Goal: Task Accomplishment & Management: Manage account settings

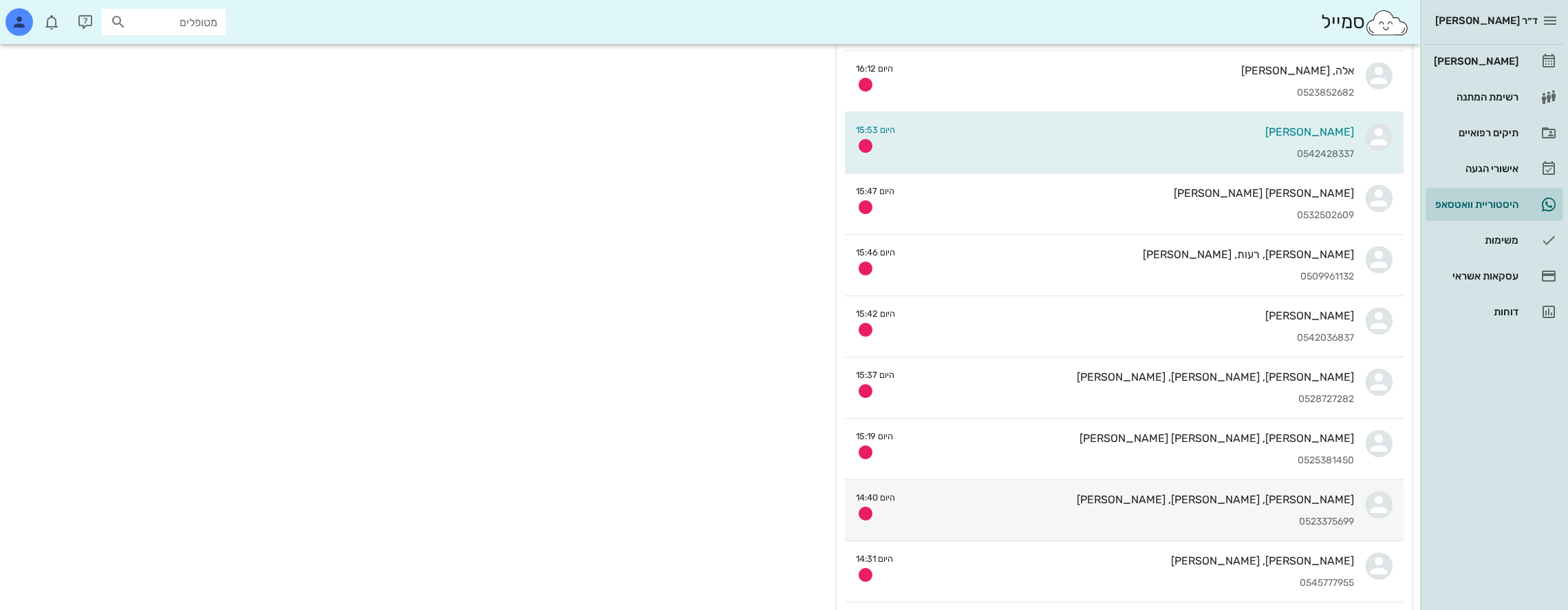
scroll to position [1135, 0]
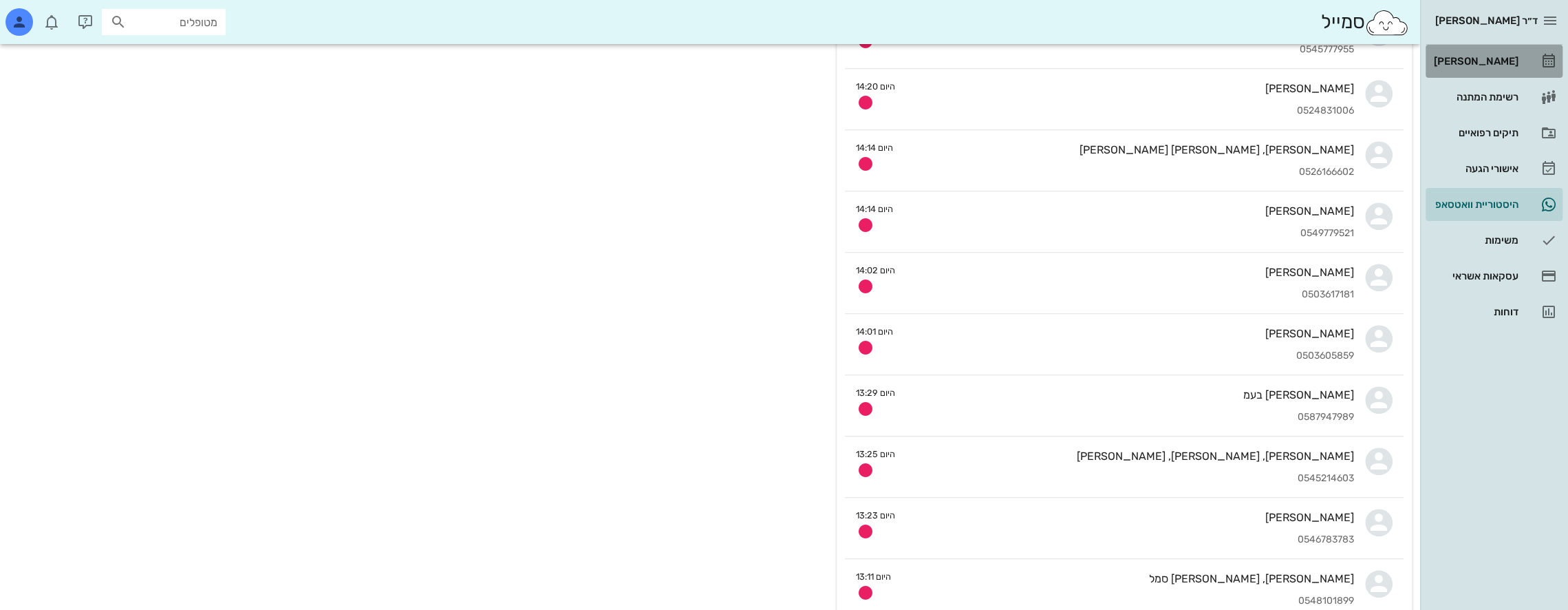
click at [1487, 64] on div "[PERSON_NAME]" at bounding box center [1475, 61] width 87 height 11
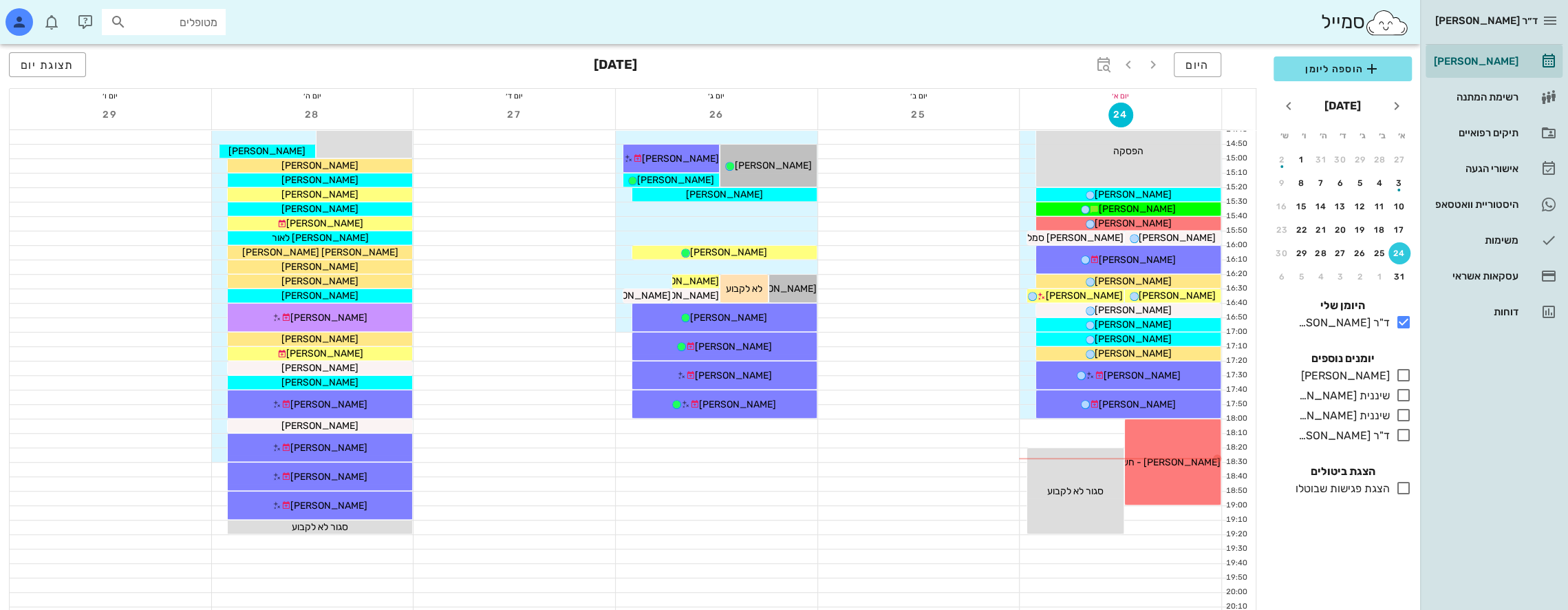
scroll to position [665, 0]
click at [1097, 294] on span "[PERSON_NAME]" at bounding box center [1084, 296] width 77 height 12
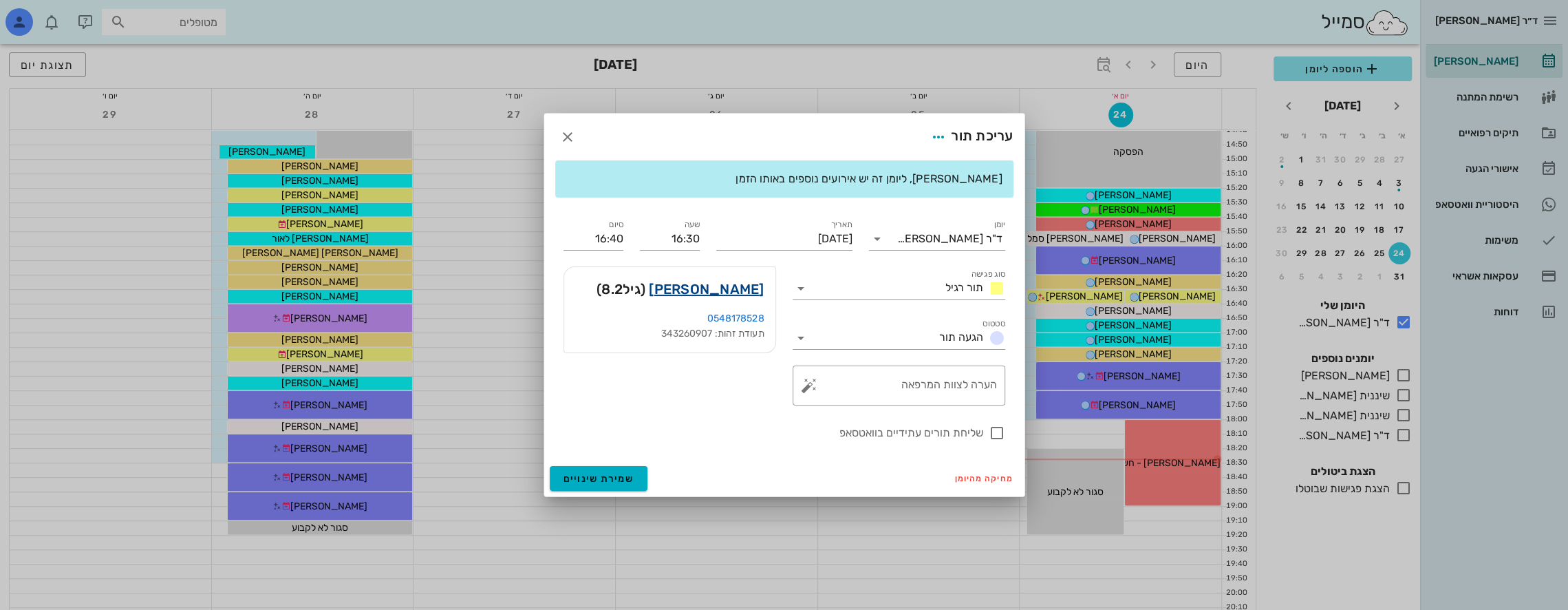
click at [727, 287] on link "[PERSON_NAME]" at bounding box center [706, 289] width 115 height 22
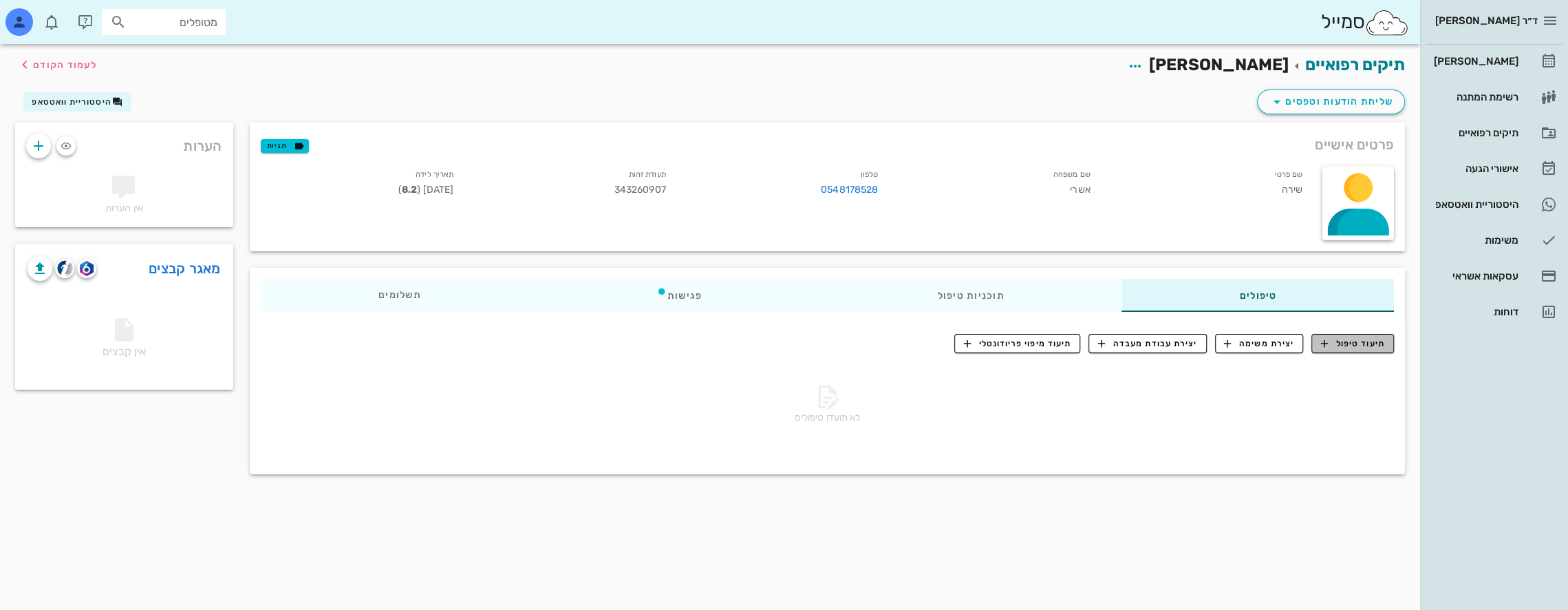
click at [1360, 340] on span "תיעוד טיפול" at bounding box center [1353, 344] width 64 height 12
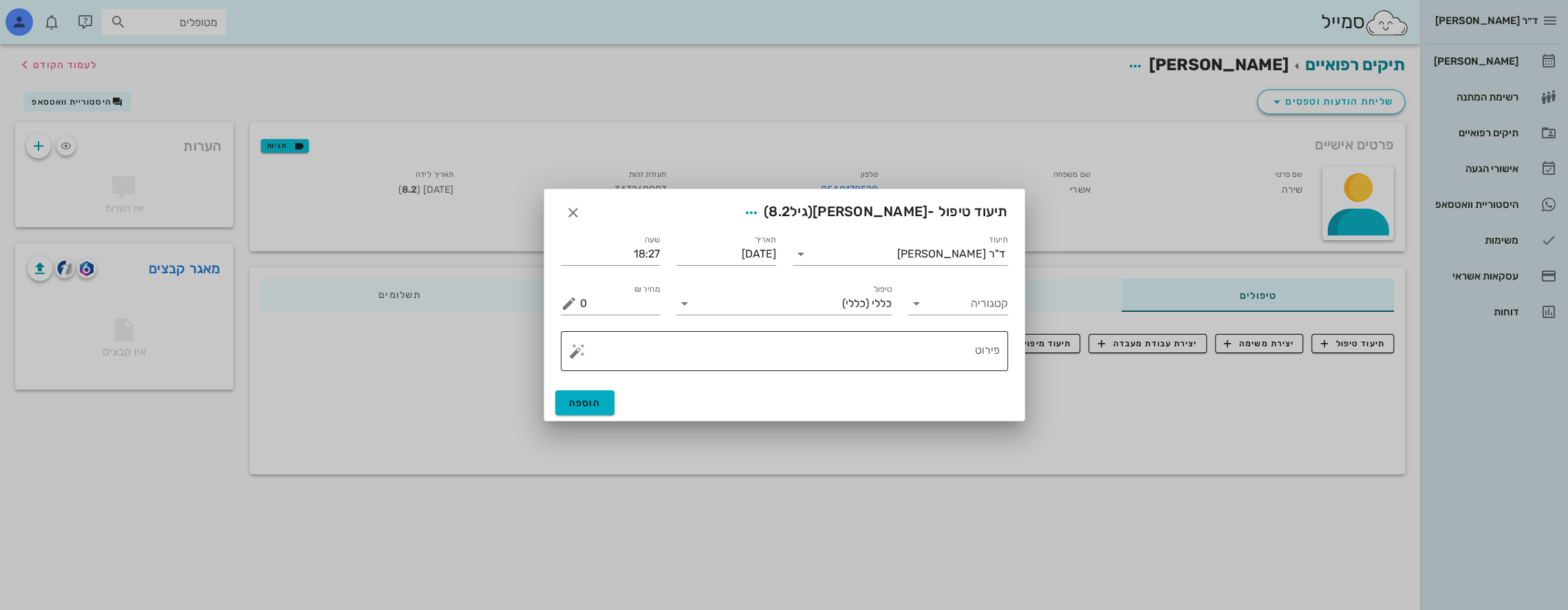
click at [963, 345] on textarea "פירוט" at bounding box center [790, 354] width 420 height 33
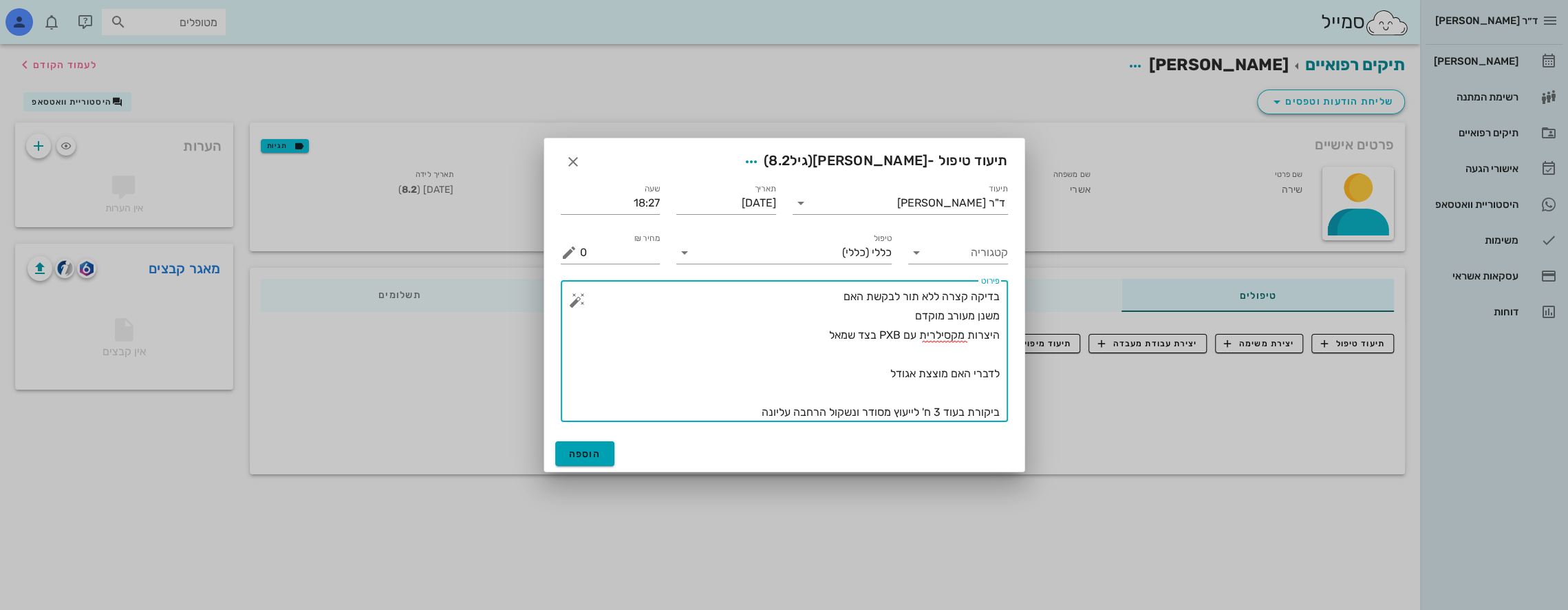
type textarea "בדיקה קצרה ללא תור לבקשת האם משנן מעורב מוקדם היצרות מקסילרית עם PXB בצד שמאל ל…"
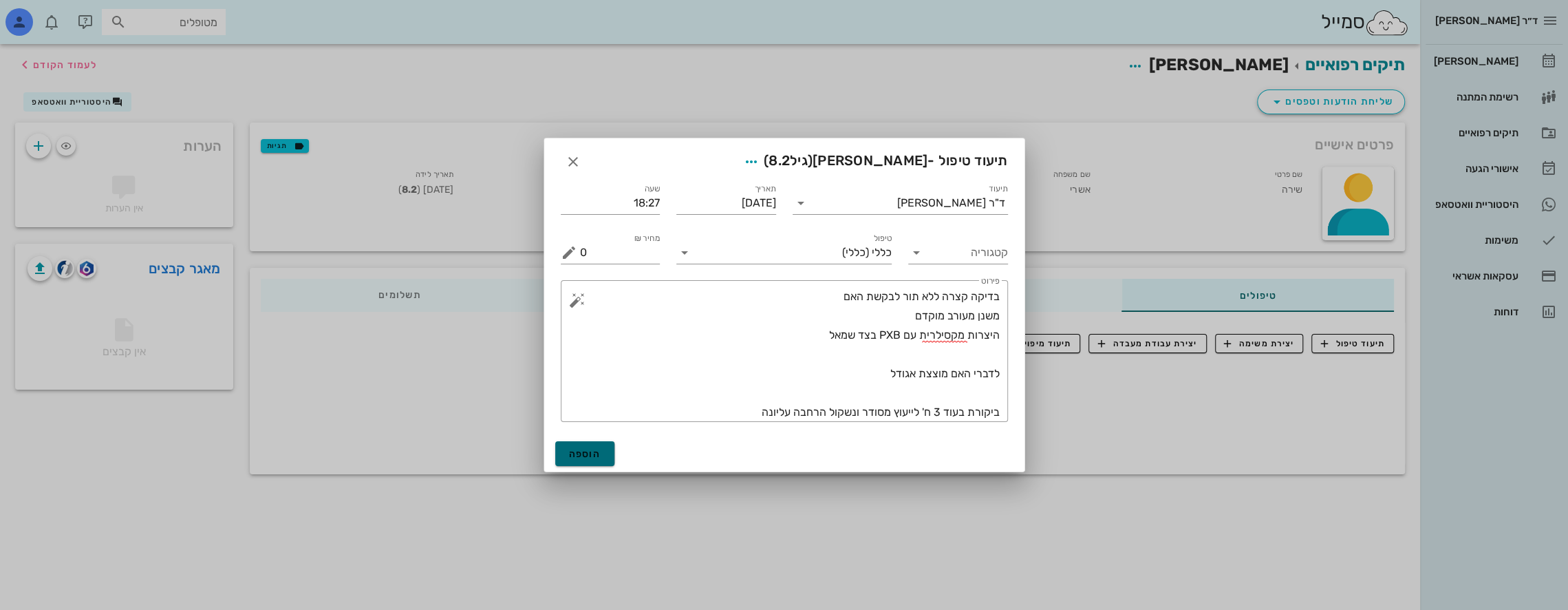
click at [578, 451] on span "הוספה" at bounding box center [585, 454] width 32 height 12
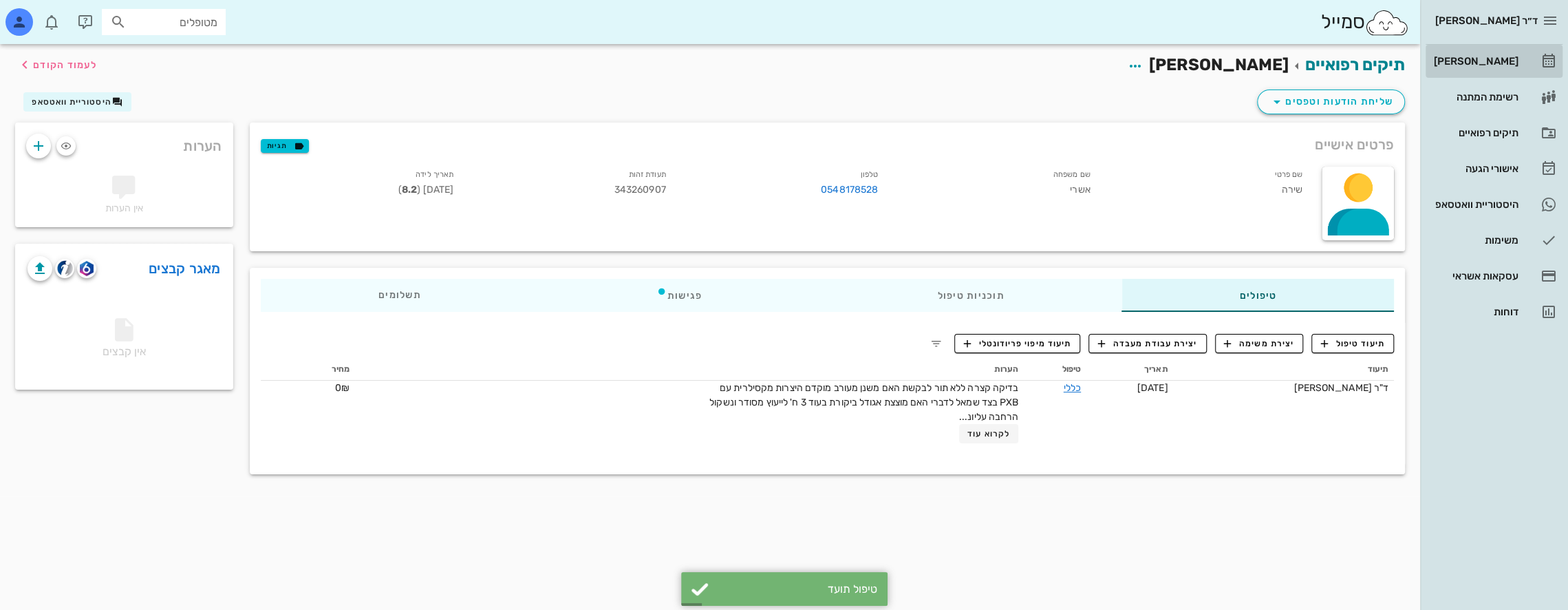
click at [1497, 61] on div "[PERSON_NAME]" at bounding box center [1475, 61] width 87 height 11
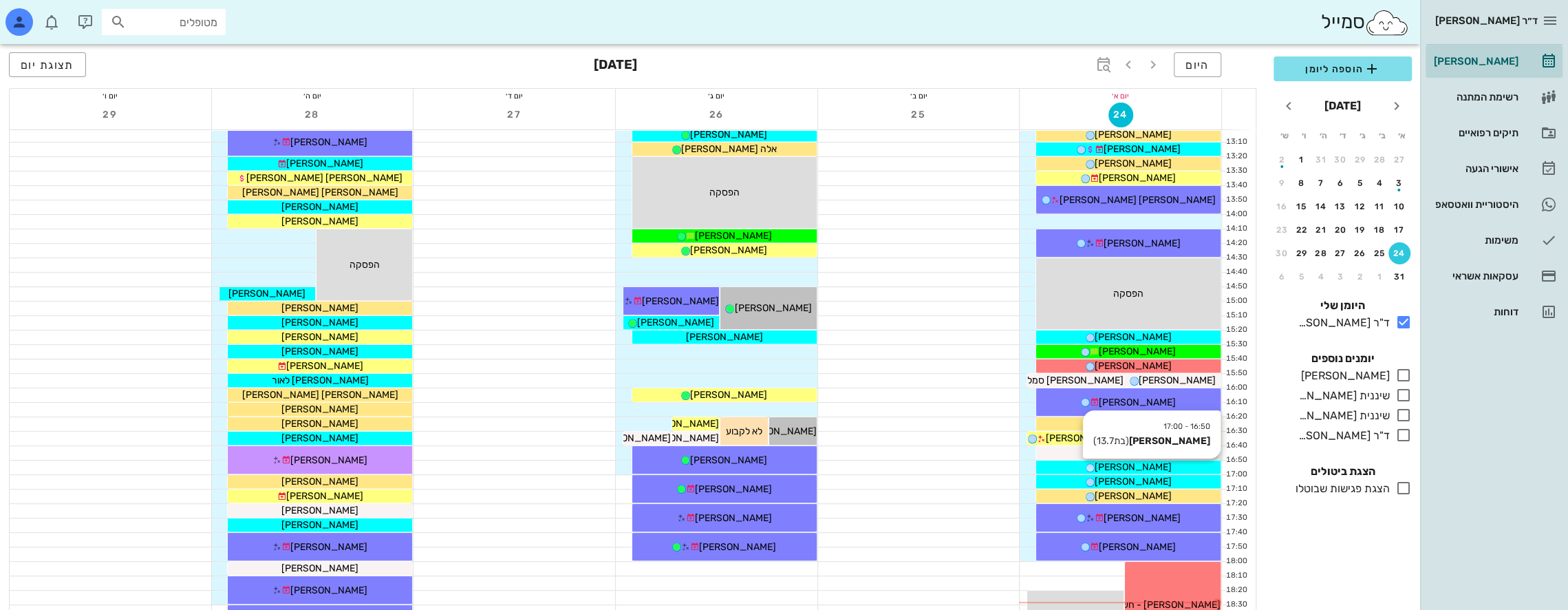
scroll to position [551, 0]
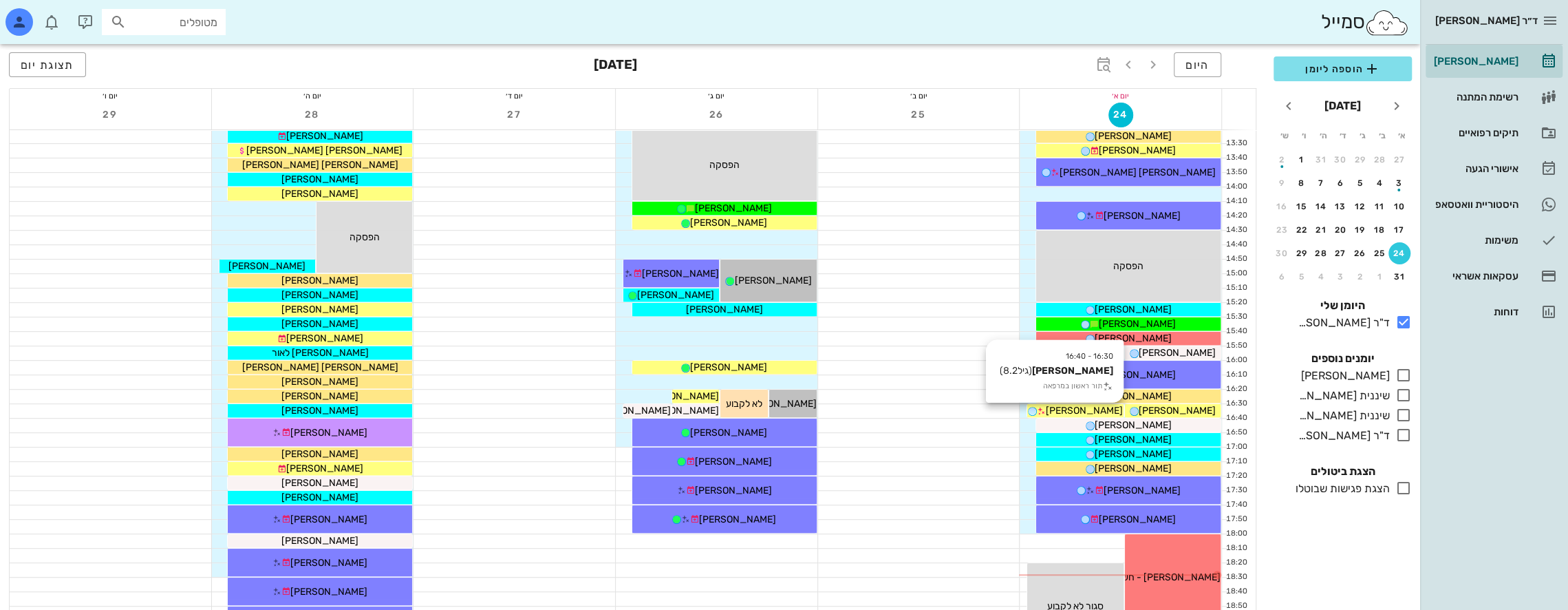
click at [1106, 408] on span "[PERSON_NAME]" at bounding box center [1084, 411] width 77 height 12
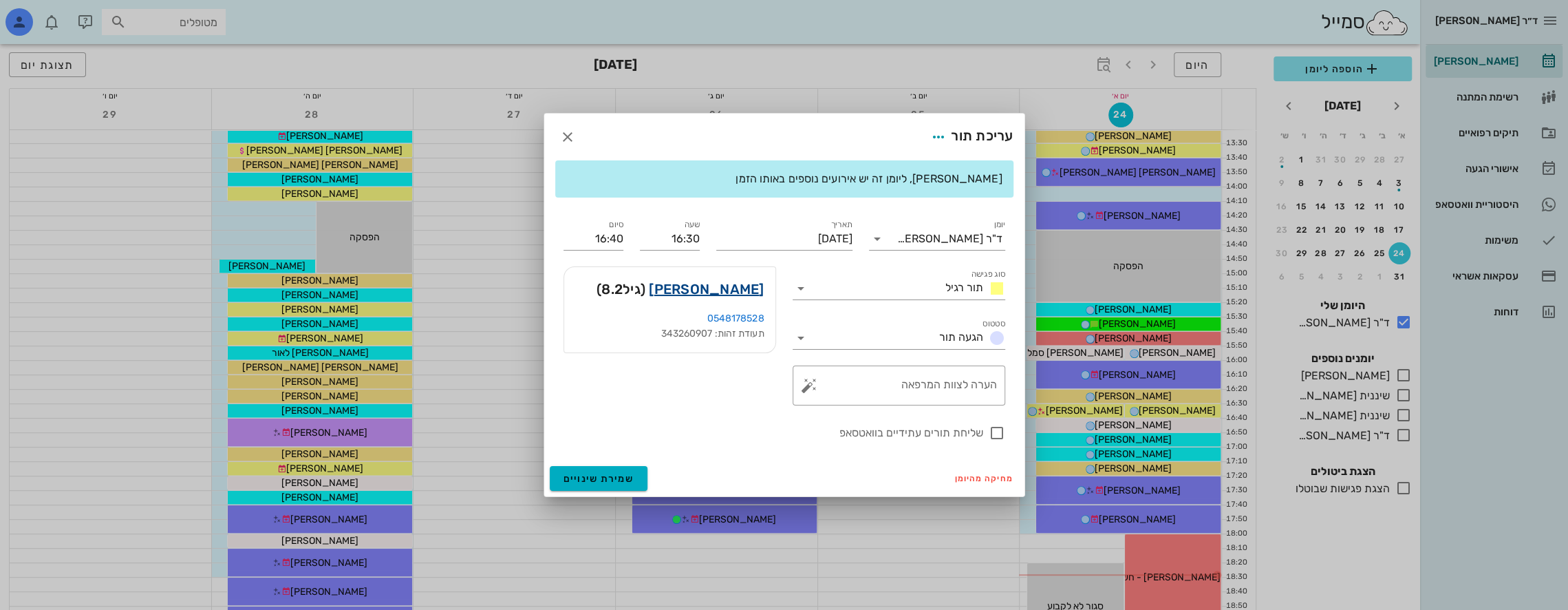
click at [755, 289] on link "[PERSON_NAME]" at bounding box center [706, 289] width 115 height 22
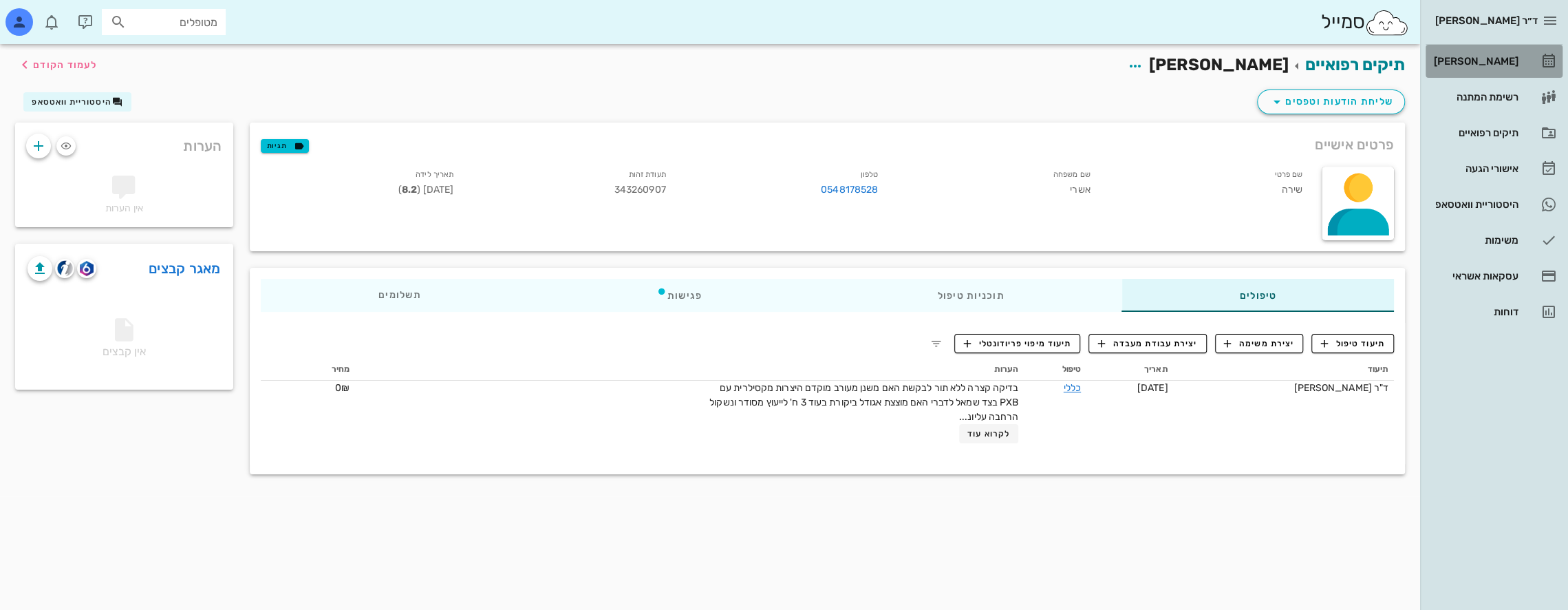
click at [1496, 61] on div "[PERSON_NAME]" at bounding box center [1475, 61] width 87 height 11
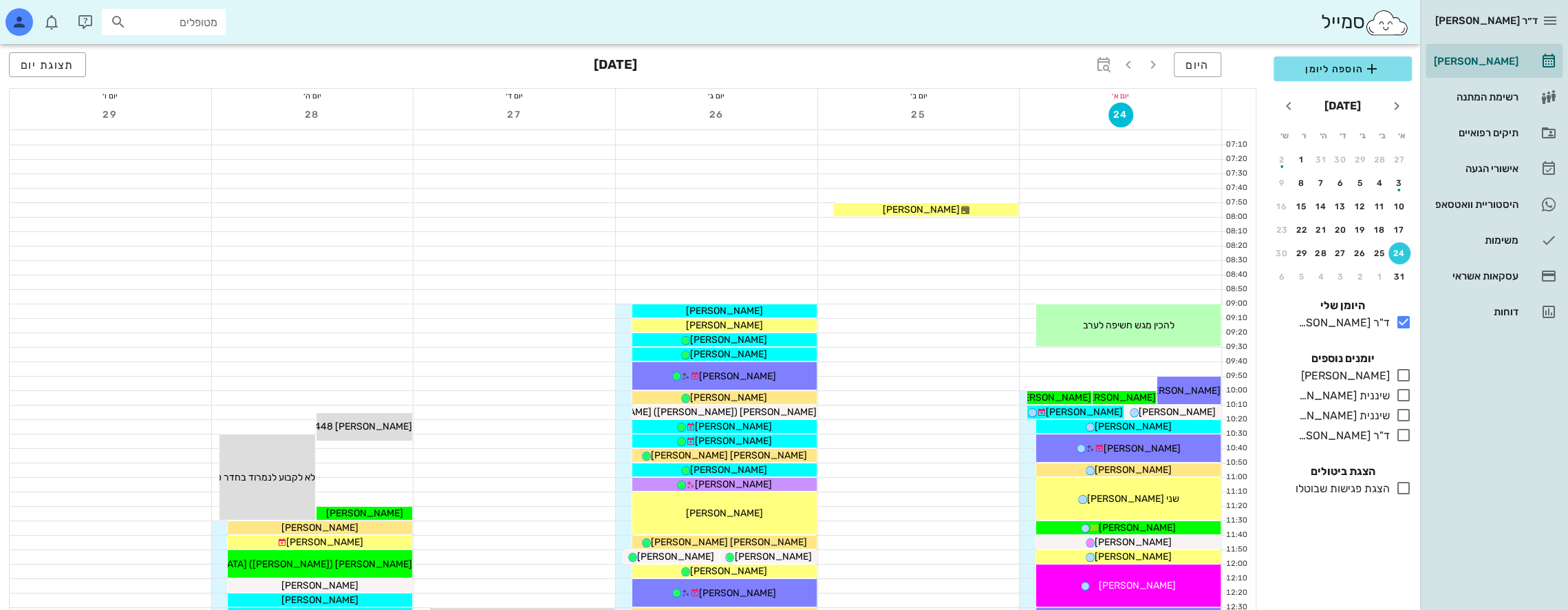
scroll to position [482, 0]
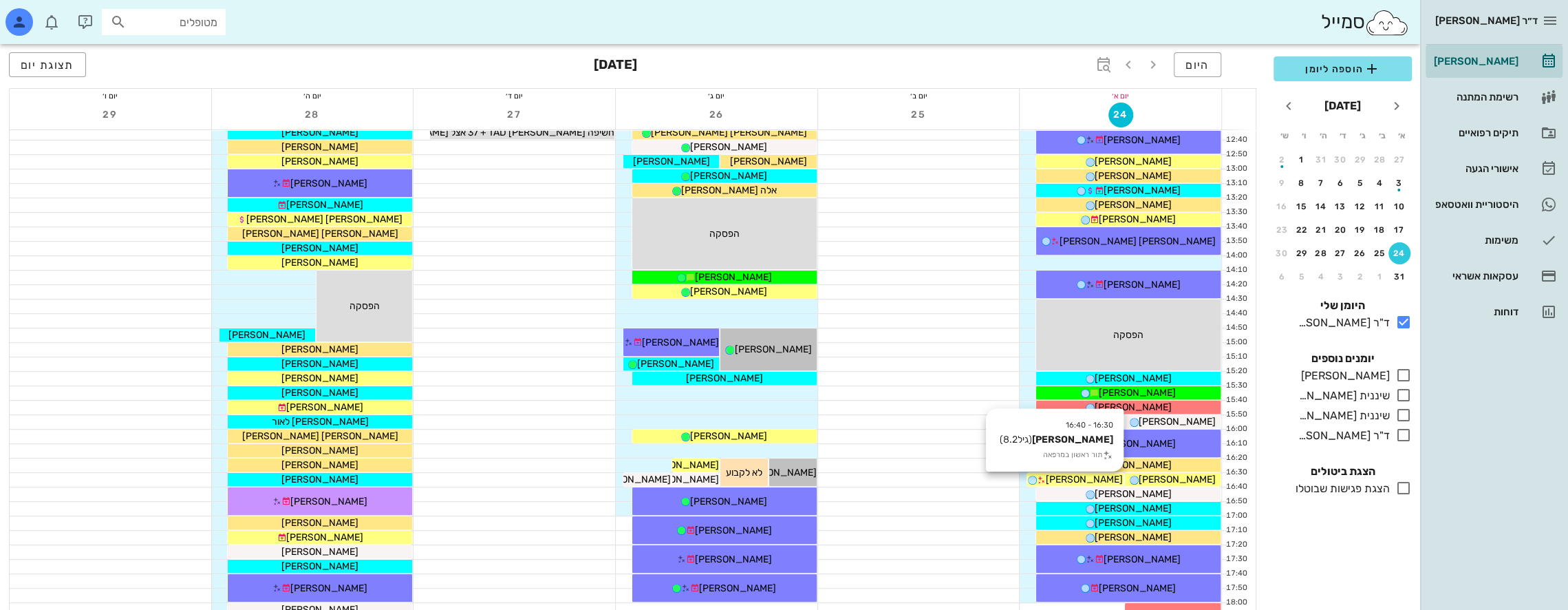
click at [1103, 478] on span "[PERSON_NAME]" at bounding box center [1084, 480] width 77 height 12
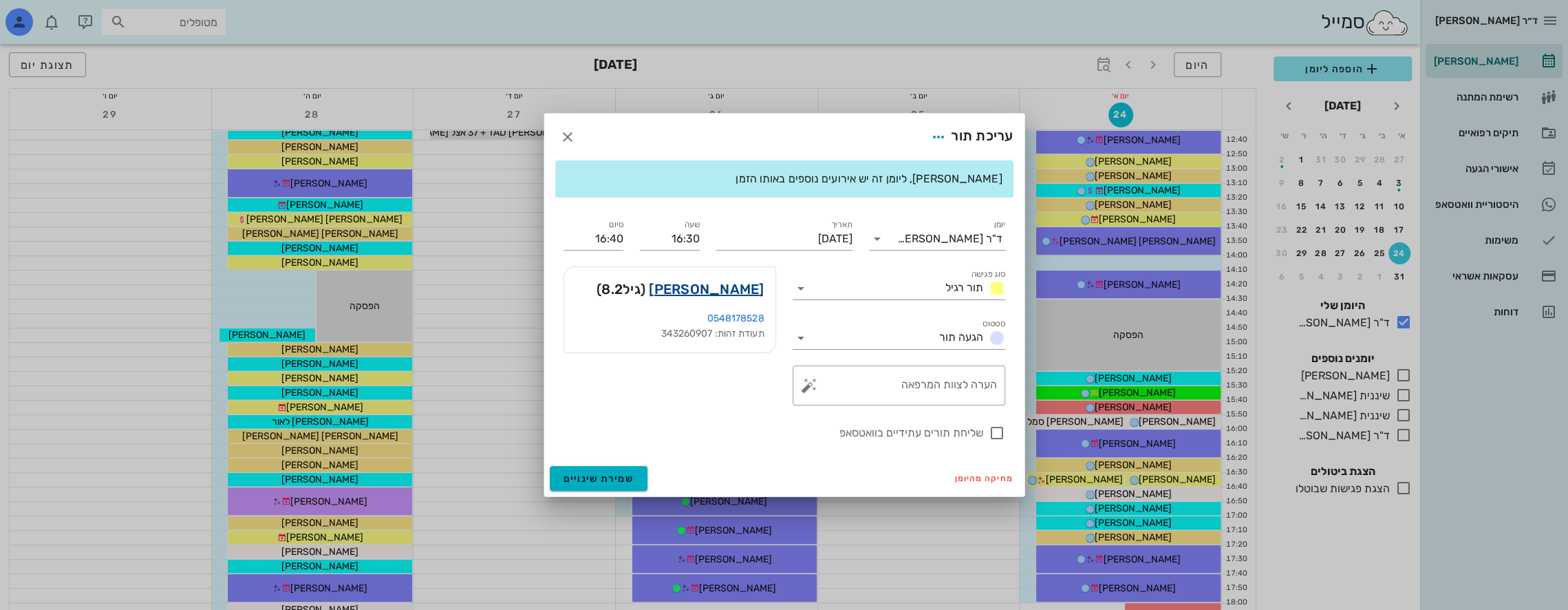
click at [739, 289] on link "[PERSON_NAME]" at bounding box center [706, 289] width 115 height 22
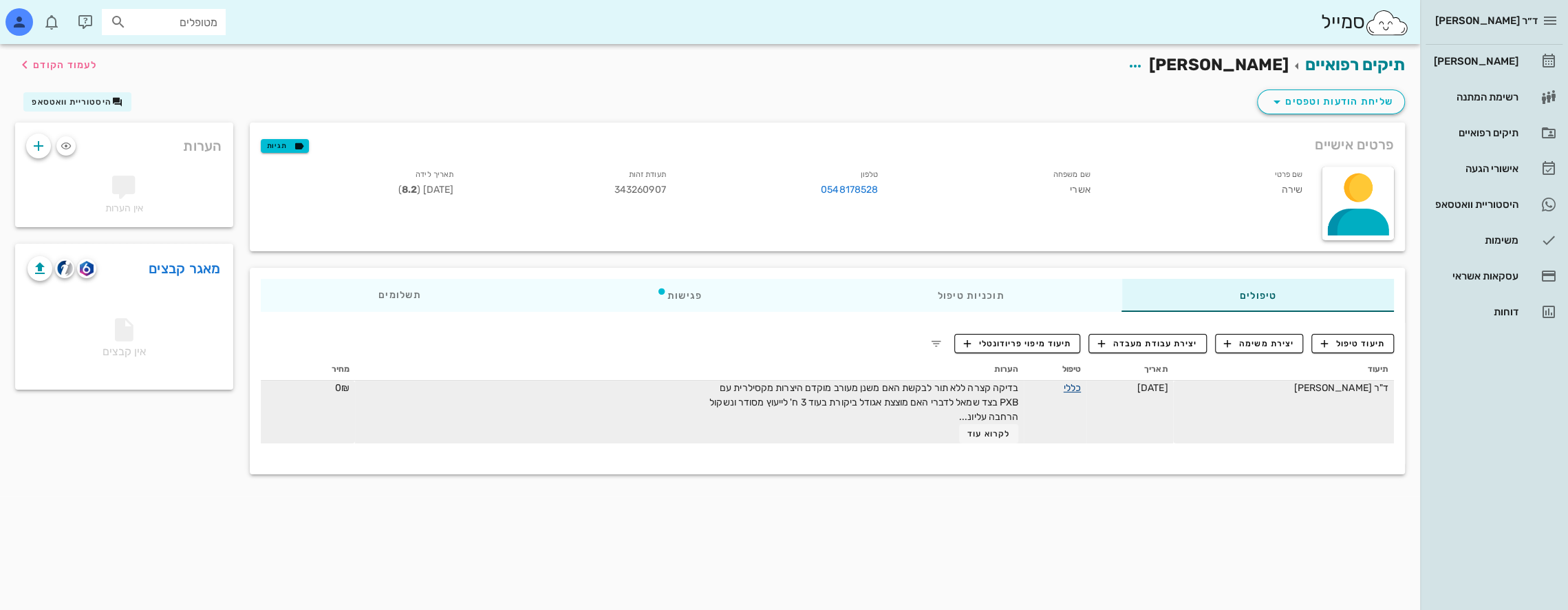
click at [1064, 389] on link "כללי" at bounding box center [1072, 388] width 17 height 12
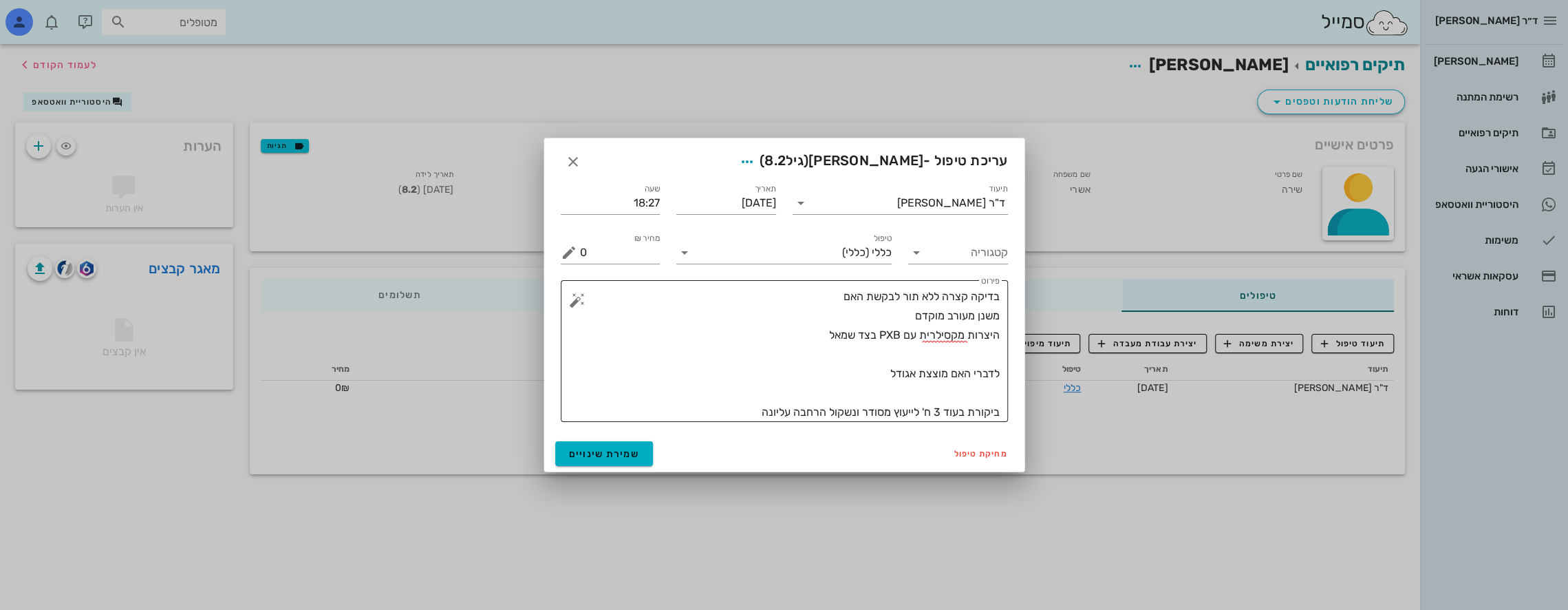
click at [825, 295] on textarea "בדיקה קצרה ללא תור לבקשת האם משנן מעורב מוקדם היצרות מקסילרית עם PXB בצד שמאל ל…" at bounding box center [790, 354] width 420 height 135
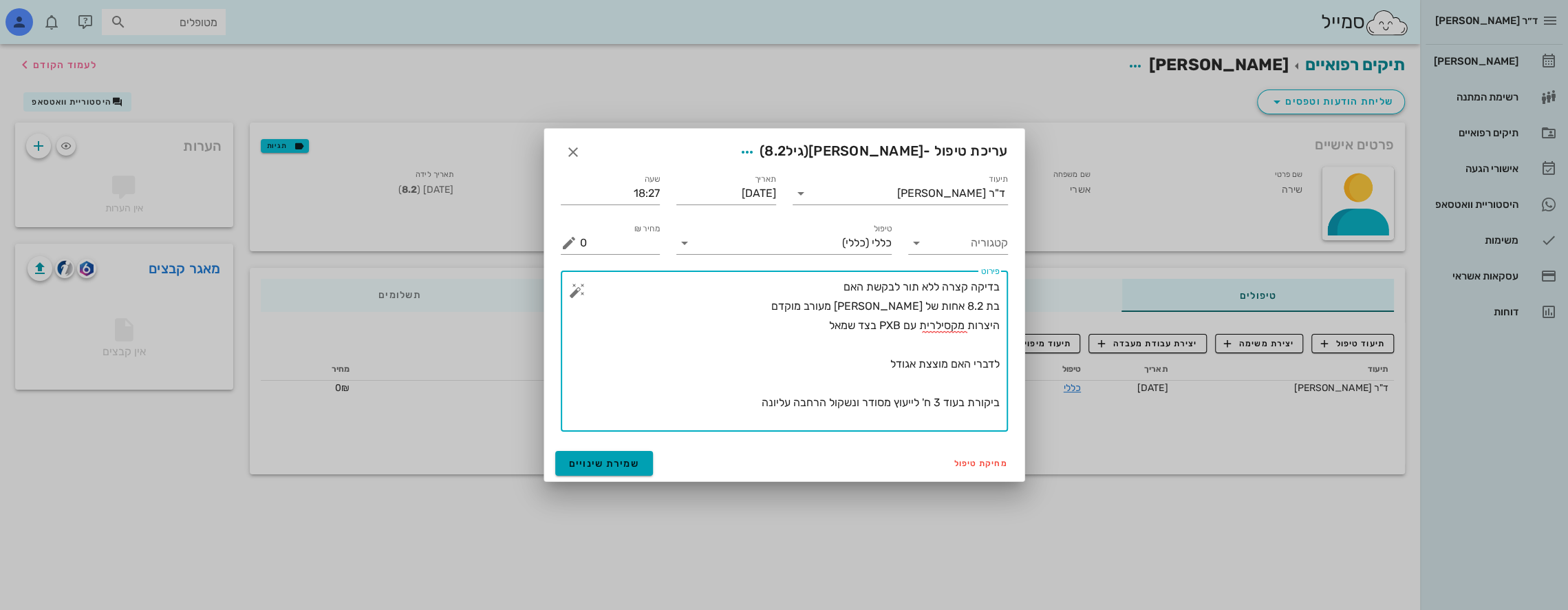
type textarea "בדיקה קצרה ללא תור לבקשת האם בת 8.2 אחות של [PERSON_NAME] מעורב מוקדם היצרות מק…"
click at [605, 466] on span "שמירת שינויים" at bounding box center [604, 464] width 71 height 12
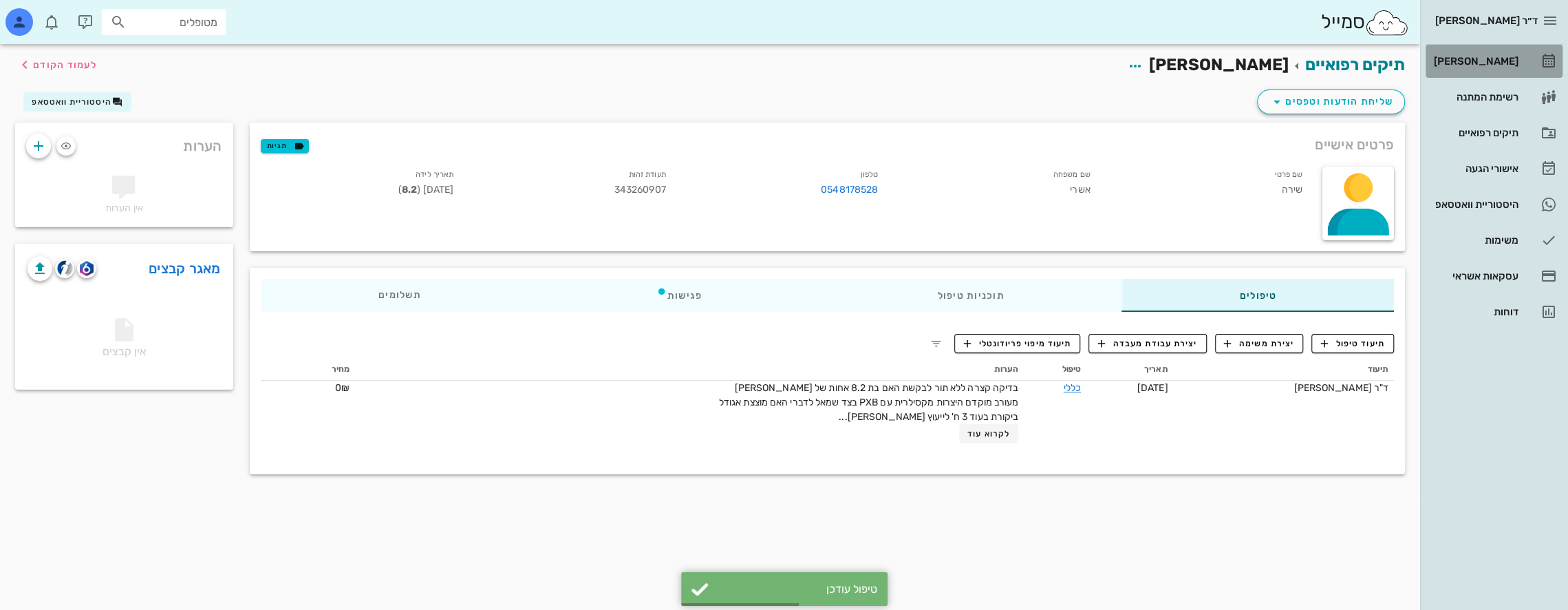
click at [1523, 56] on link "[PERSON_NAME]" at bounding box center [1495, 61] width 137 height 33
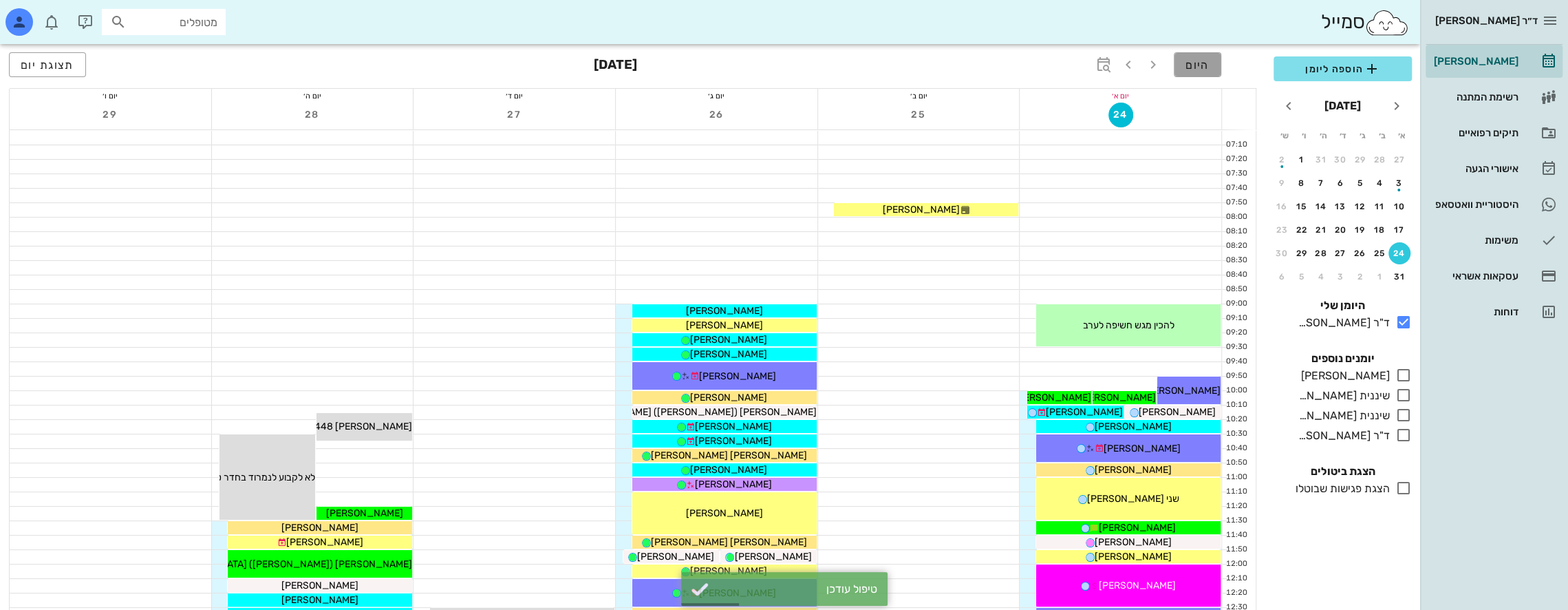
click at [1205, 65] on span "היום" at bounding box center [1198, 65] width 24 height 13
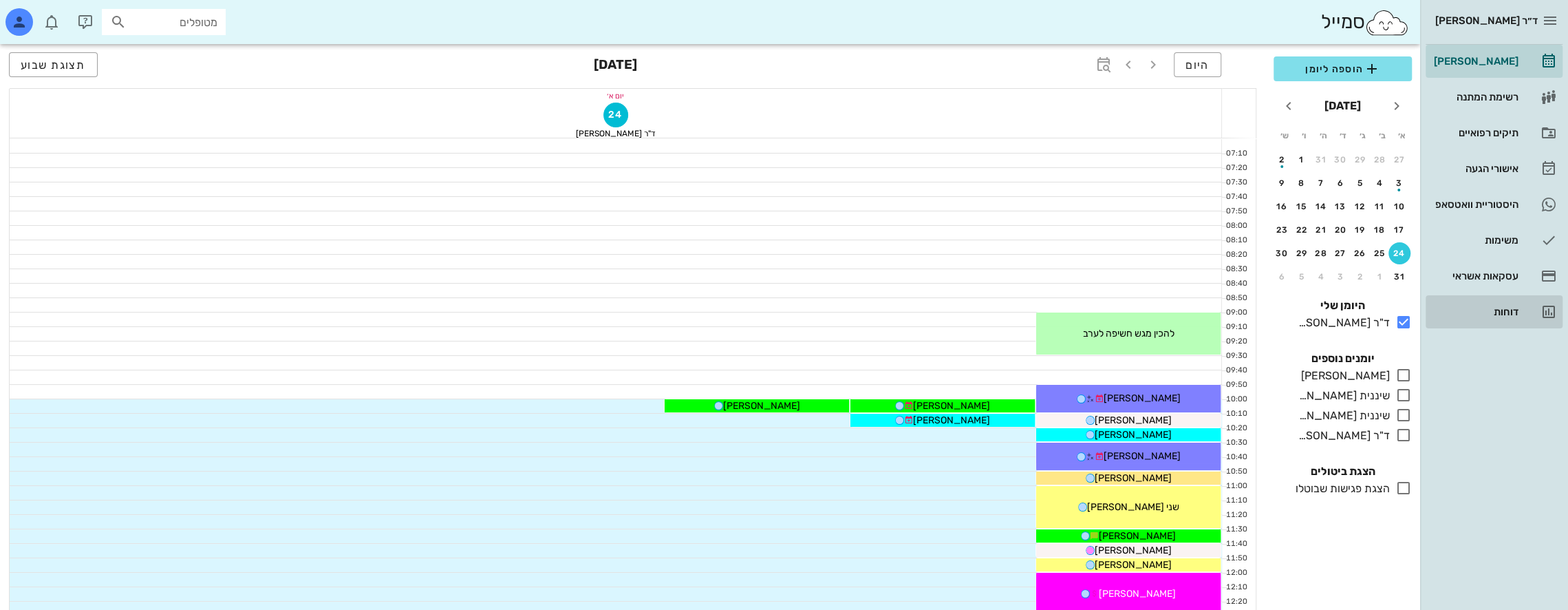
click at [1514, 304] on div "דוחות" at bounding box center [1475, 312] width 87 height 22
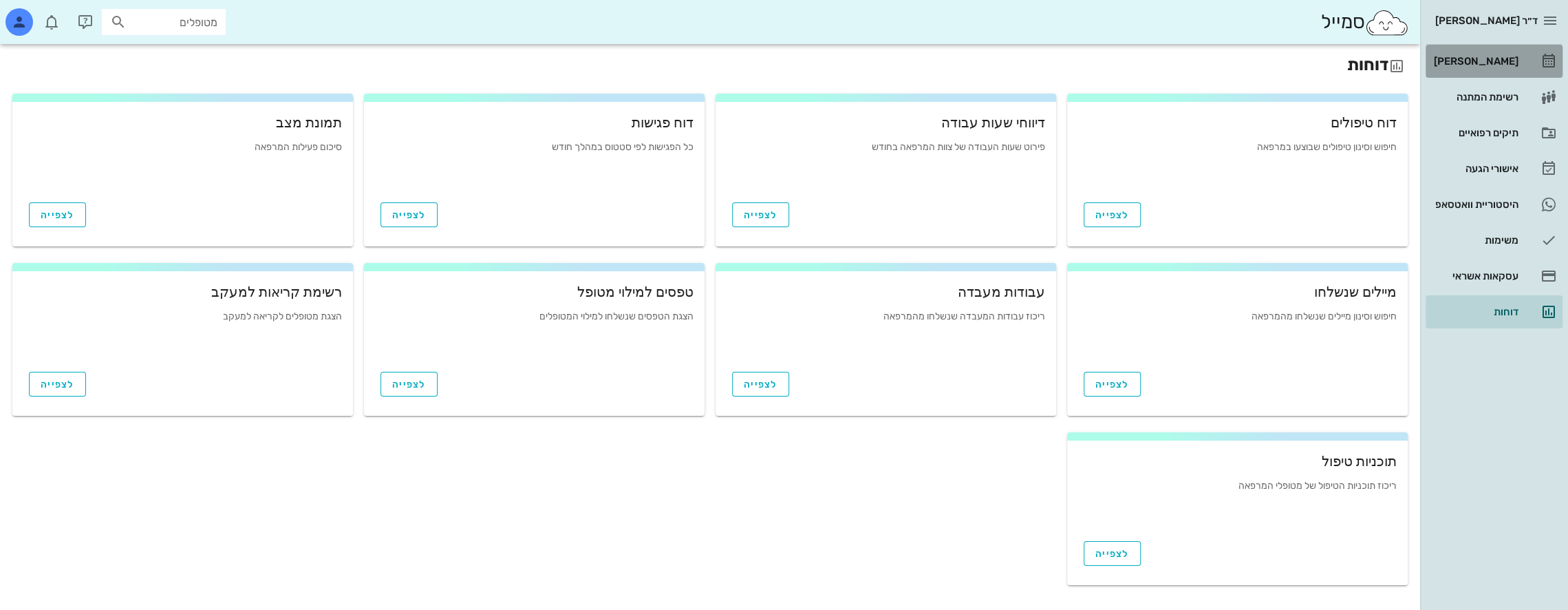
click at [1485, 59] on div "[PERSON_NAME]" at bounding box center [1475, 61] width 87 height 11
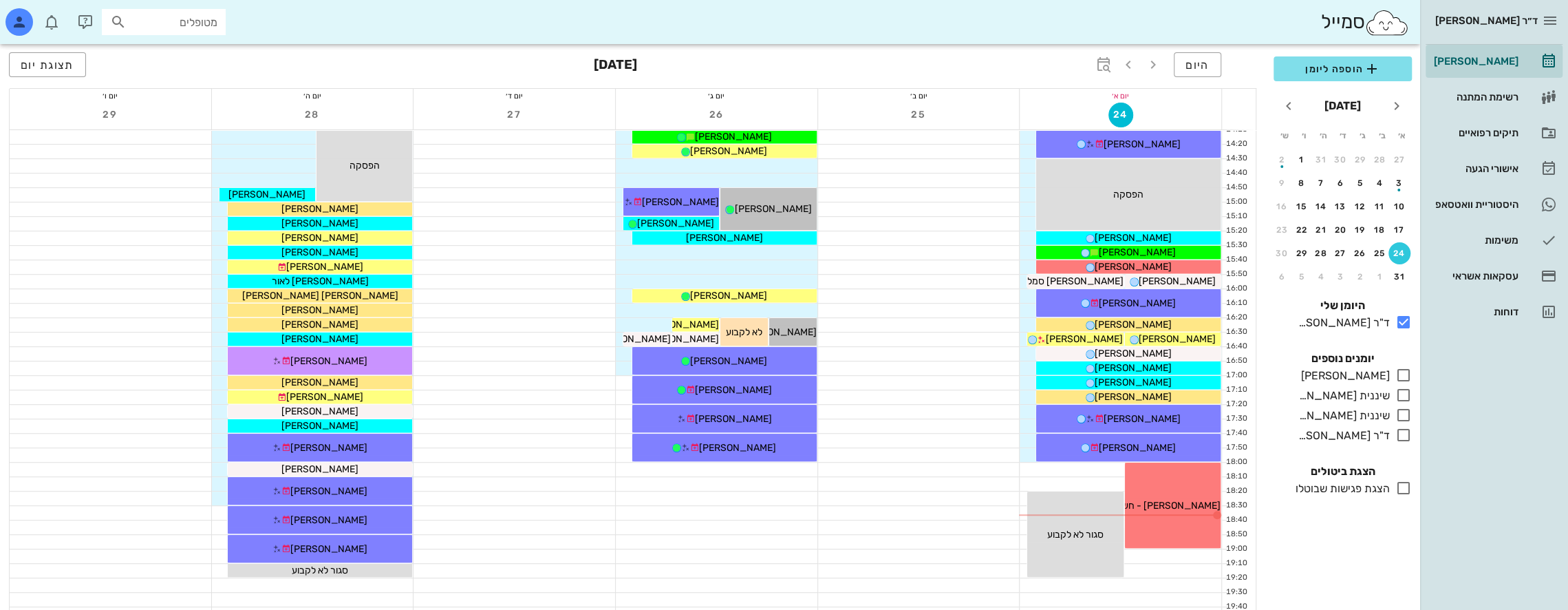
scroll to position [665, 0]
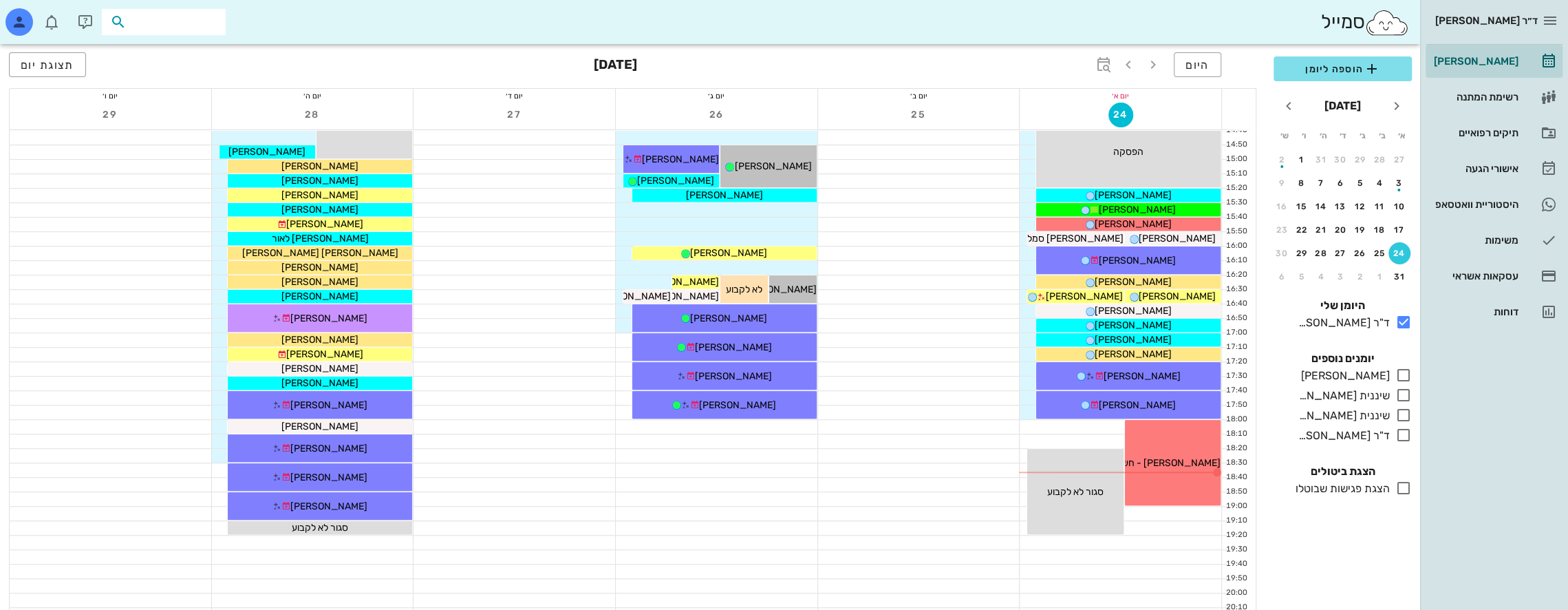
click at [200, 29] on input "text" at bounding box center [174, 22] width 88 height 18
click at [205, 29] on input "text" at bounding box center [174, 22] width 88 height 18
type input "[PERSON_NAME]"
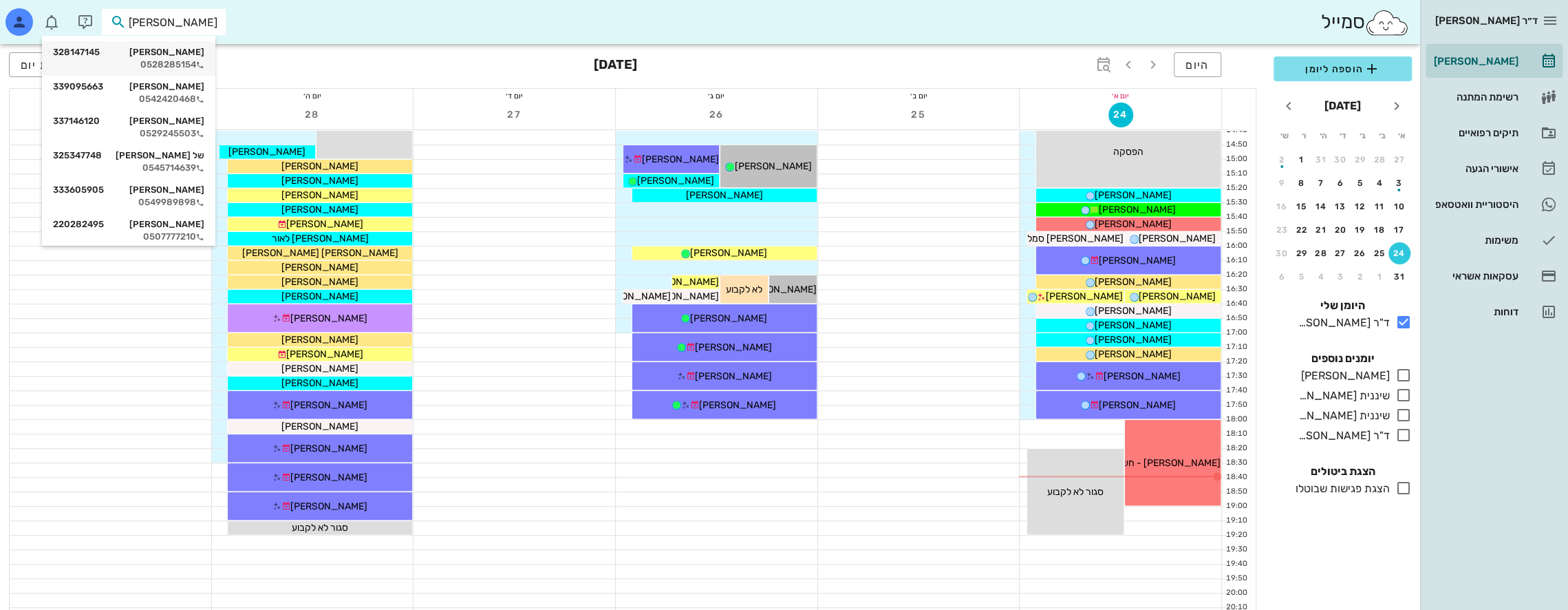
click at [201, 48] on div "[PERSON_NAME] 328147145" at bounding box center [128, 52] width 151 height 11
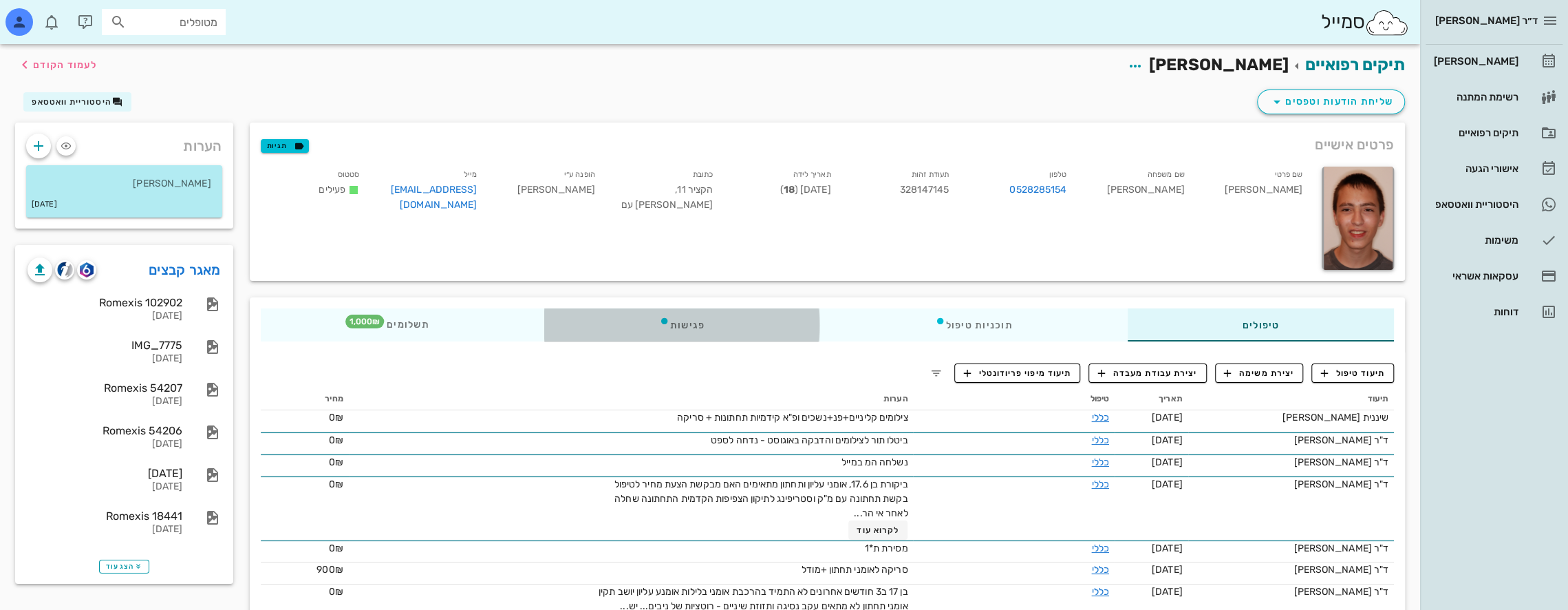
click at [690, 326] on div "פגישות" at bounding box center [682, 325] width 276 height 33
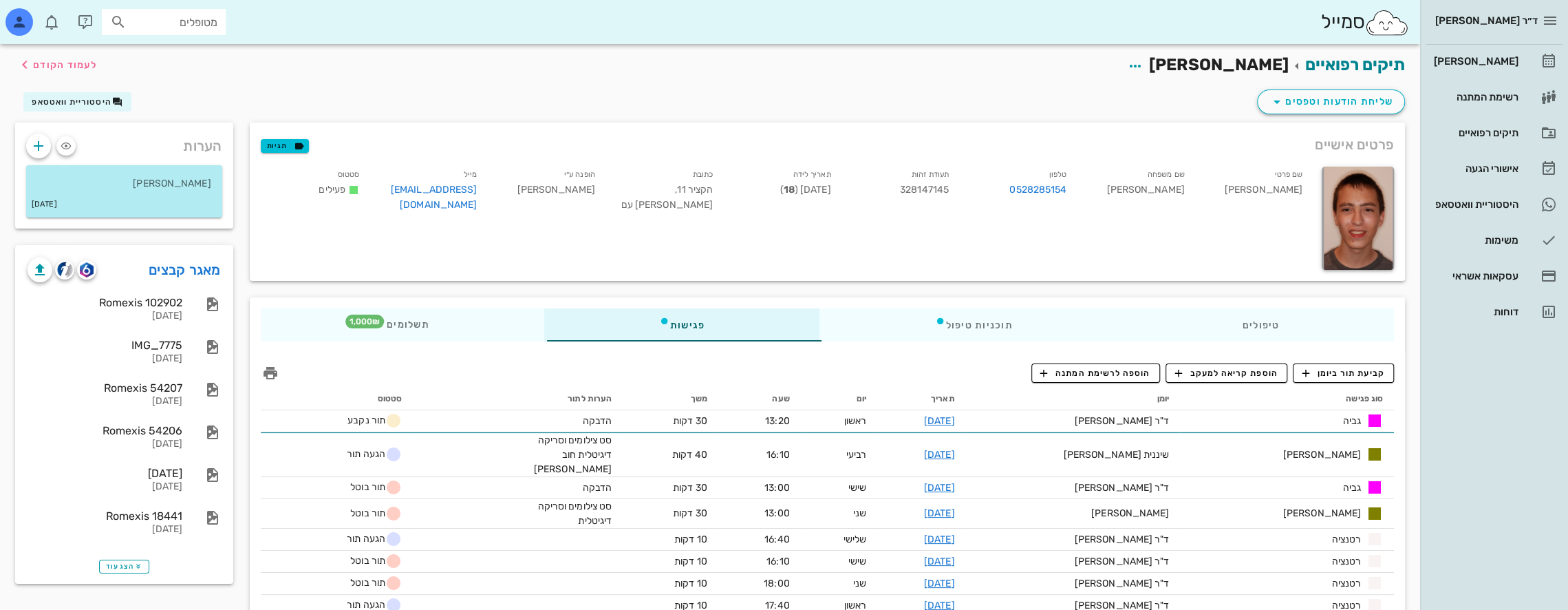
click at [1320, 304] on div "טיפולים תוכניות טיפול פגישות תשלומים 1,000₪" at bounding box center [827, 325] width 1155 height 55
click at [1317, 327] on div "טיפולים" at bounding box center [1261, 325] width 267 height 33
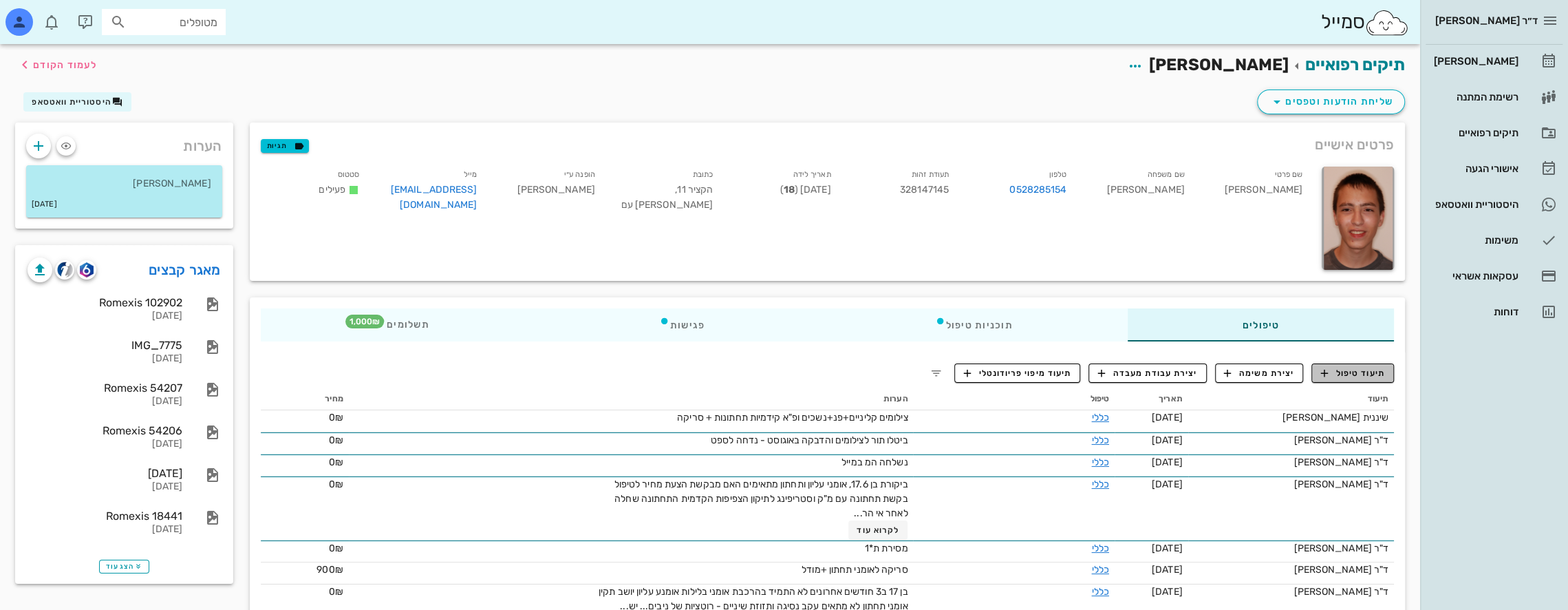
click at [1360, 375] on span "תיעוד טיפול" at bounding box center [1353, 373] width 64 height 12
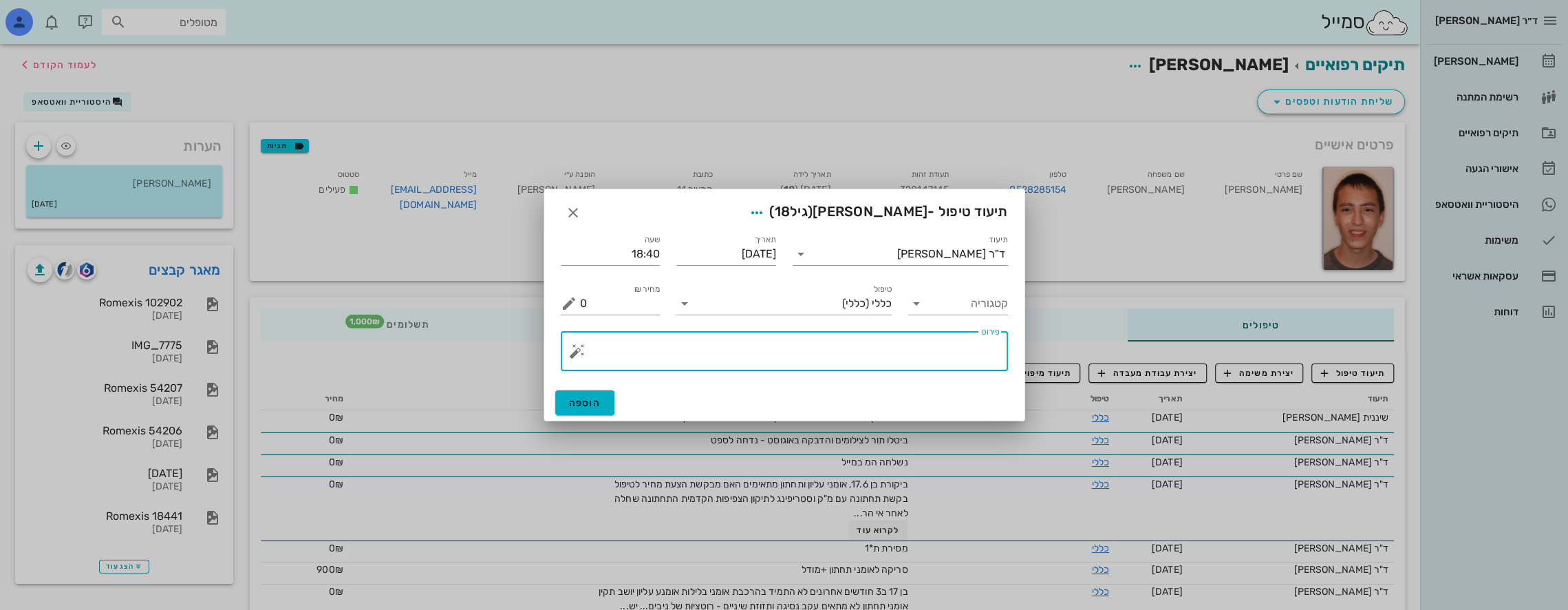
click at [924, 358] on textarea "פירוט" at bounding box center [790, 354] width 420 height 33
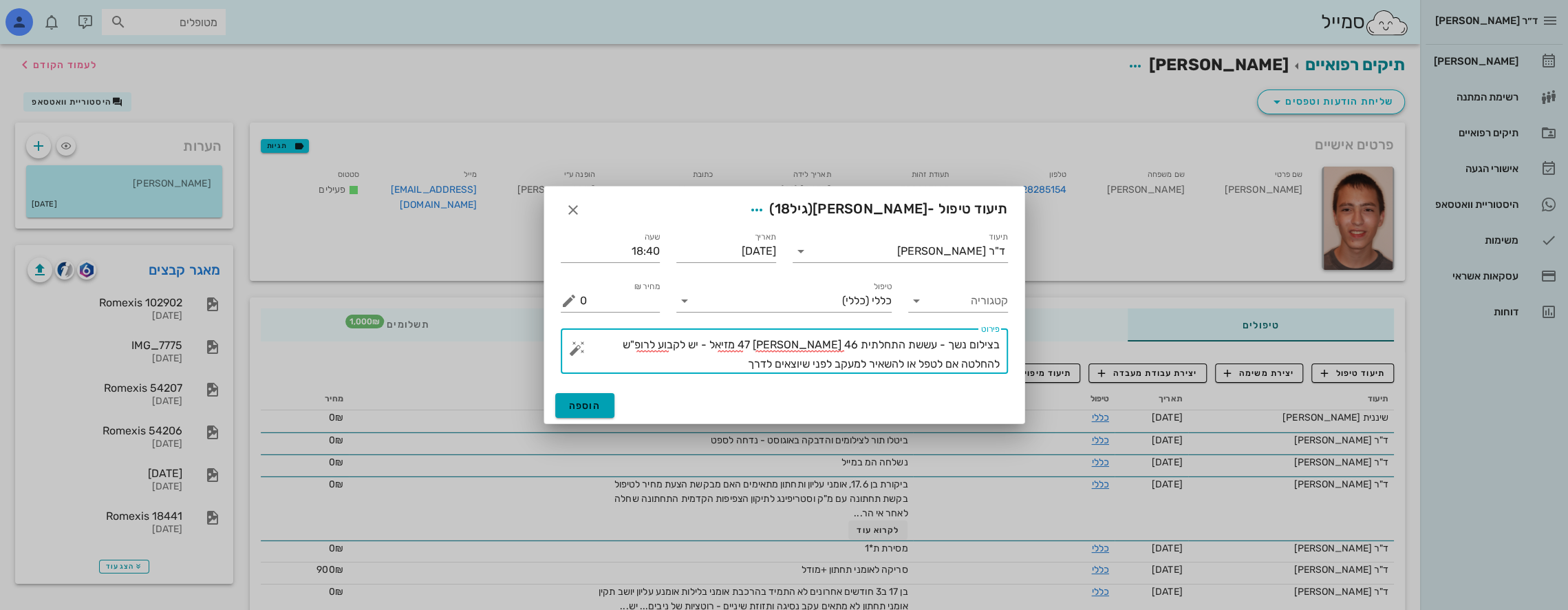
type textarea "בצילום נשך - עששת התחלתית 46 [PERSON_NAME] 47 מזיאל - יש לקבוע לרופ"ש להחלטה אם…"
click at [579, 403] on span "הוספה" at bounding box center [585, 406] width 32 height 12
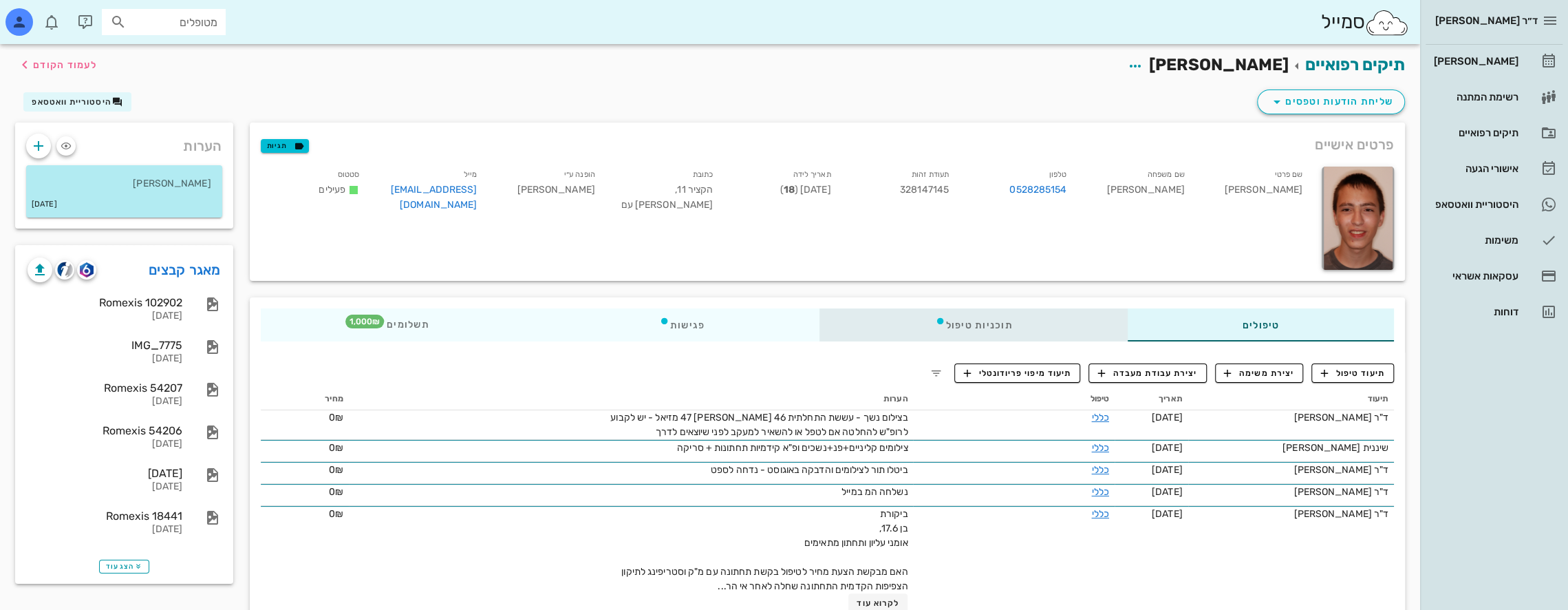
click at [1026, 317] on div "תוכניות טיפול" at bounding box center [973, 325] width 307 height 33
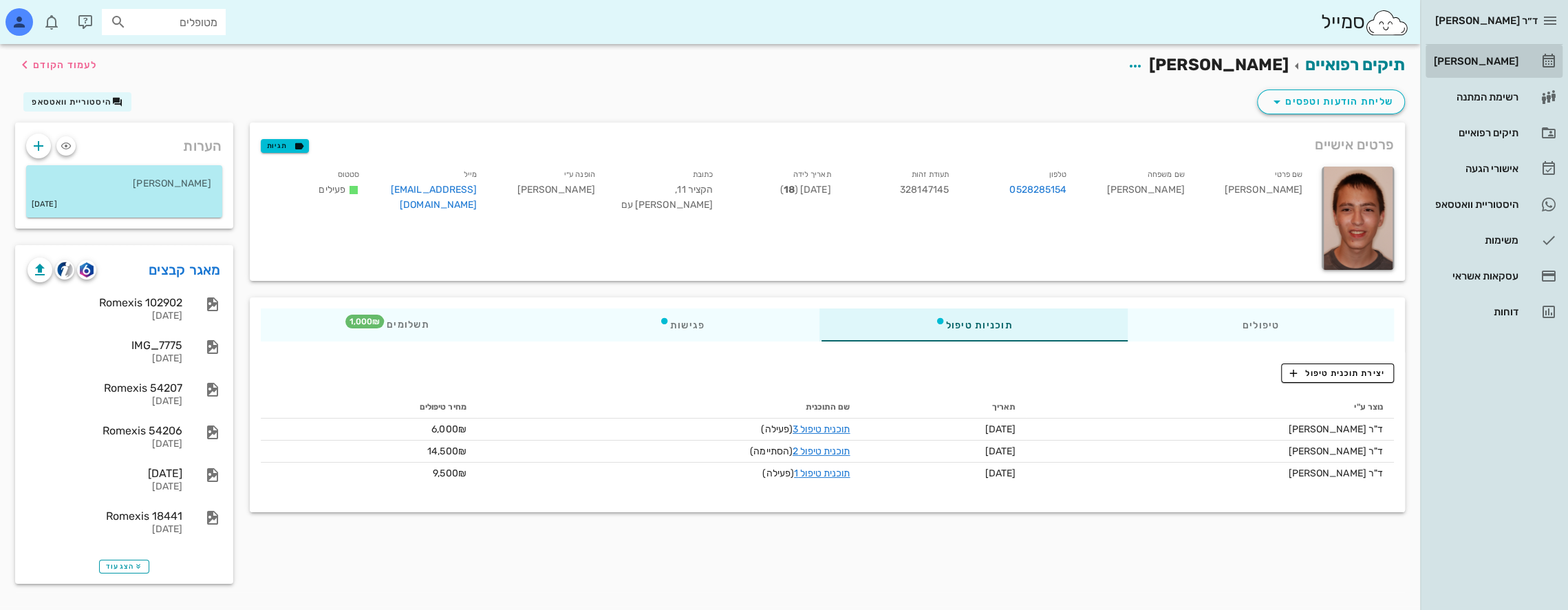
click at [1491, 58] on div "[PERSON_NAME]" at bounding box center [1475, 61] width 87 height 11
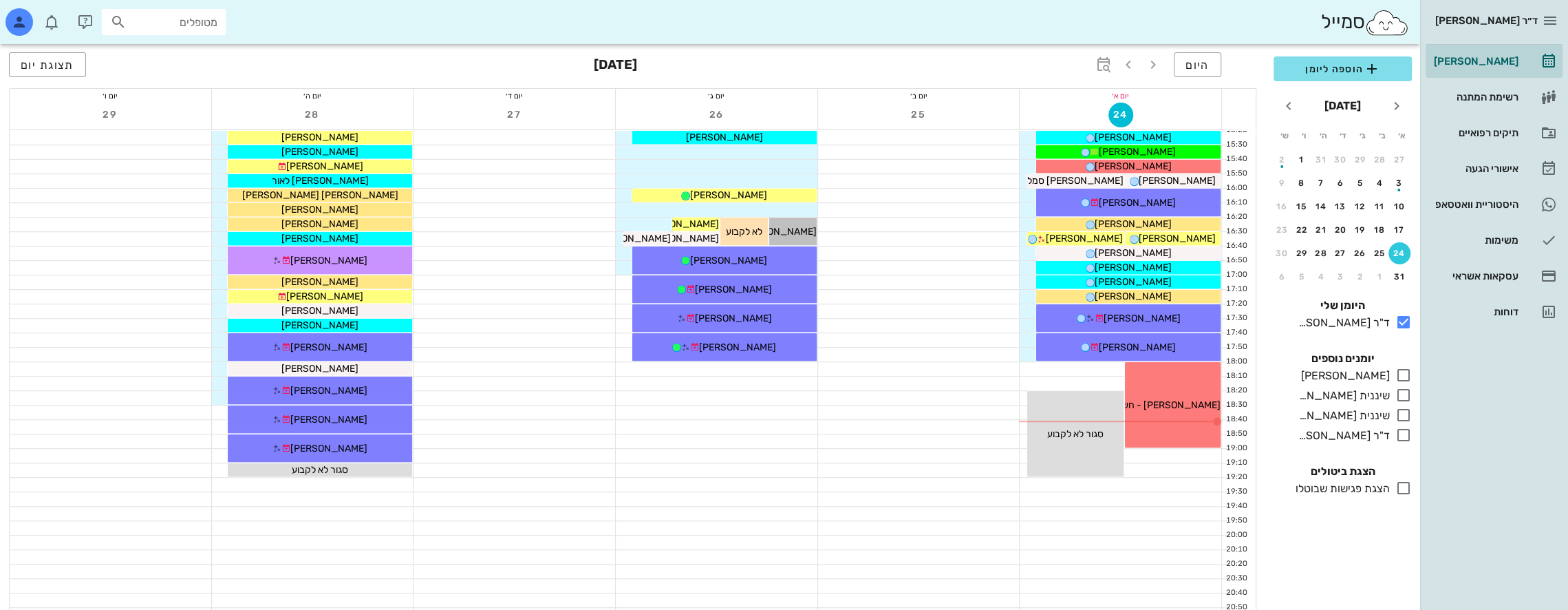
scroll to position [734, 0]
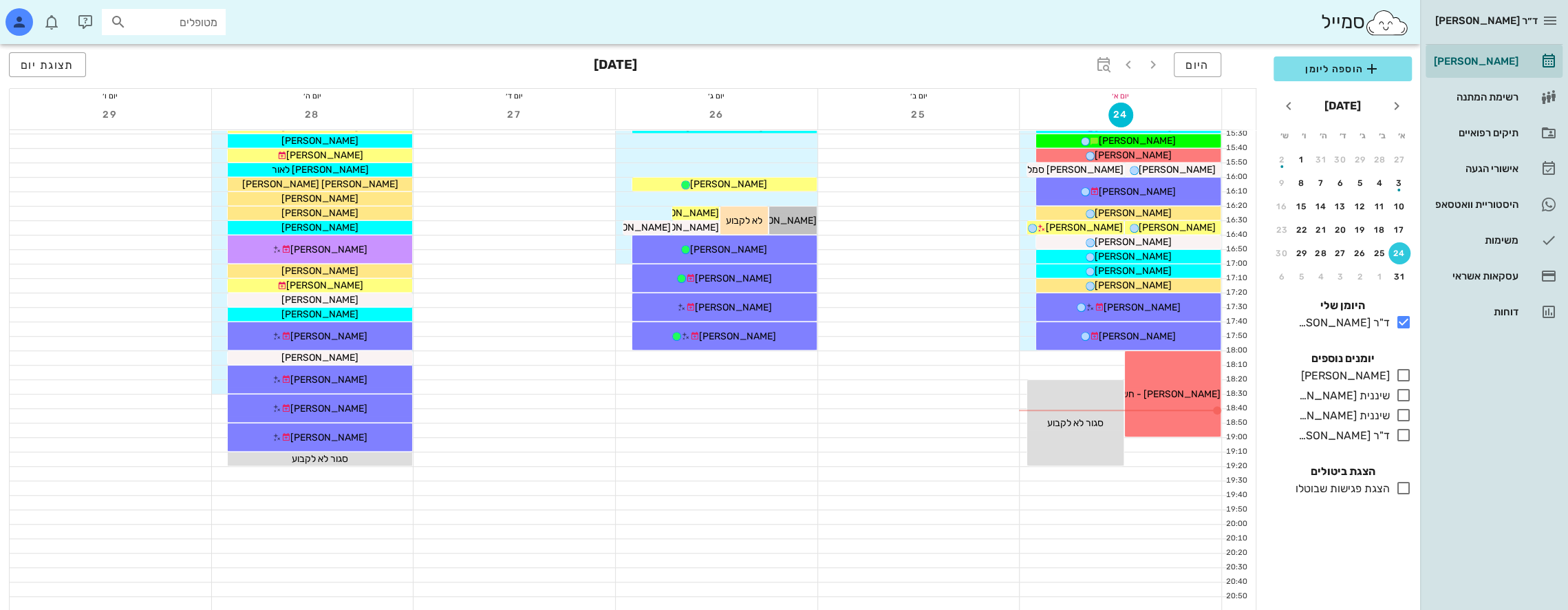
click at [211, 28] on input "מטופלים" at bounding box center [174, 22] width 88 height 18
type input "[PERSON_NAME] מ"
click at [196, 53] on div "[PERSON_NAME] 338241169" at bounding box center [138, 52] width 151 height 11
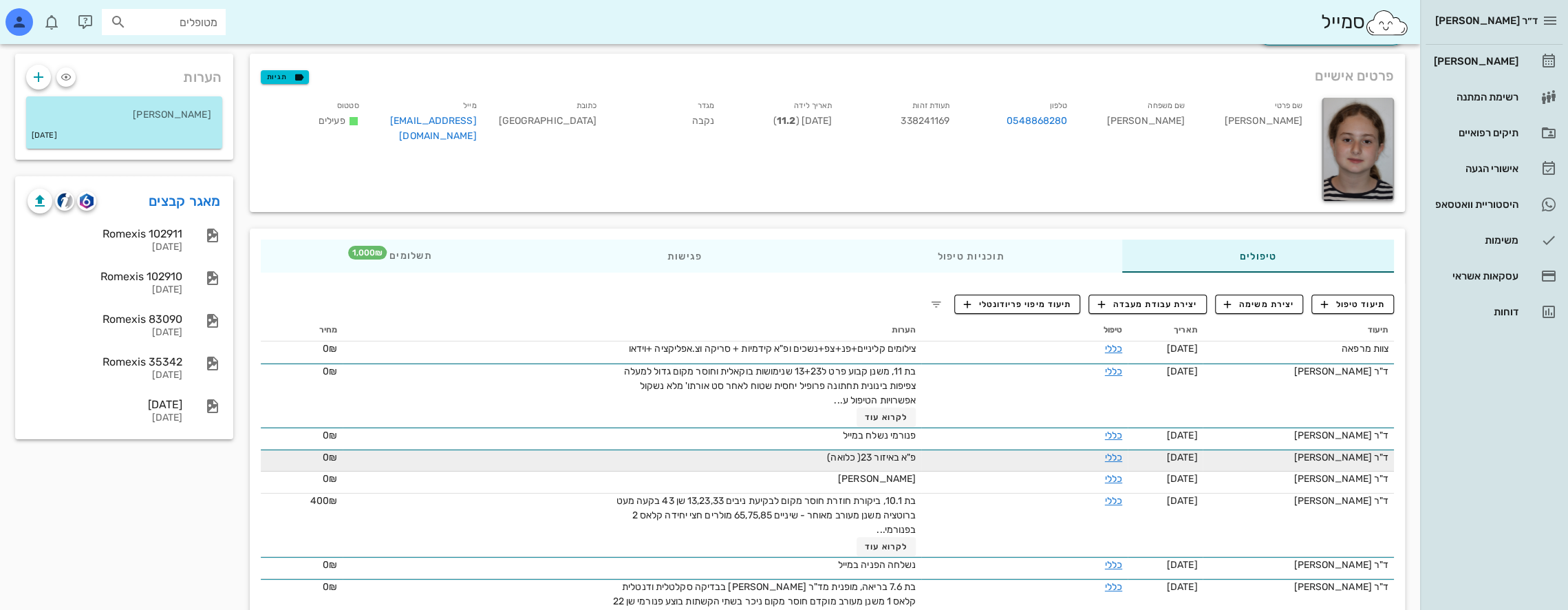
scroll to position [137, 0]
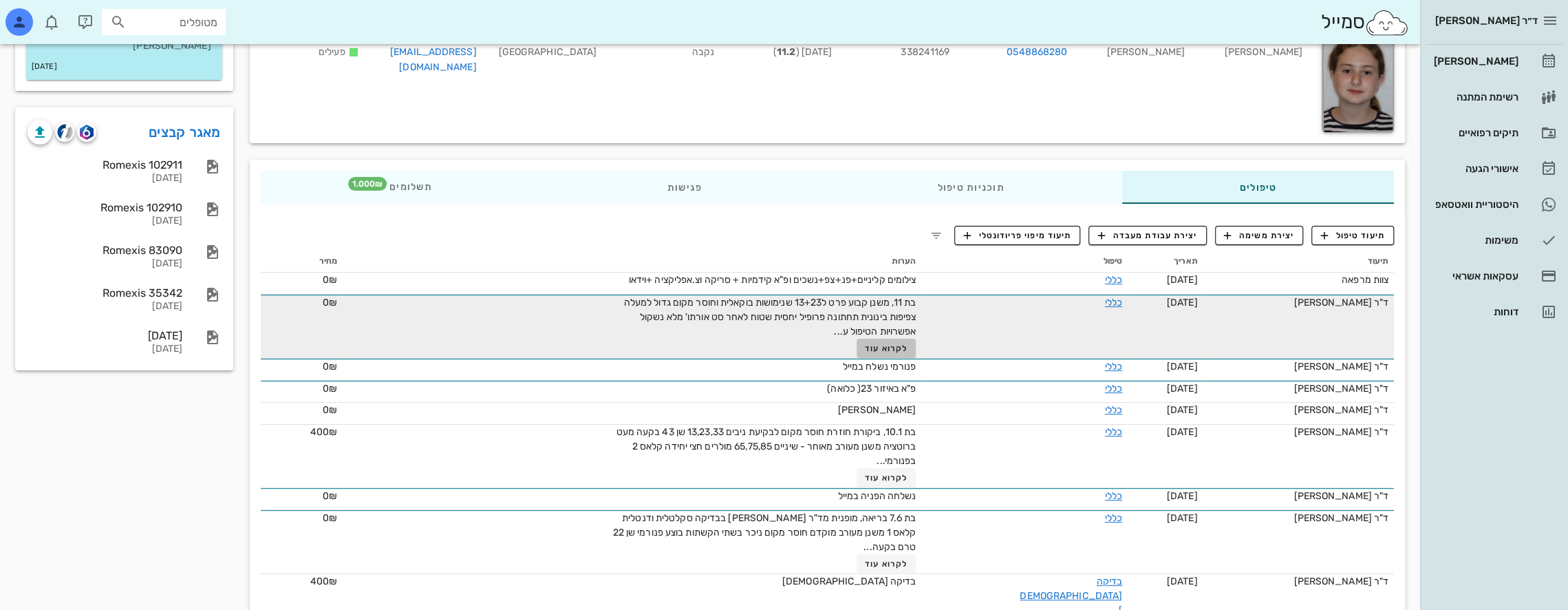
click at [889, 348] on span "לקרוא עוד" at bounding box center [886, 348] width 42 height 10
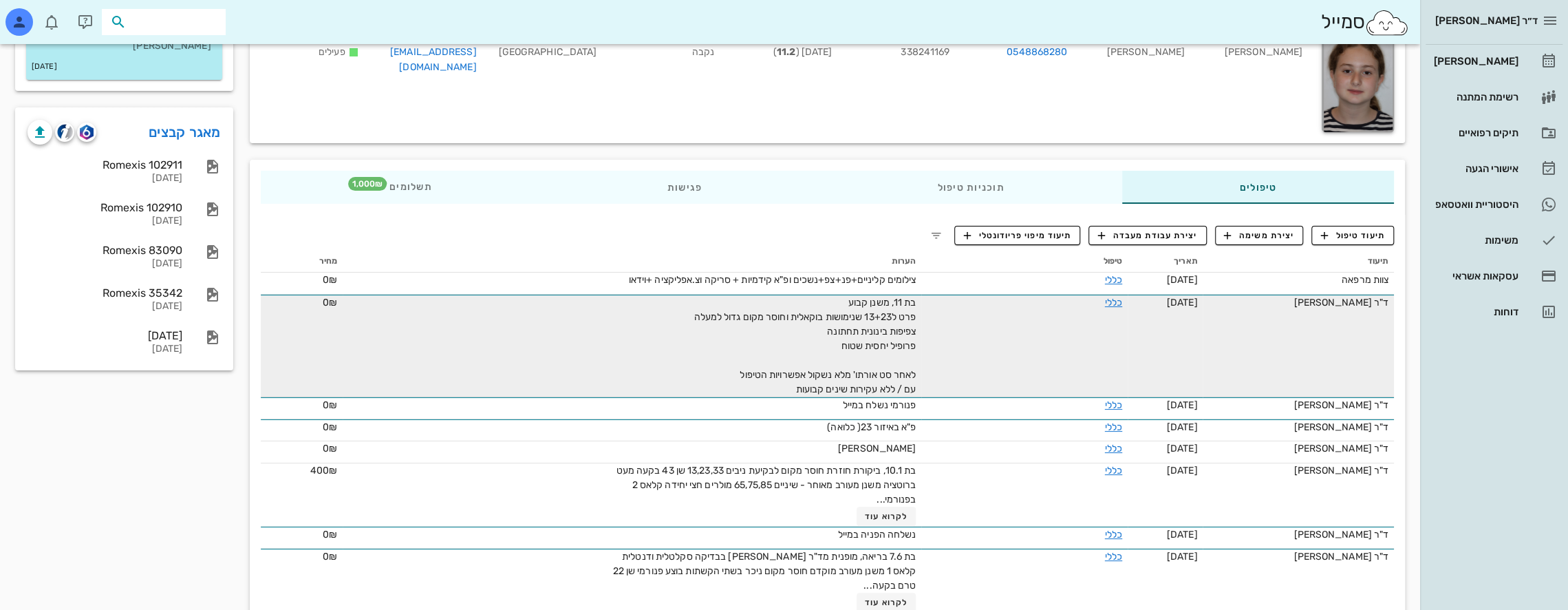
click at [208, 24] on input "text" at bounding box center [174, 22] width 88 height 18
type input "דריג"
click at [151, 57] on div "[PERSON_NAME] 219368131" at bounding box center [138, 52] width 151 height 11
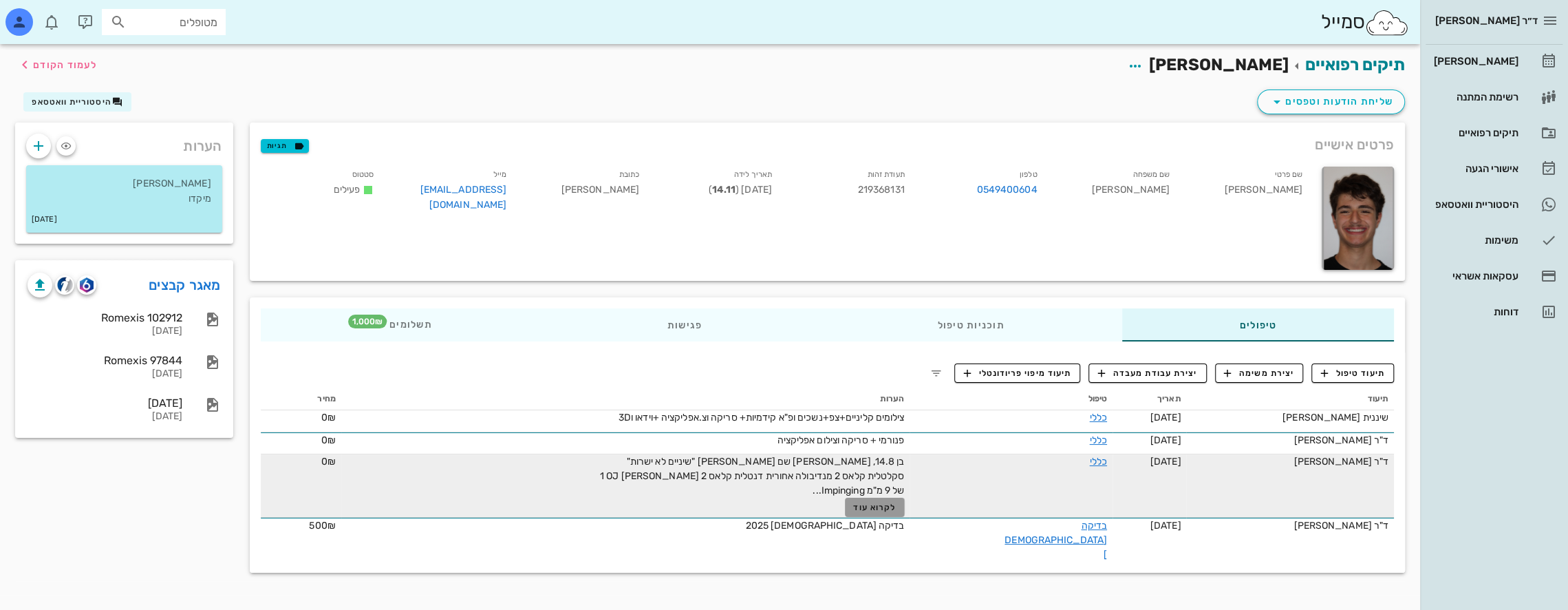
click at [896, 503] on span "לקרוא עוד" at bounding box center [874, 507] width 42 height 10
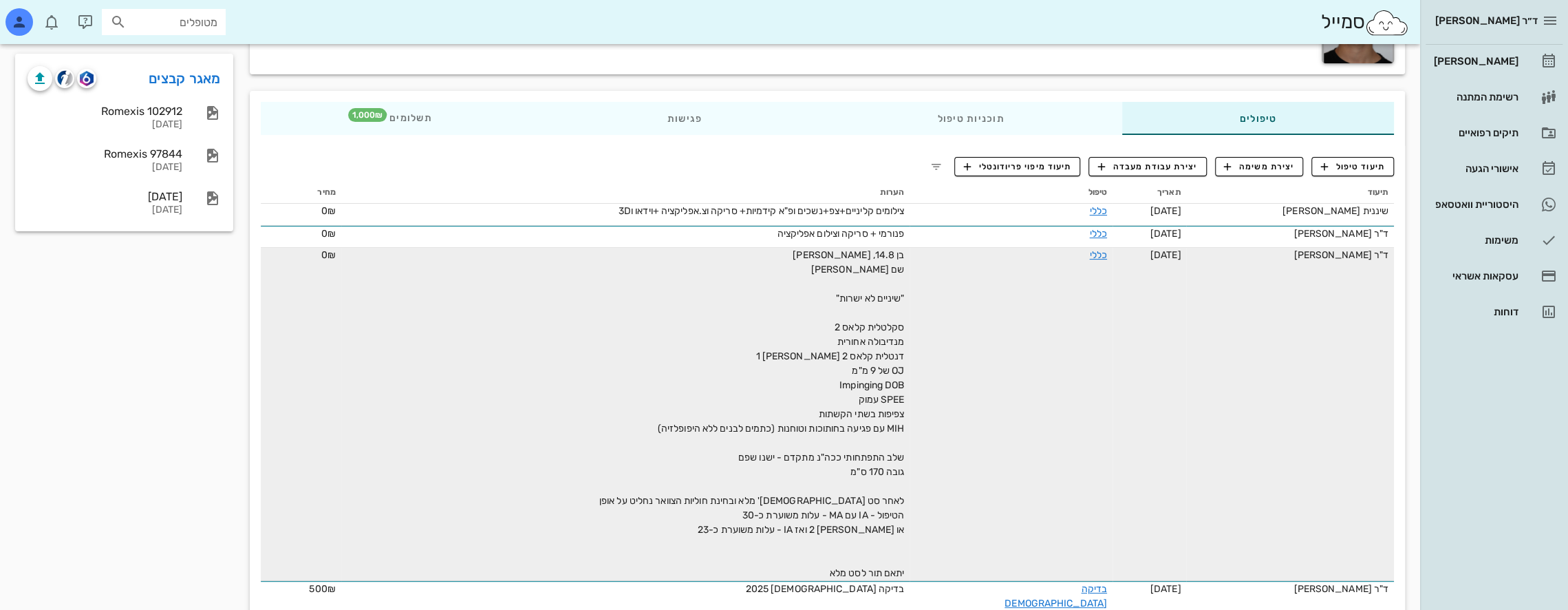
scroll to position [246, 0]
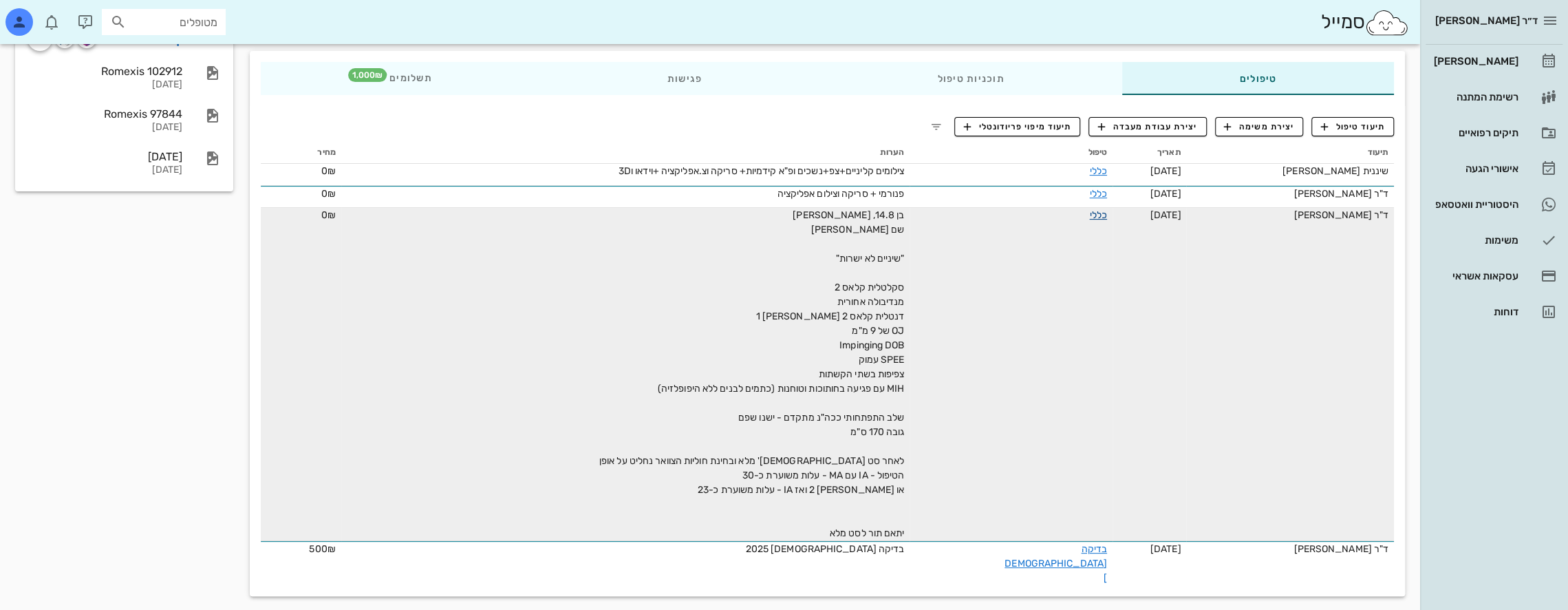
click at [1090, 218] on link "כללי" at bounding box center [1098, 215] width 17 height 12
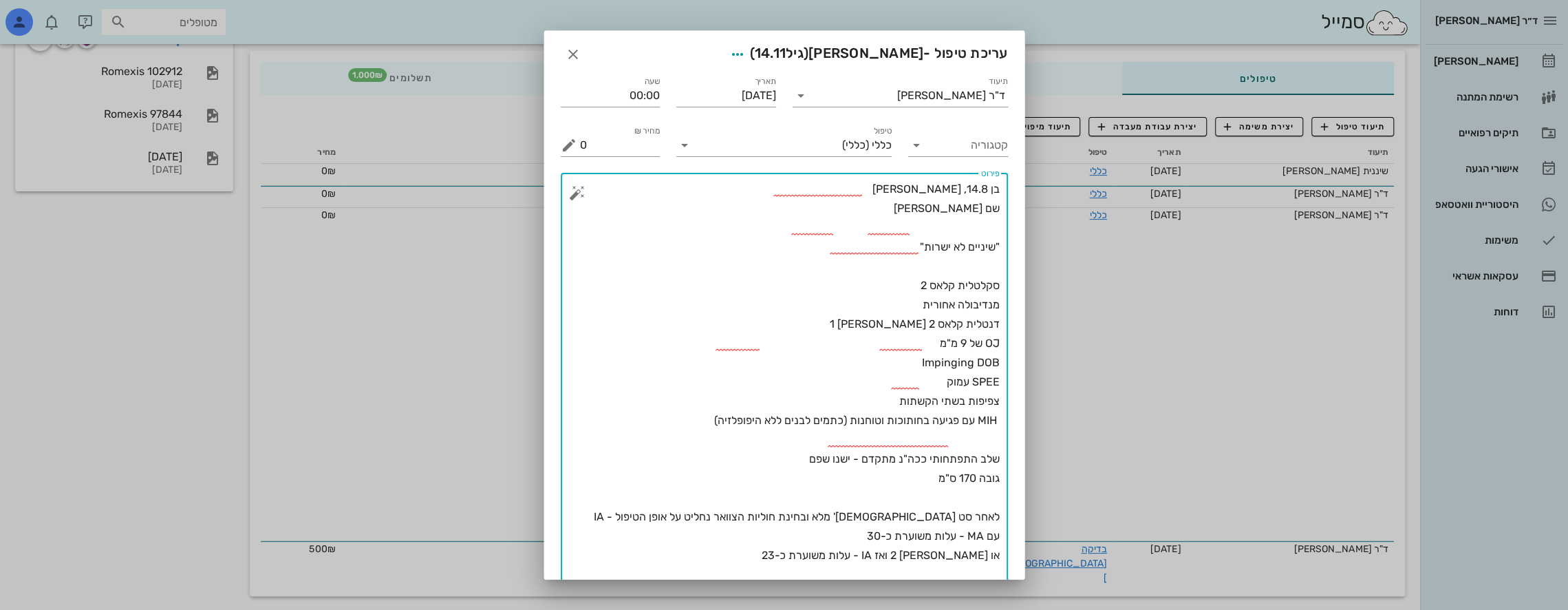
click at [834, 480] on textarea "בן 14.8, [PERSON_NAME] שם [PERSON_NAME] "שיניים לא ישרות" סקלטלית קלאס 2 מנדיבו…" at bounding box center [790, 411] width 420 height 463
click at [751, 479] on textarea "בן 14.8, [PERSON_NAME] שם [PERSON_NAME] "שיניים לא ישרות" סקלטלית קלאס 2 מנדיבו…" at bounding box center [790, 411] width 420 height 463
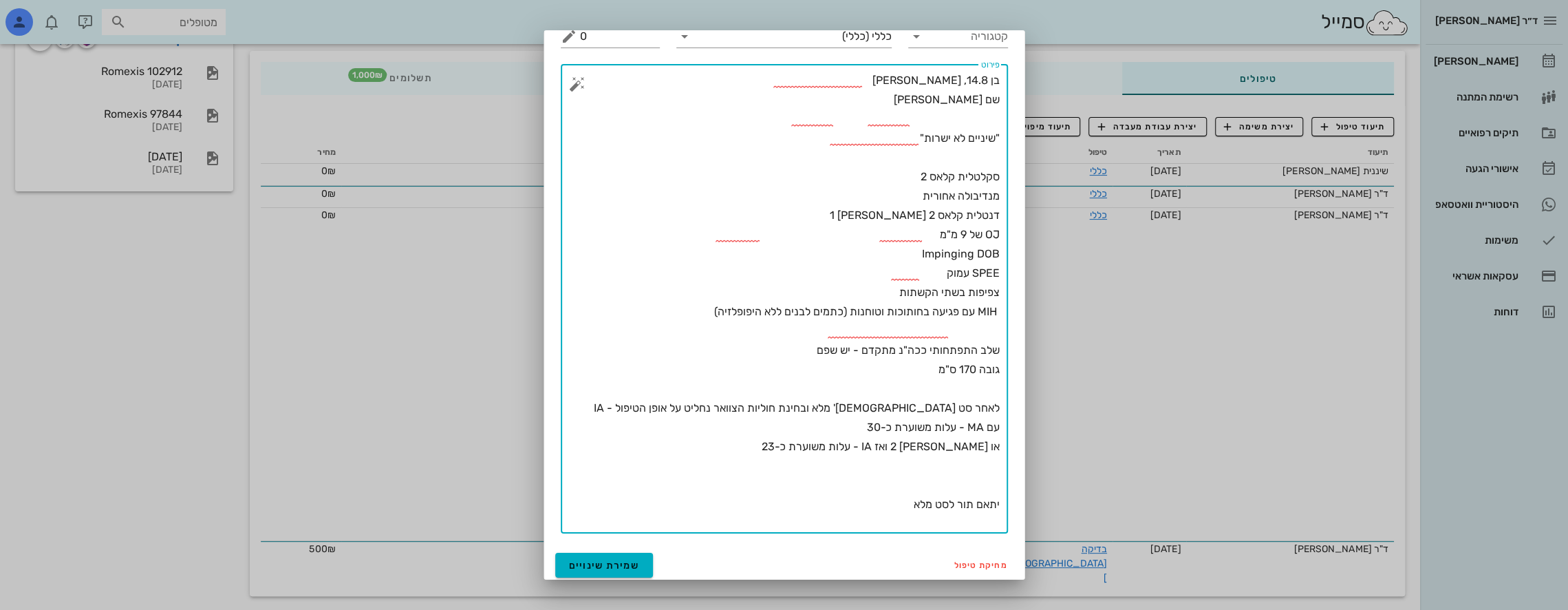
scroll to position [112, 0]
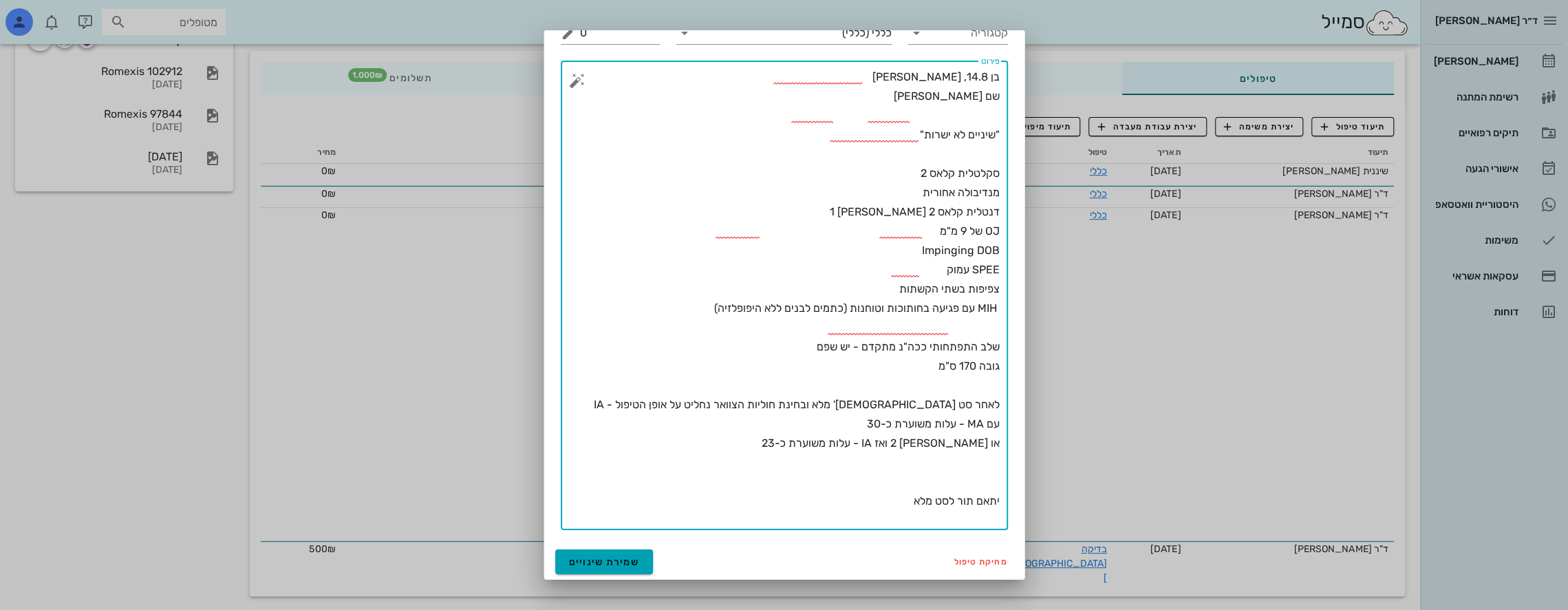
type textarea "בן 14.8, [PERSON_NAME] שם [PERSON_NAME] "שיניים לא ישרות" סקלטלית קלאס 2 מנדיבו…"
click at [635, 565] on span "שמירת שינויים" at bounding box center [604, 562] width 71 height 12
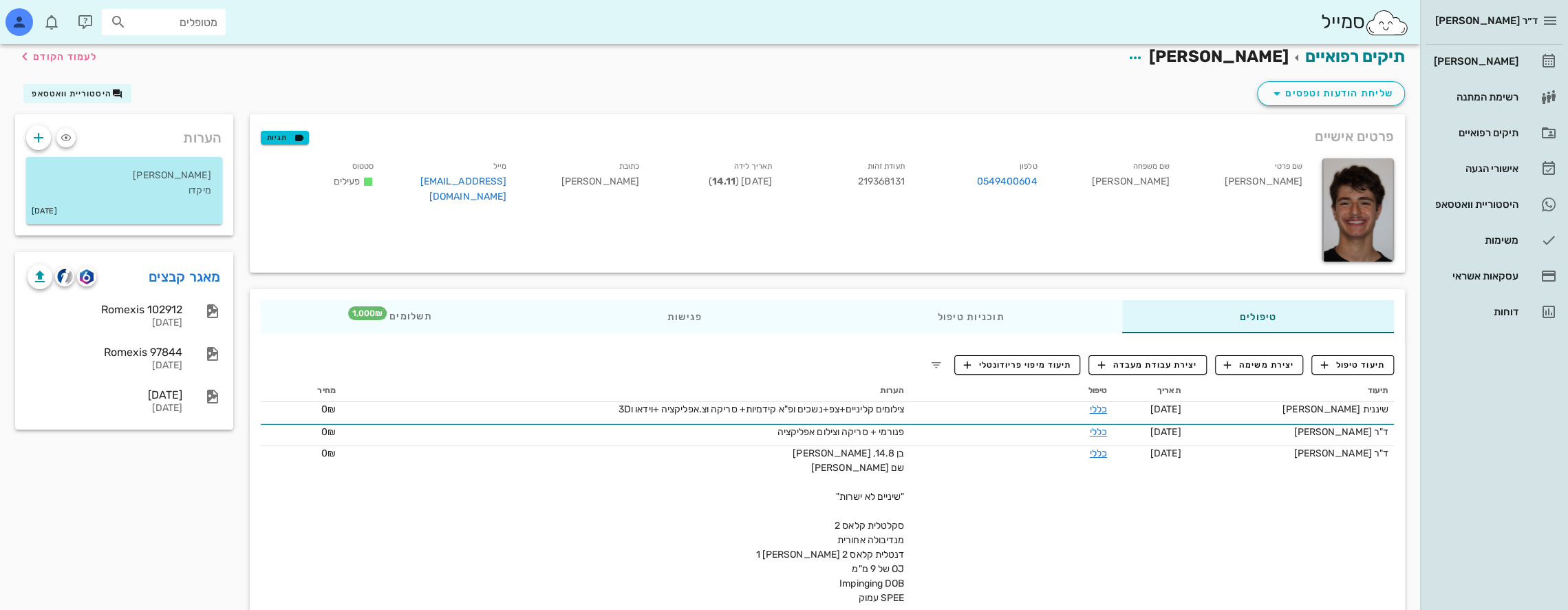
scroll to position [0, 0]
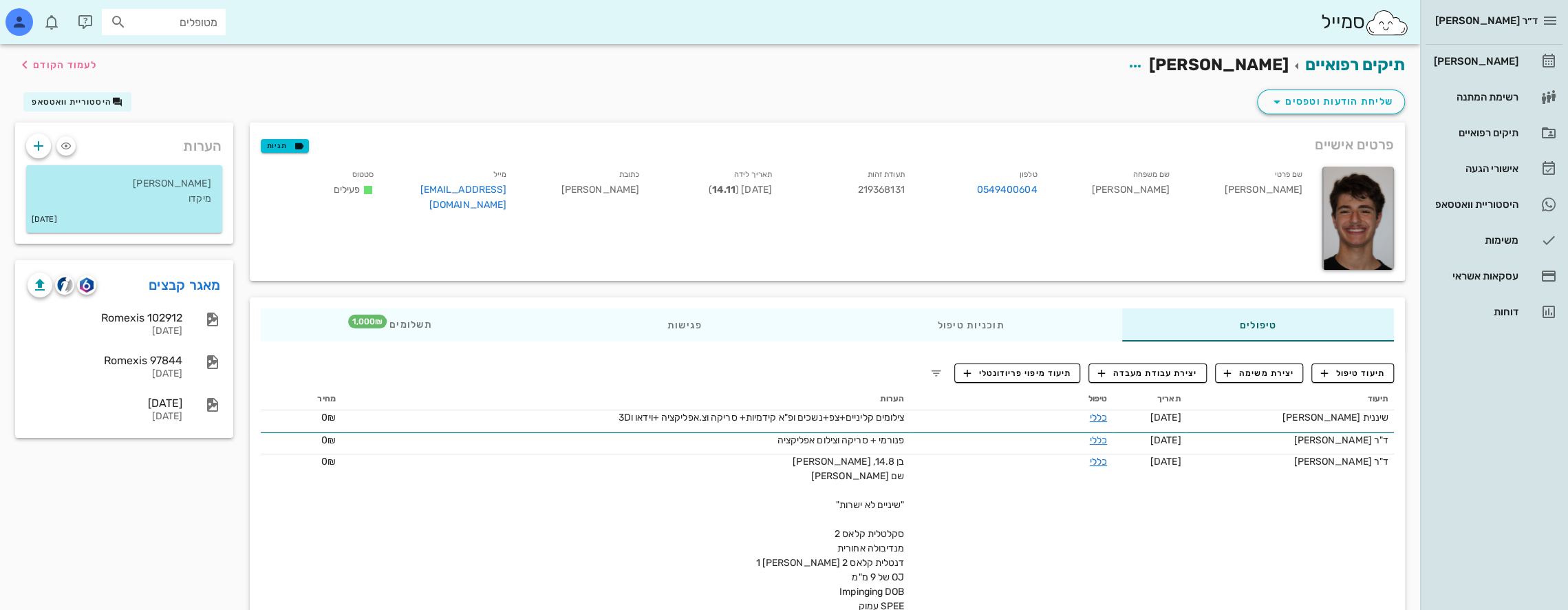
click at [168, 480] on div "הערות [PERSON_NAME] מיקדו [DATE] מאגר קבצים Romexis 102912 [DATE] Romexis 97844…" at bounding box center [124, 486] width 235 height 728
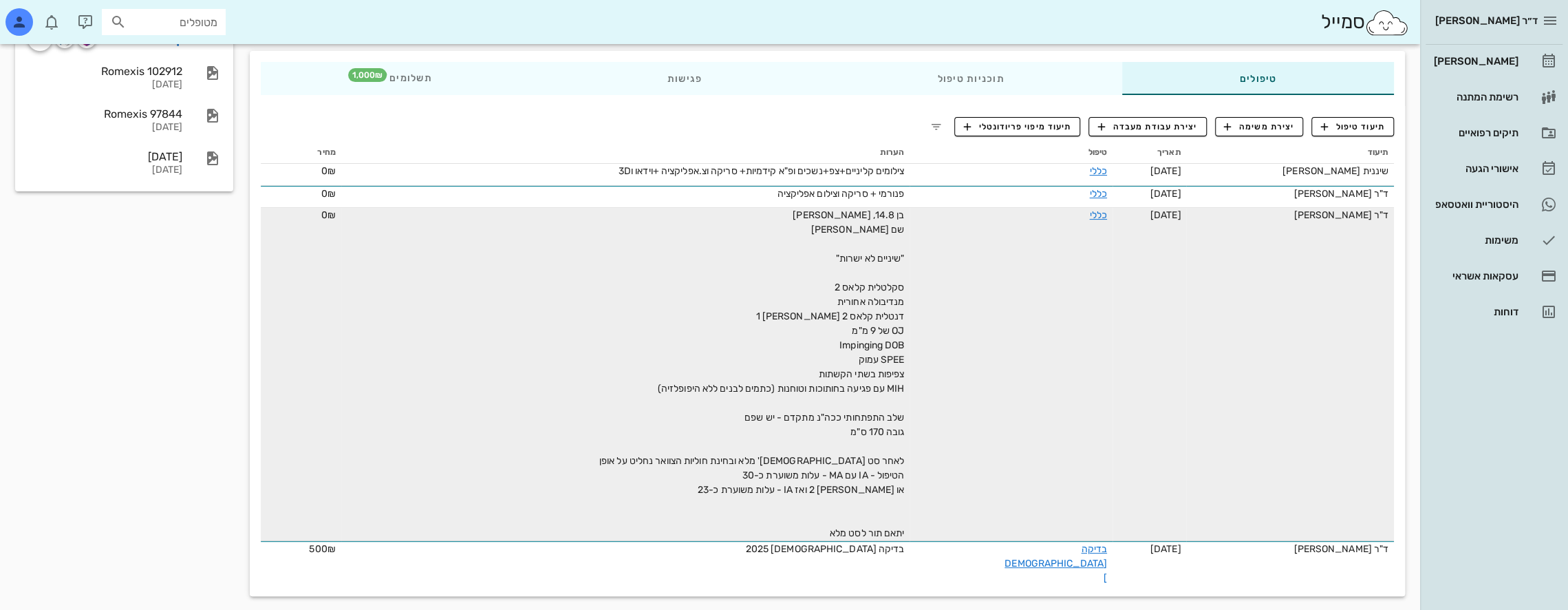
click at [620, 409] on td "בן 14.8, [PERSON_NAME] שם [PERSON_NAME] "שיניים לא ישרות" סקלטלית קלאס 2 מנדיבו…" at bounding box center [625, 375] width 569 height 334
click at [1100, 458] on td "כללי" at bounding box center [1011, 375] width 202 height 334
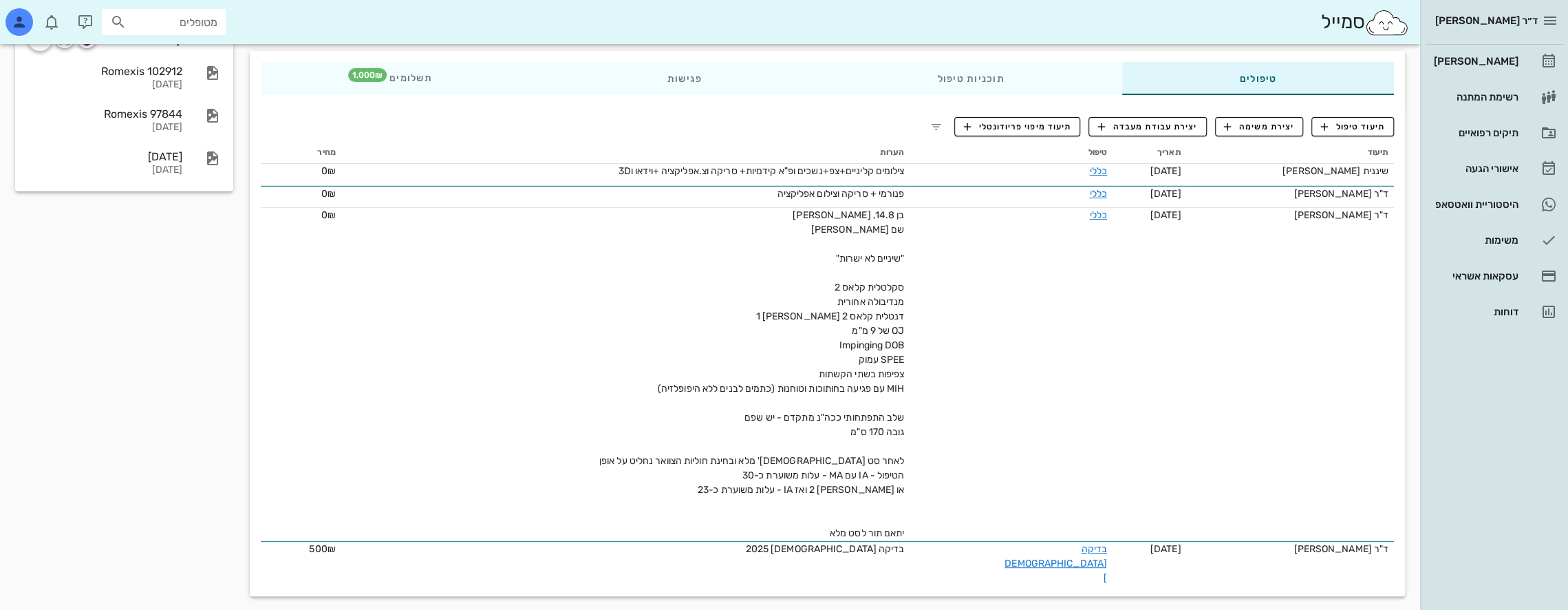
click at [179, 346] on div "הערות [PERSON_NAME] מיקדו [DATE] מאגר קבצים Romexis 102912 [DATE] Romexis 97844…" at bounding box center [124, 240] width 235 height 728
click at [142, 449] on div "הערות [PERSON_NAME] מיקדו [DATE] מאגר קבצים Romexis 102912 [DATE] Romexis 97844…" at bounding box center [124, 240] width 235 height 728
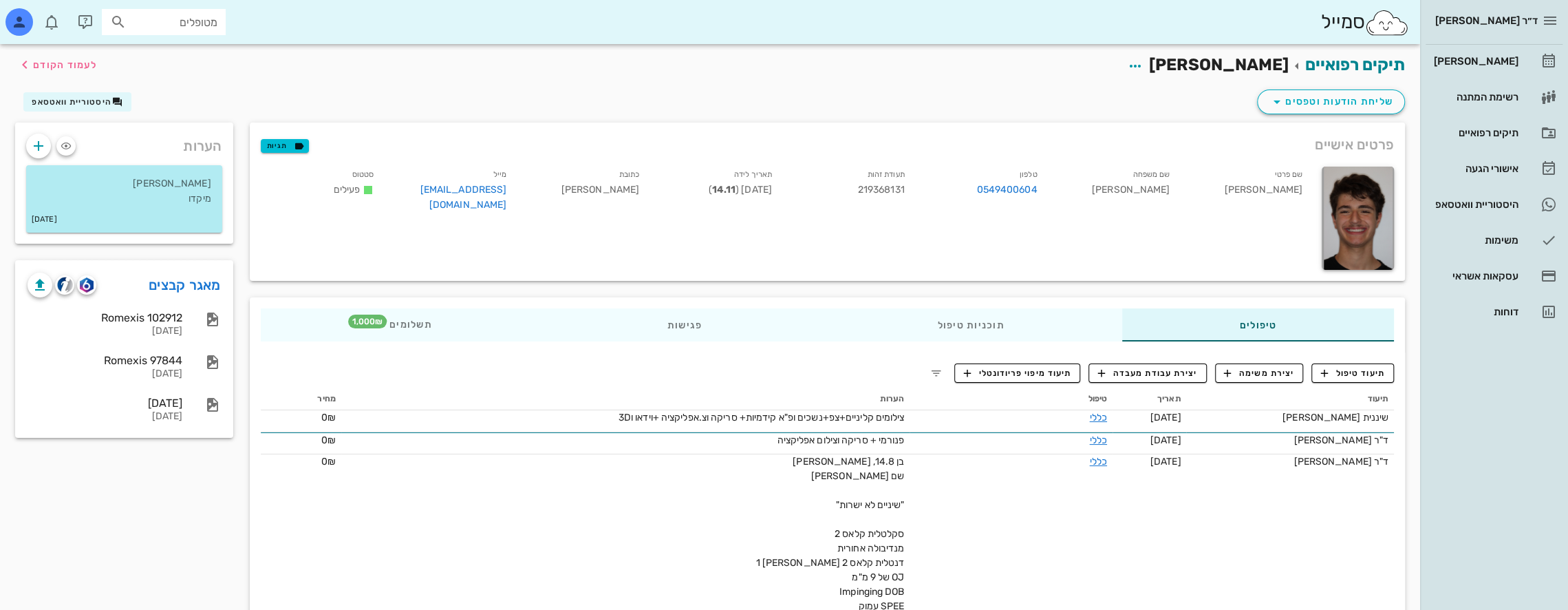
click at [188, 17] on input "מטופלים" at bounding box center [174, 22] width 88 height 18
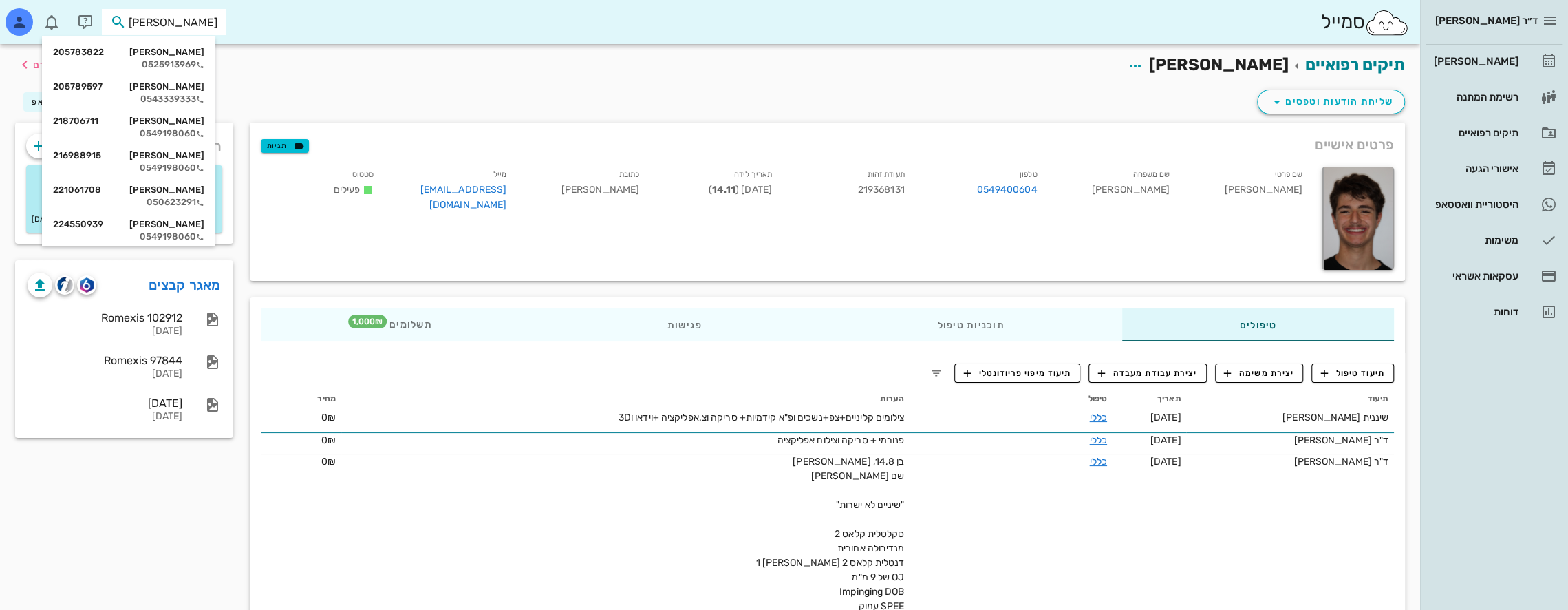
type input "[PERSON_NAME] ר"
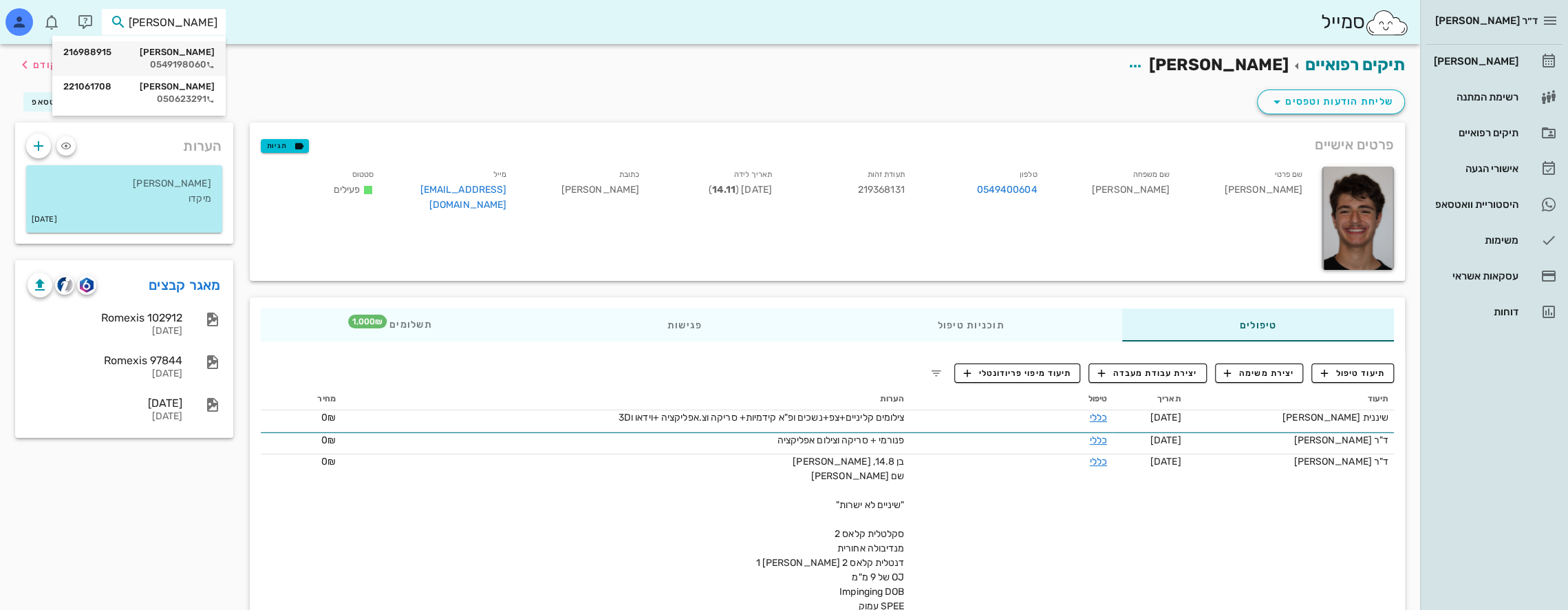
click at [188, 60] on div "0549198060" at bounding box center [138, 65] width 151 height 11
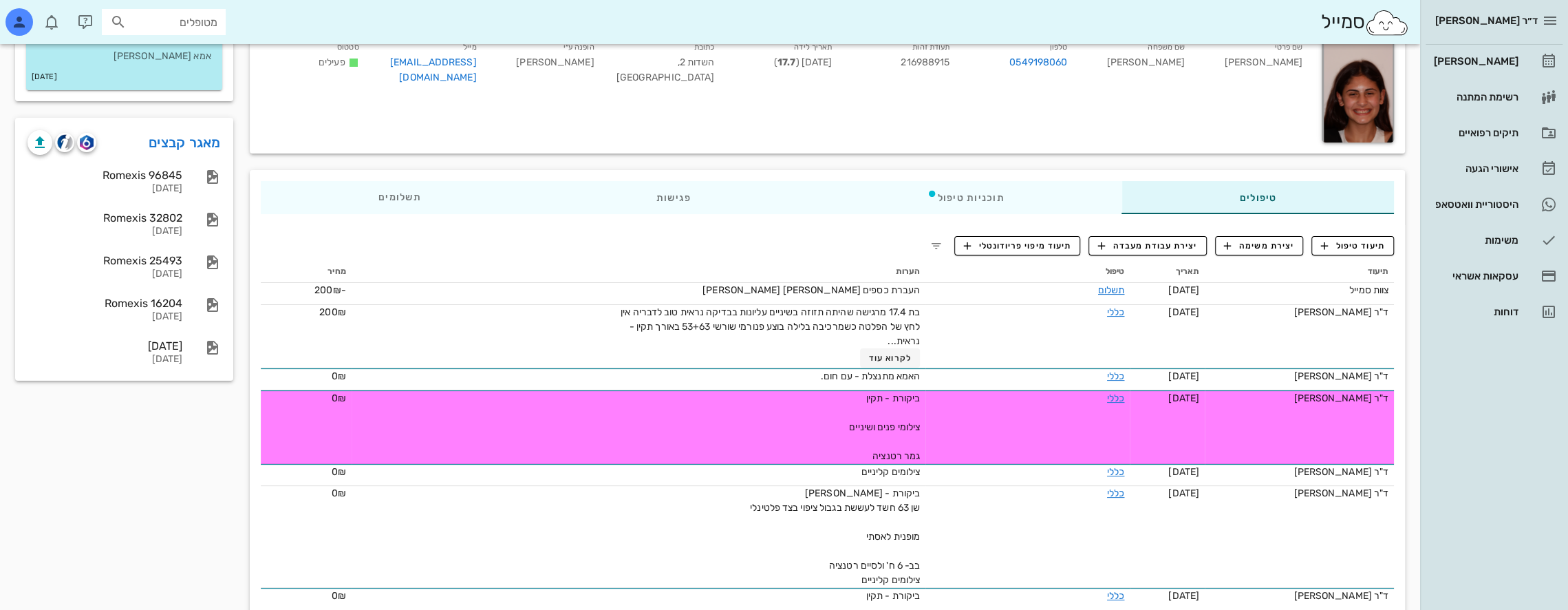
scroll to position [207, 0]
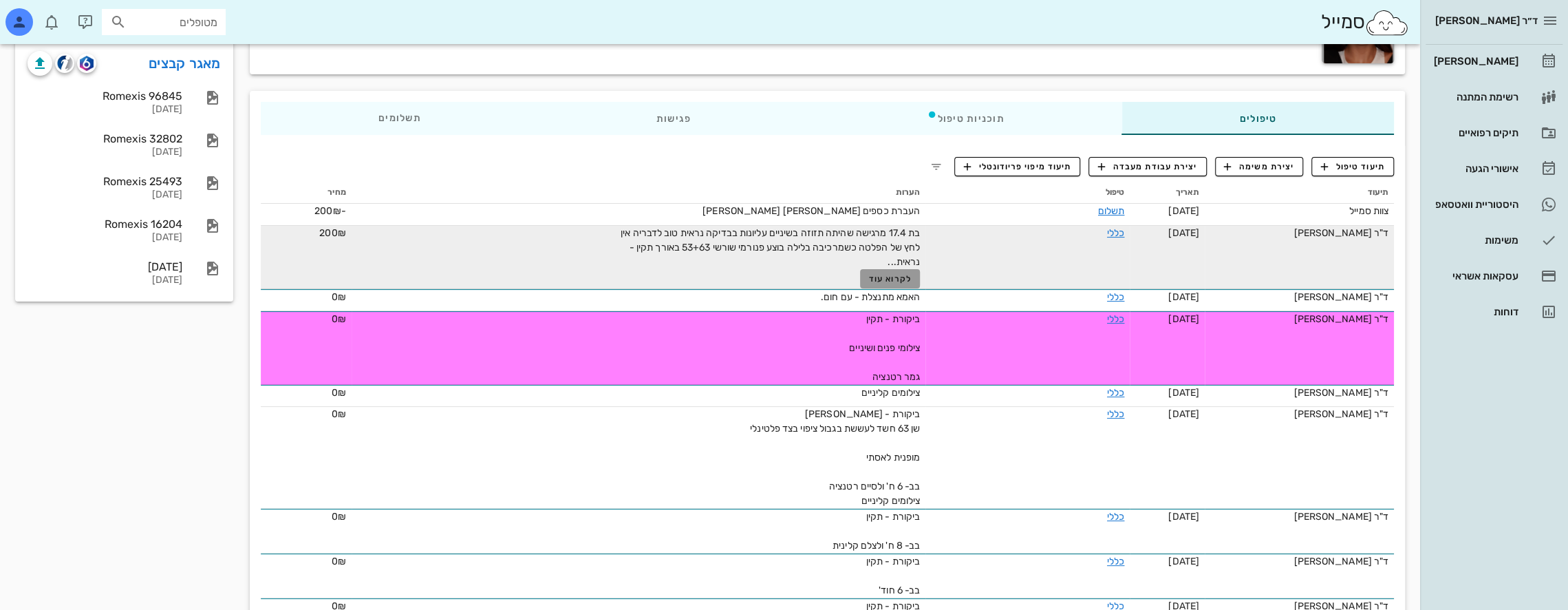
click at [876, 279] on span "לקרוא עוד" at bounding box center [890, 278] width 42 height 10
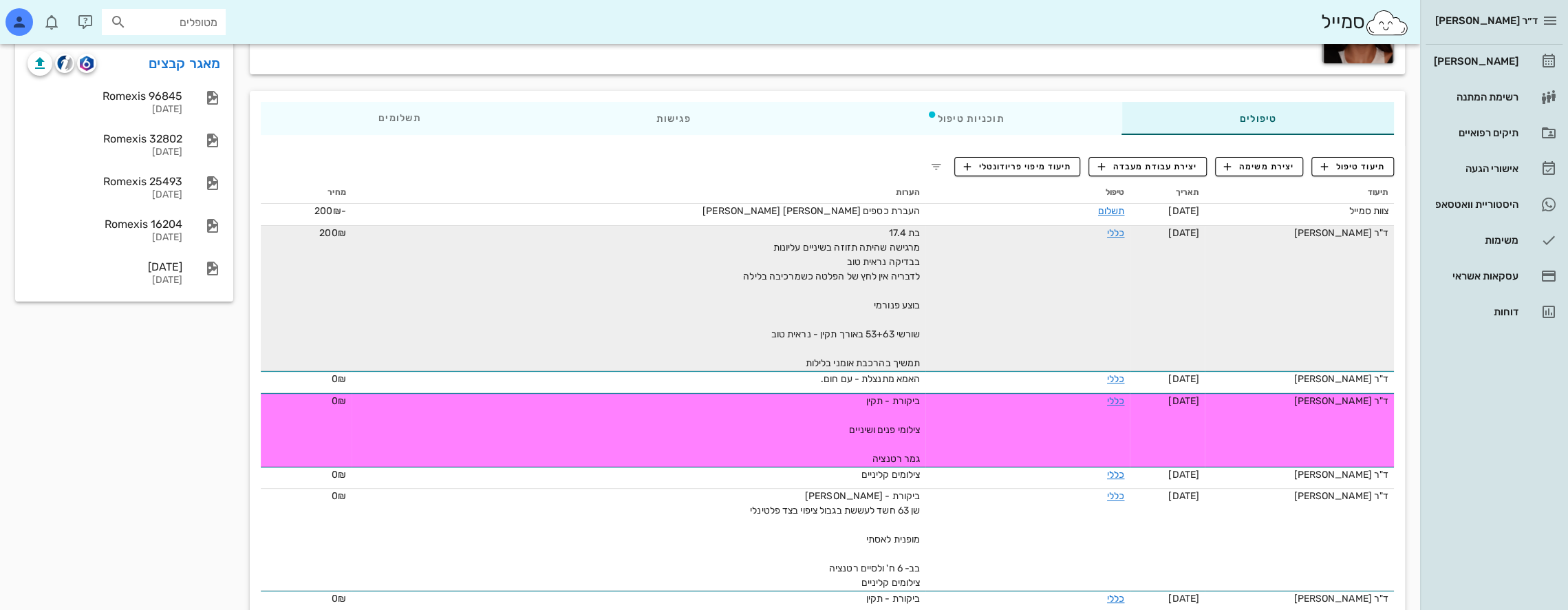
scroll to position [5, 0]
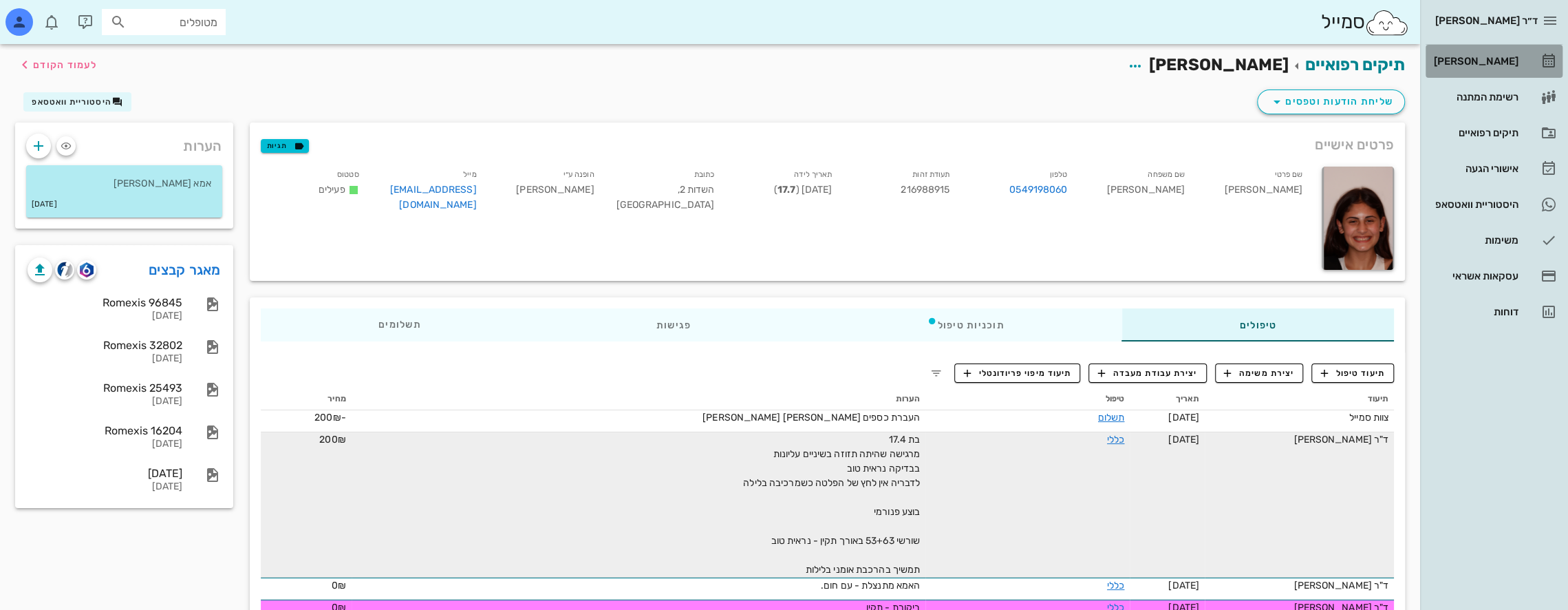
click at [1521, 56] on link "[PERSON_NAME]" at bounding box center [1495, 61] width 137 height 33
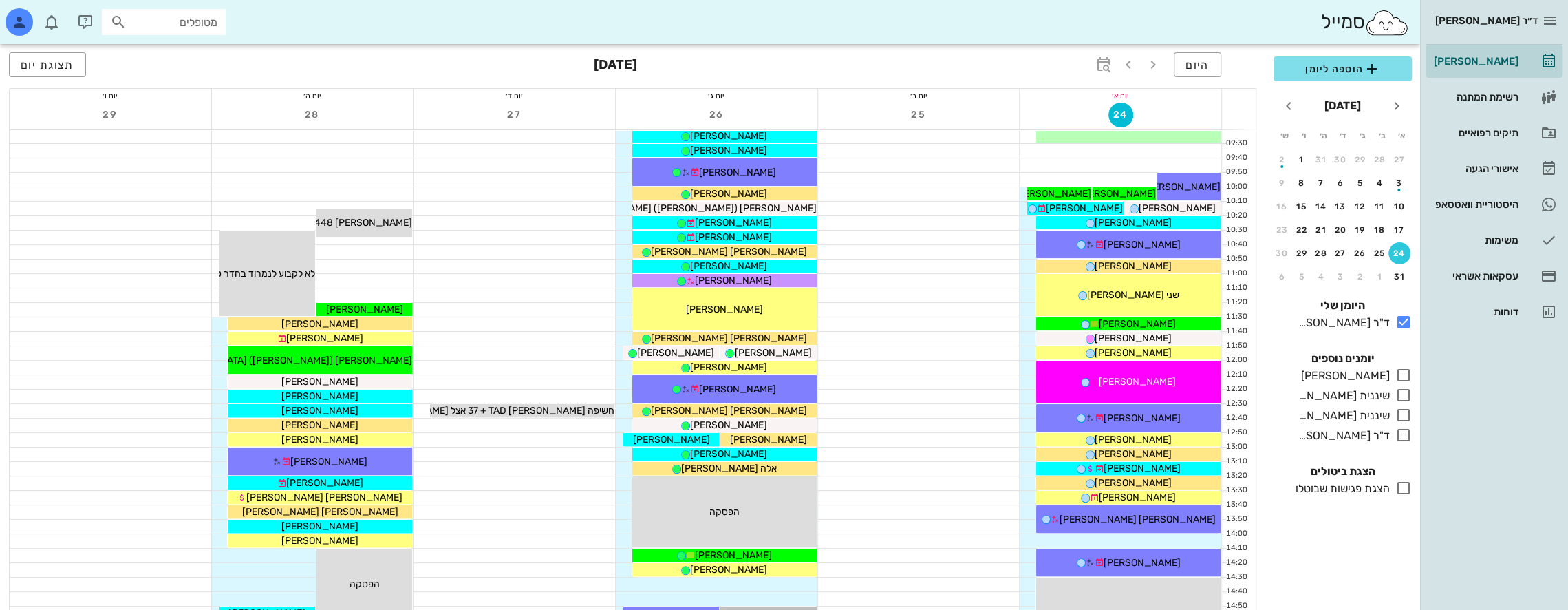
scroll to position [207, 0]
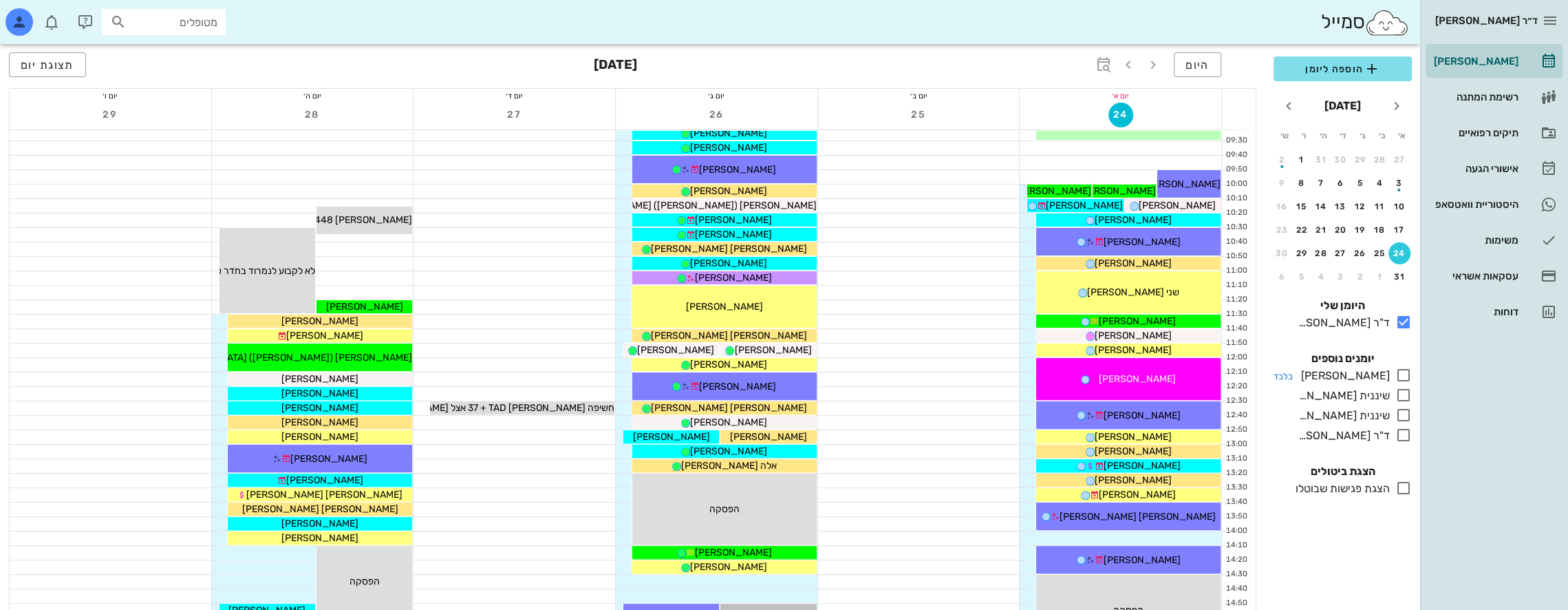
click at [1404, 373] on icon at bounding box center [1403, 375] width 16 height 16
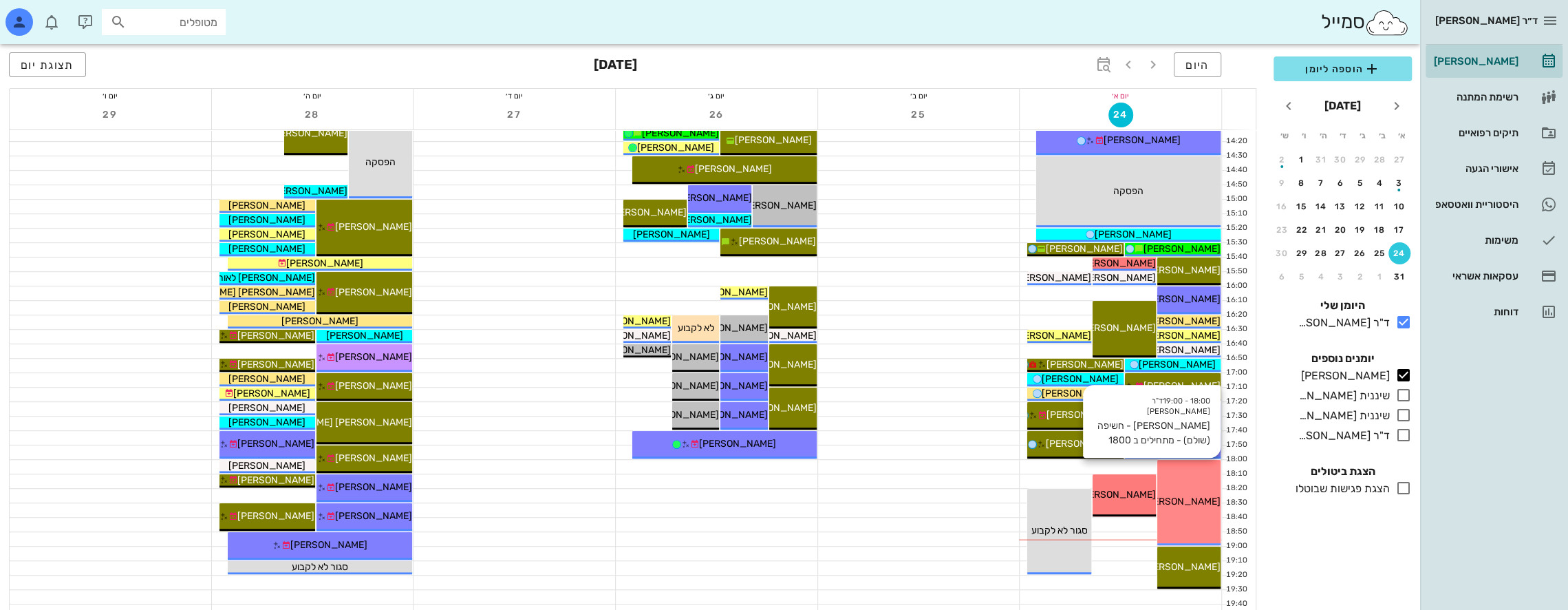
scroll to position [734, 0]
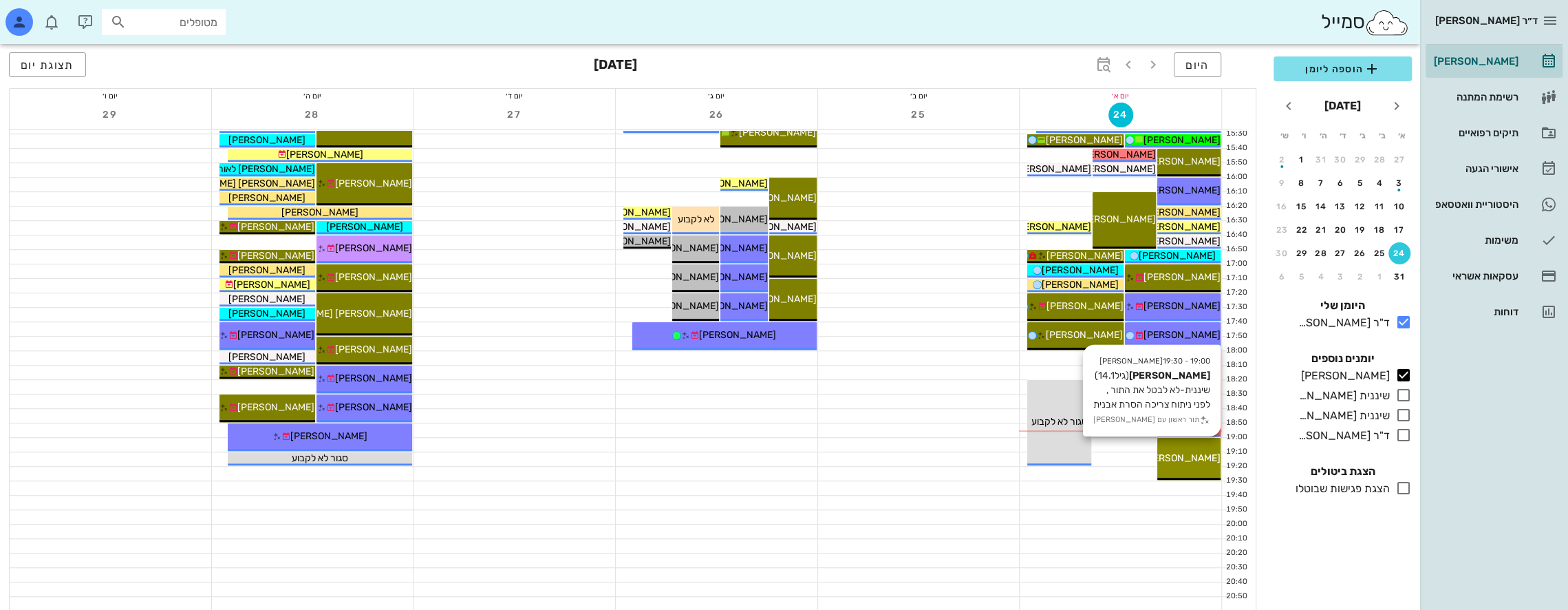
click at [1202, 454] on span "[PERSON_NAME]" at bounding box center [1182, 459] width 77 height 12
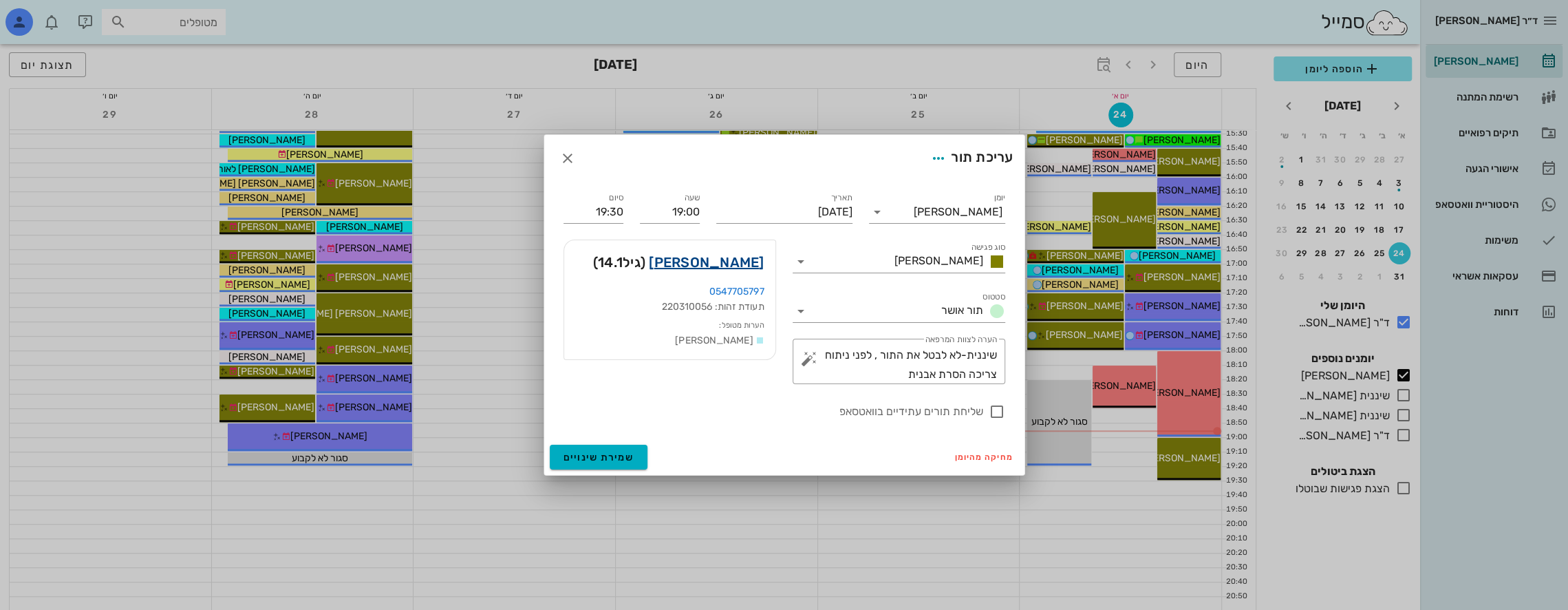
click at [744, 260] on link "[PERSON_NAME]" at bounding box center [706, 263] width 115 height 22
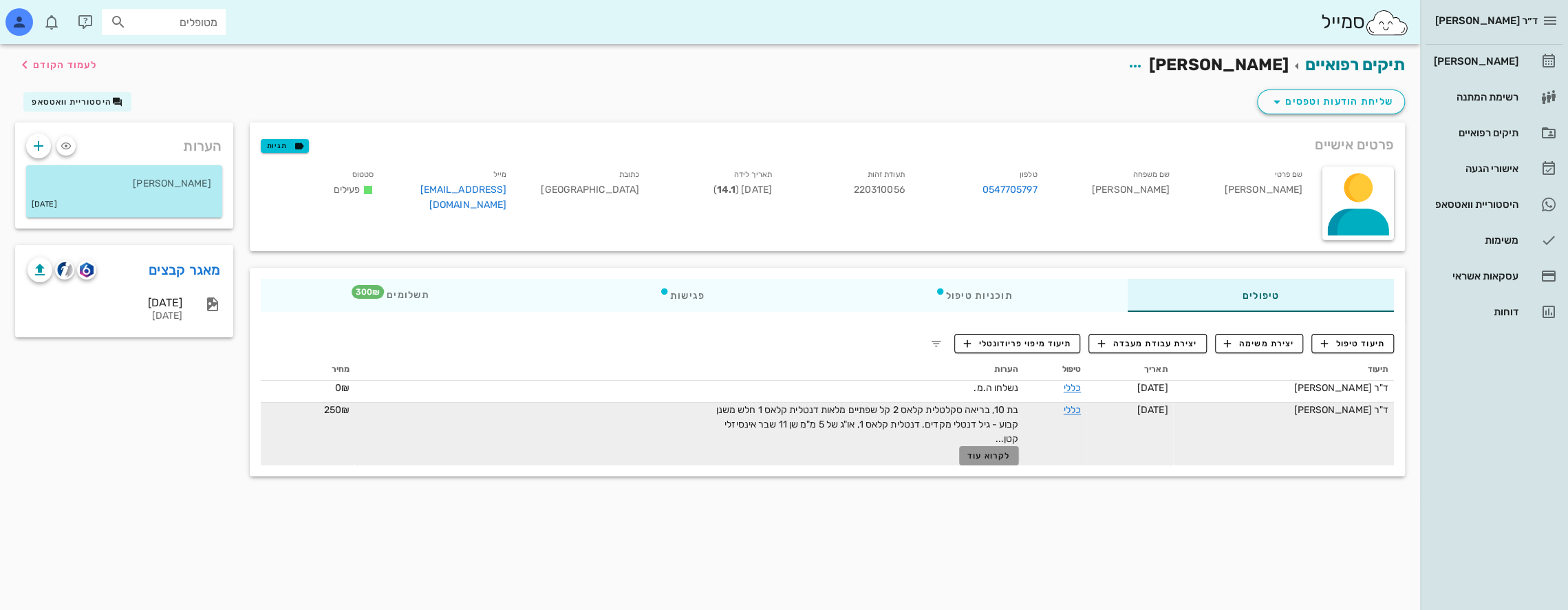
click at [987, 454] on span "לקרוא עוד" at bounding box center [989, 455] width 42 height 10
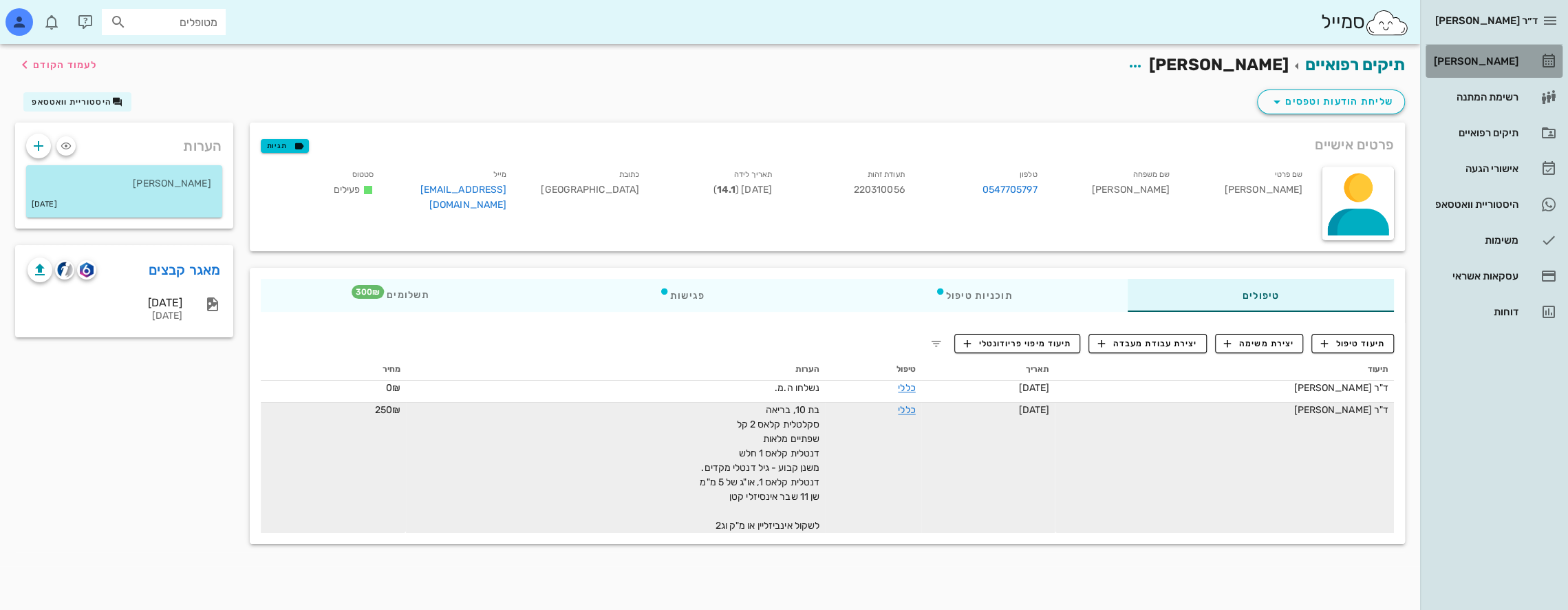
click at [1474, 54] on div "[PERSON_NAME]" at bounding box center [1475, 61] width 87 height 22
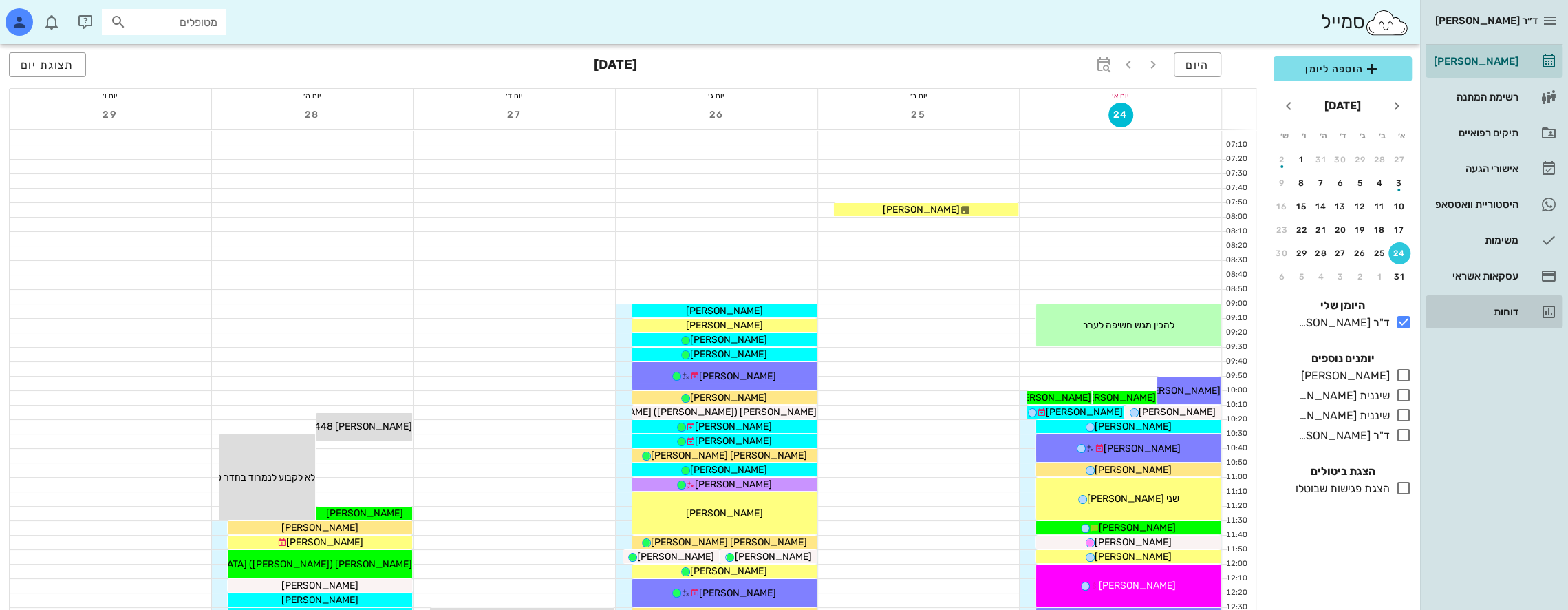
click at [1506, 314] on div "דוחות" at bounding box center [1475, 312] width 87 height 11
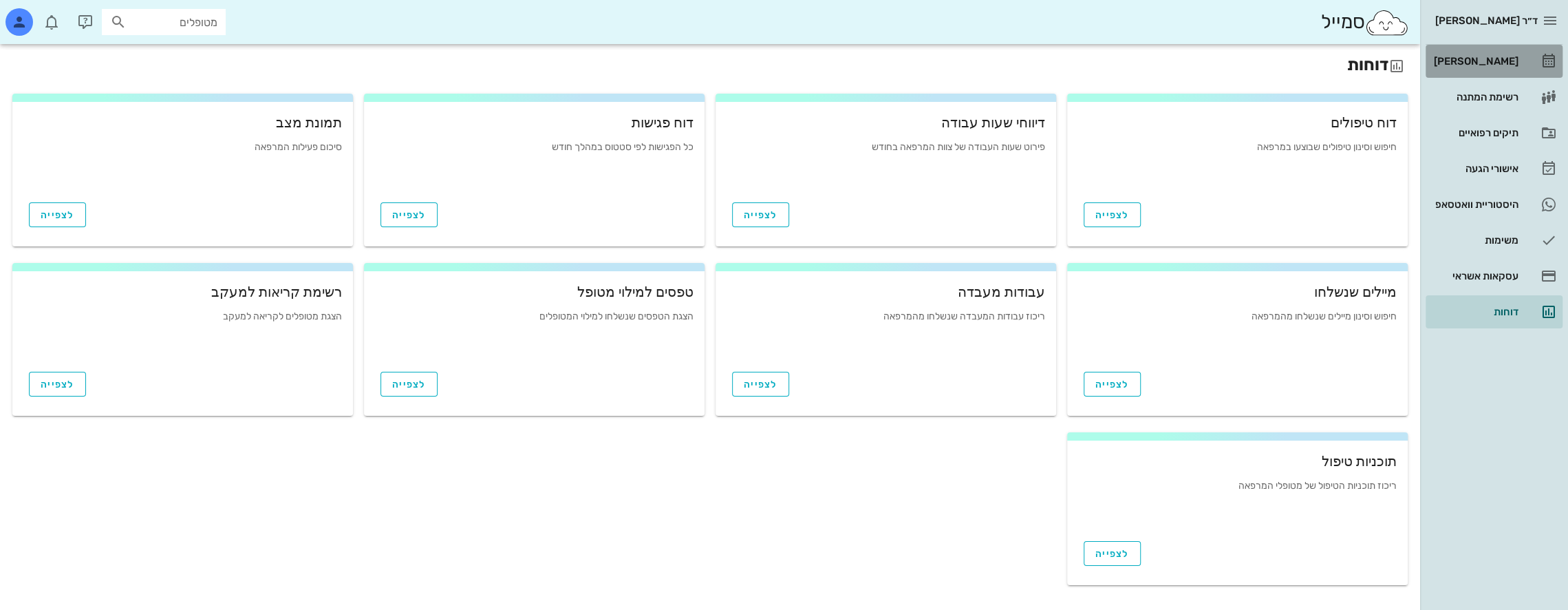
click at [1496, 60] on div "[PERSON_NAME]" at bounding box center [1475, 61] width 87 height 11
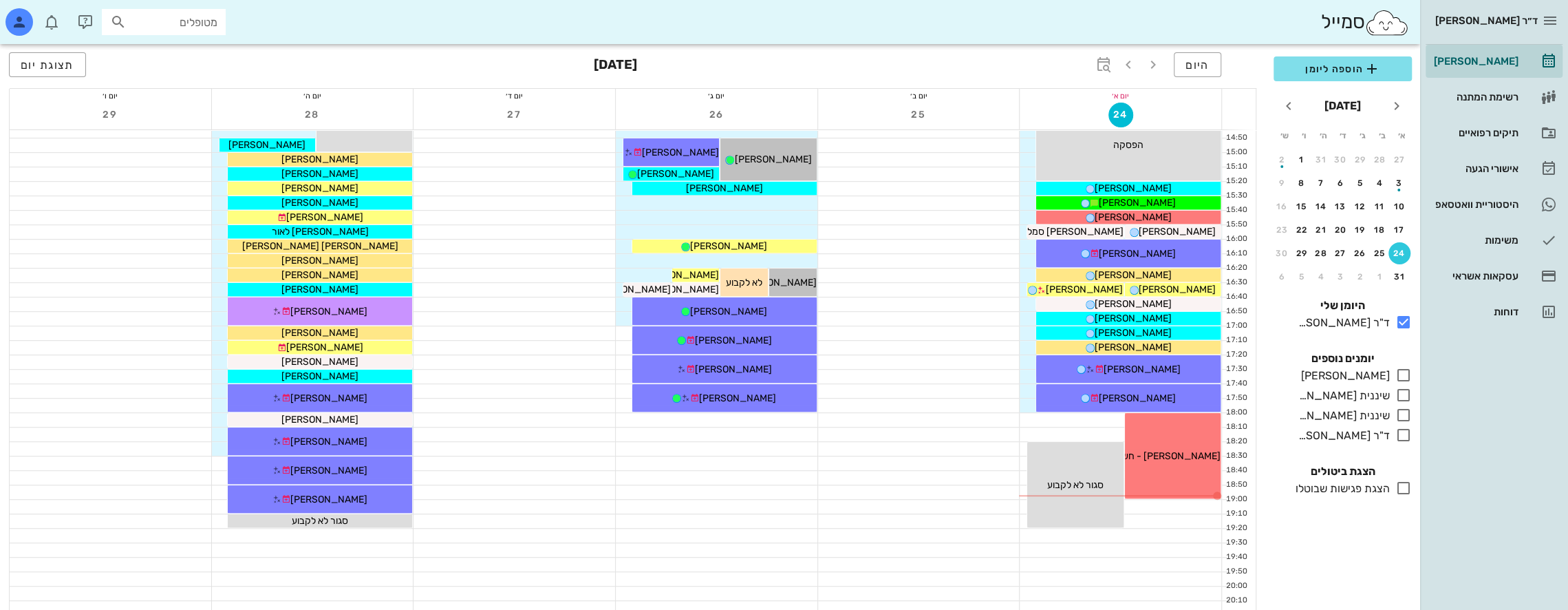
scroll to position [689, 0]
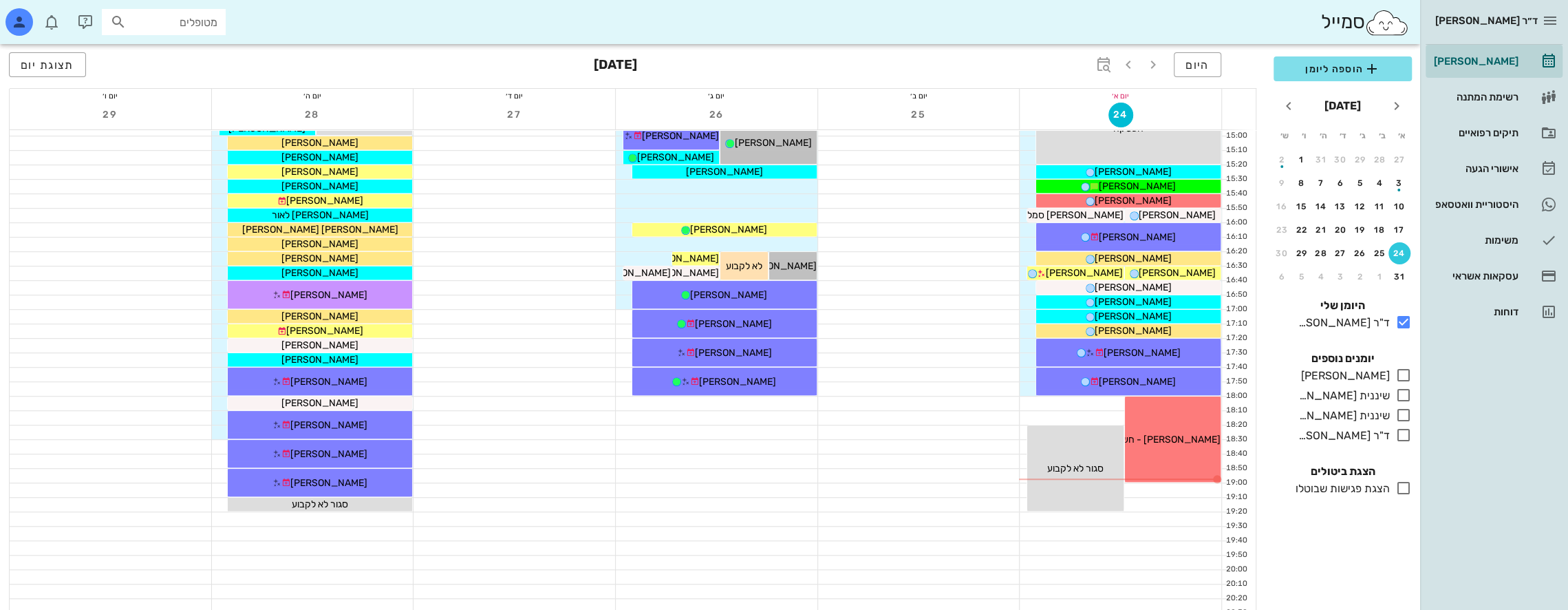
click at [197, 22] on input "מטופלים" at bounding box center [174, 22] width 88 height 18
type input "דריג"
click at [188, 49] on div "[PERSON_NAME] 219368131" at bounding box center [138, 52] width 151 height 11
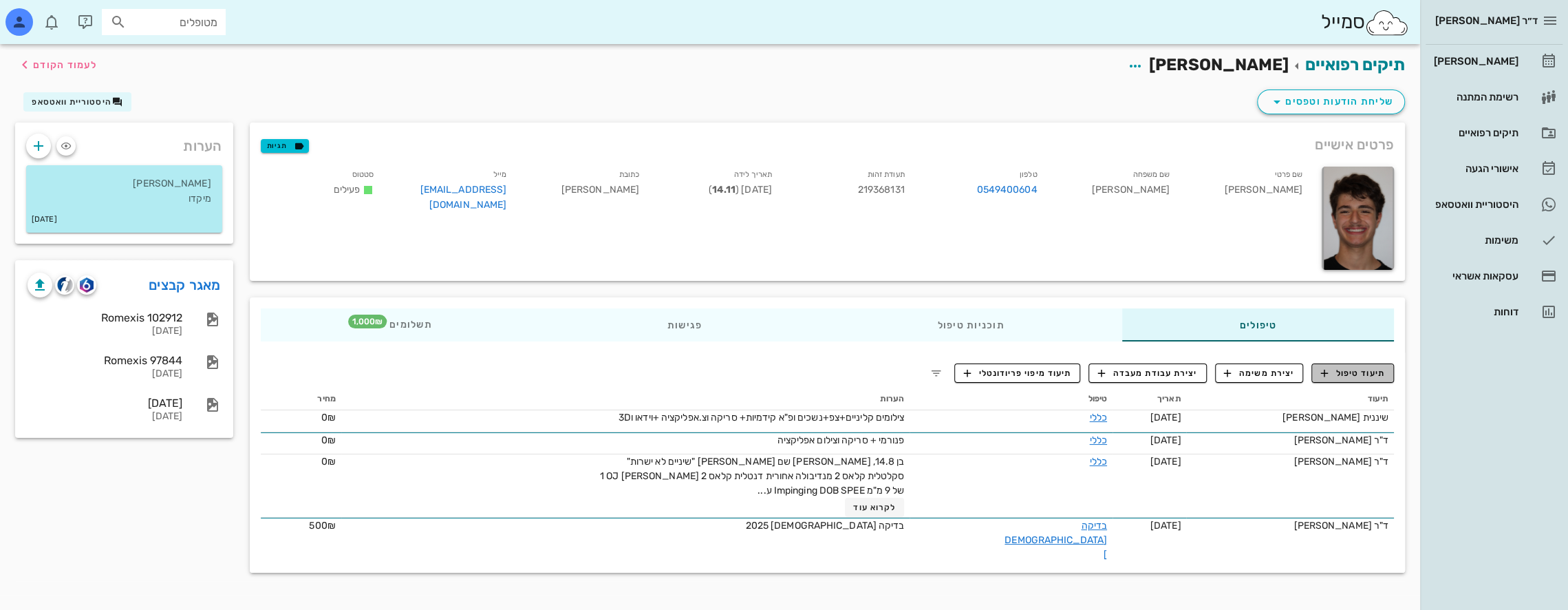
click at [1357, 372] on span "תיעוד טיפול" at bounding box center [1353, 373] width 64 height 12
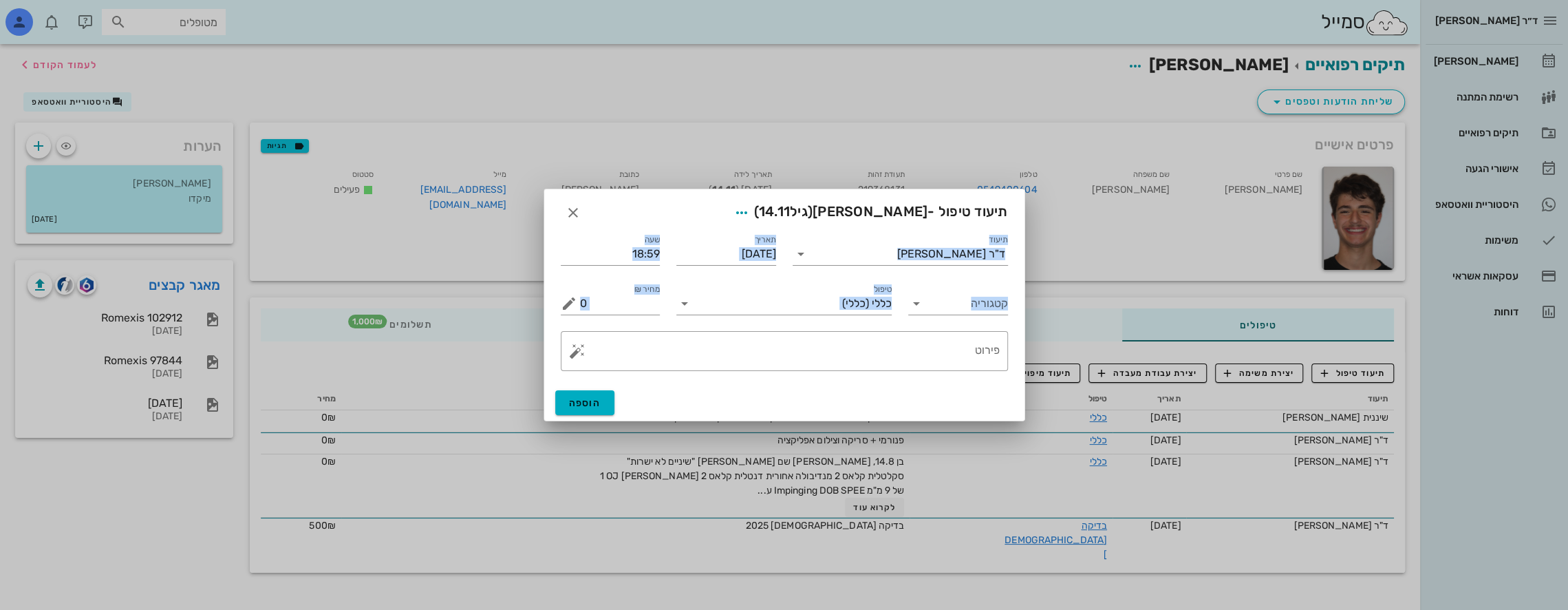
drag, startPoint x: 667, startPoint y: 201, endPoint x: 641, endPoint y: 276, distance: 79.4
click at [649, 321] on div "תיעוד טיפול - [PERSON_NAME] (גיל 14.11 ) תיעוד ד"ר [PERSON_NAME] תאריך [DATE] ש…" at bounding box center [785, 304] width 482 height 232
click at [572, 209] on icon "button" at bounding box center [572, 213] width 16 height 16
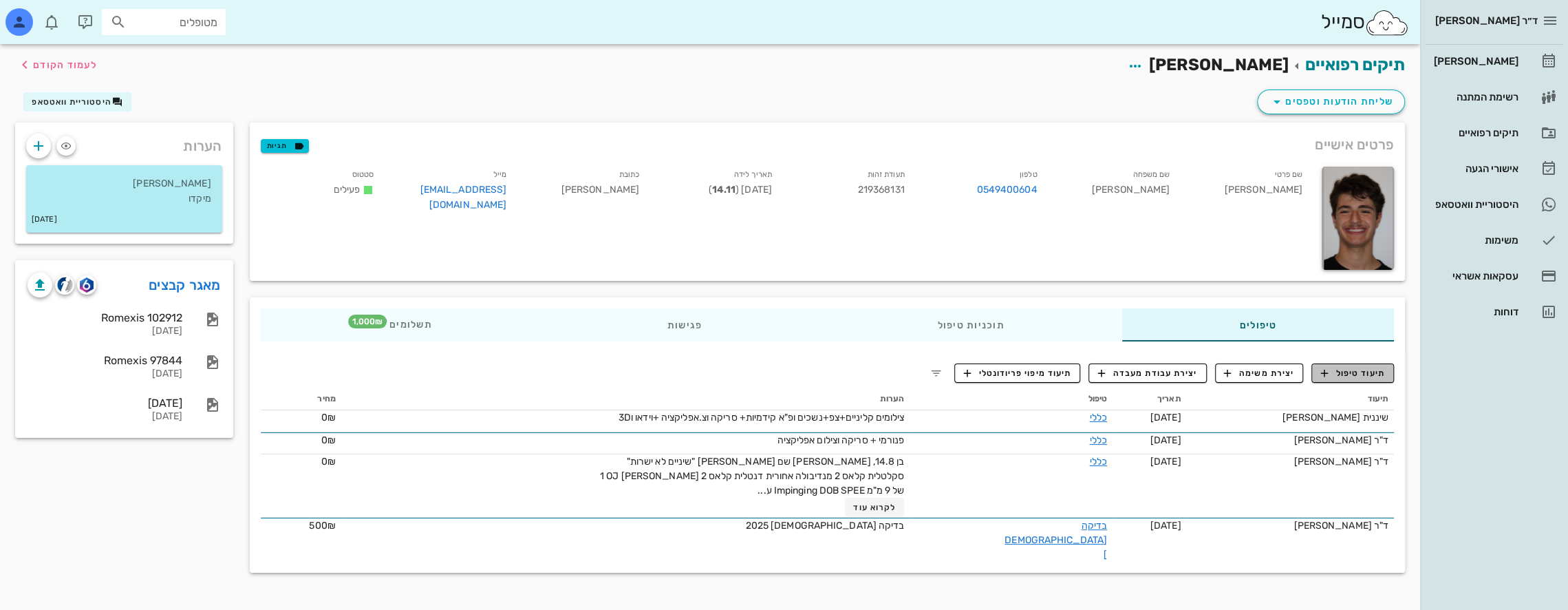
click at [1362, 372] on span "תיעוד טיפול" at bounding box center [1353, 373] width 64 height 12
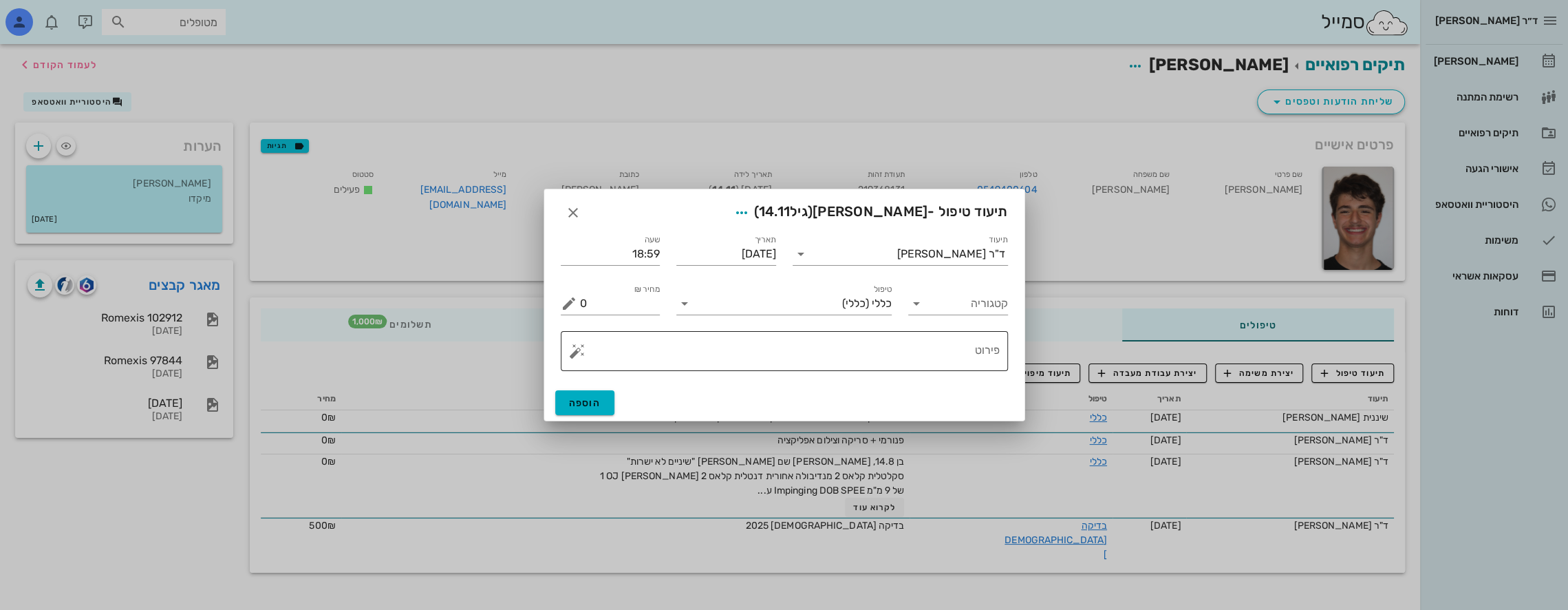
click at [952, 358] on textarea "פירוט" at bounding box center [790, 354] width 420 height 33
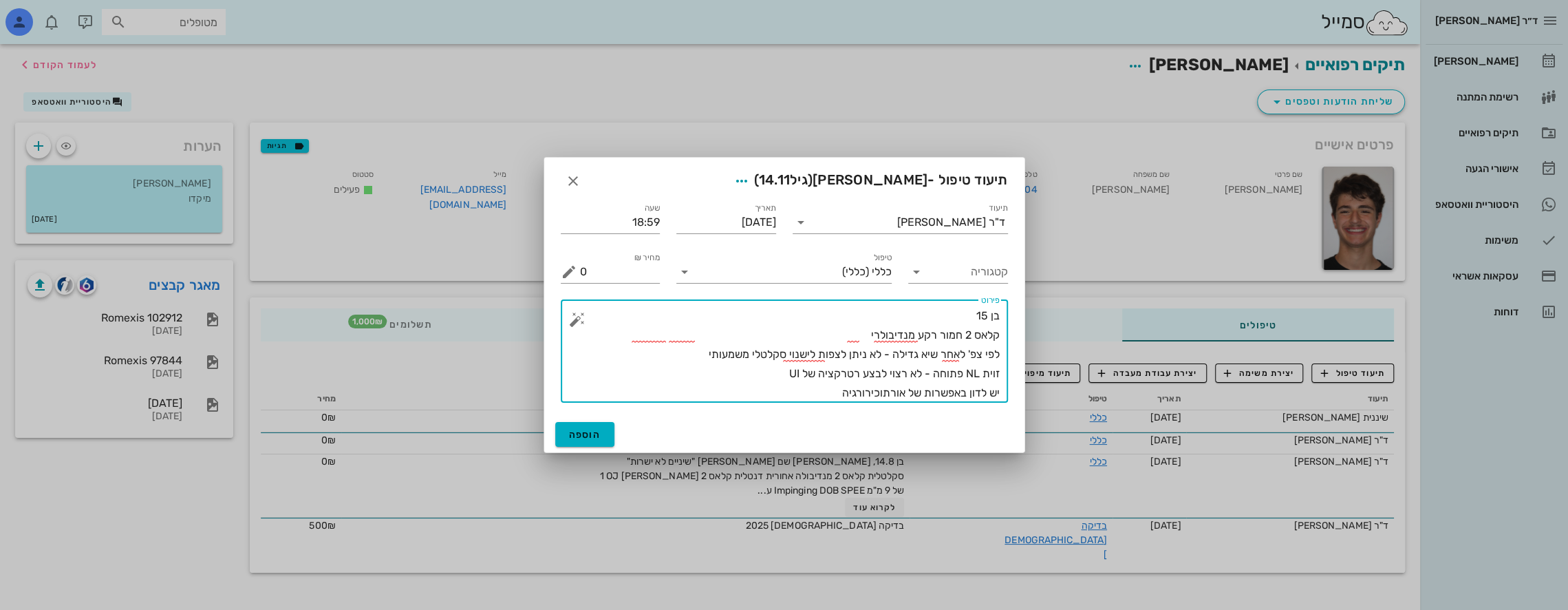
click at [932, 375] on textarea "בן 15 קלאס 2 חמור רקע מנדיבולרי לפי צפ' לאחר שיא גדילה - לא ניתן לצפות לישנוי ס…" at bounding box center [790, 355] width 420 height 97
click at [820, 391] on textarea "בן 15 קלאס 2 חמור רקע מנדיבולרי לפי צפ' לאחר שיא גדילה - לא ניתן לצפות לישנוי ס…" at bounding box center [790, 355] width 420 height 97
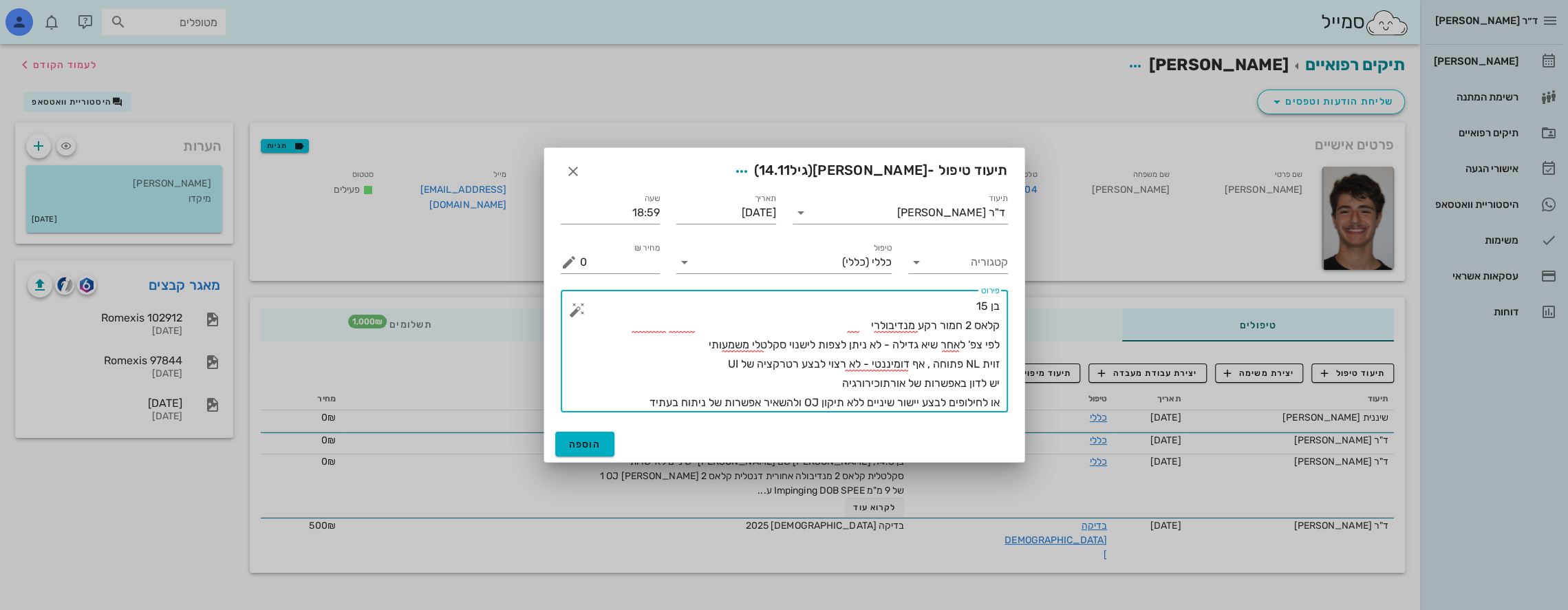
click at [950, 402] on textarea "בן 15 קלאס 2 חמור רקע מנדיבולרי לפי צפ' לאחר שיא גדילה - לא ניתן לצפות לישנוי ס…" at bounding box center [790, 355] width 420 height 116
click at [626, 403] on textarea "בן 15 קלאס 2 חמור רקע מנדיבולרי לפי צפ' לאחר שיא גדילה - לא ניתן לצפות לישנוי ס…" at bounding box center [790, 355] width 420 height 116
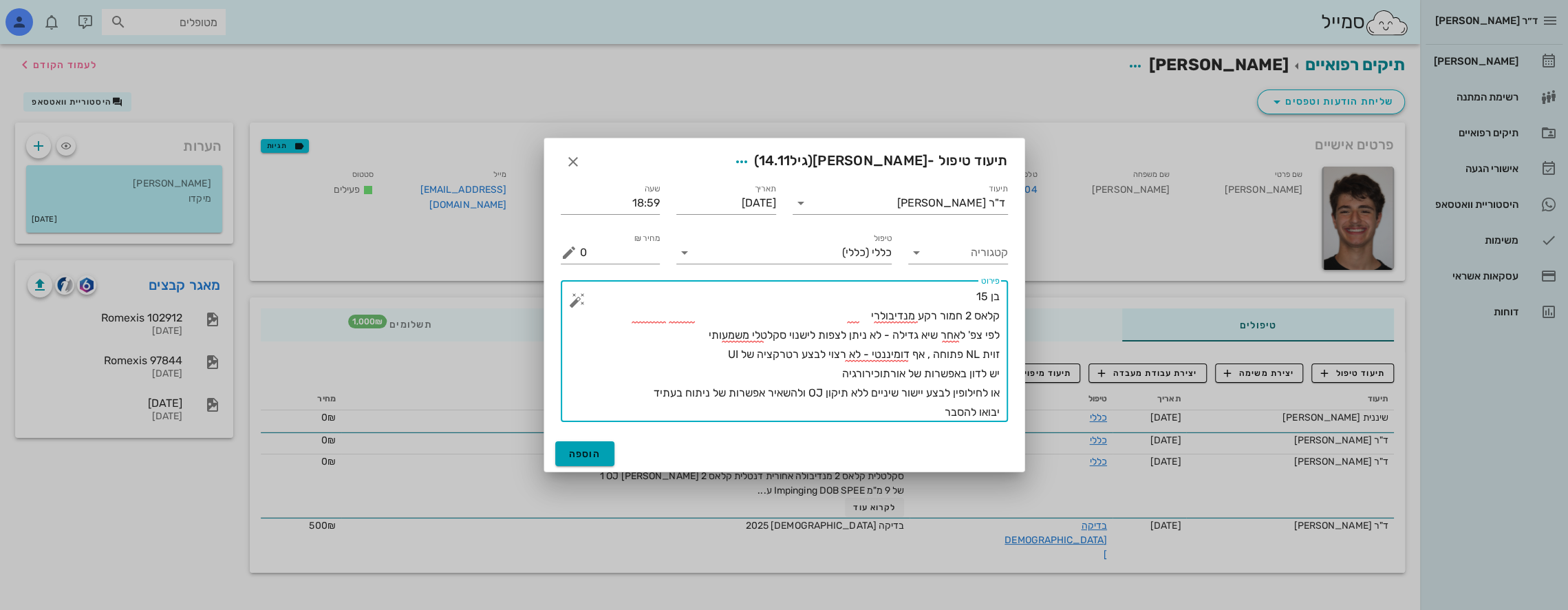
type textarea "בן 15 קלאס 2 חמור רקע מנדיבולרי לפי צפ' לאחר שיא גדילה - לא ניתן לצפות לישנוי ס…"
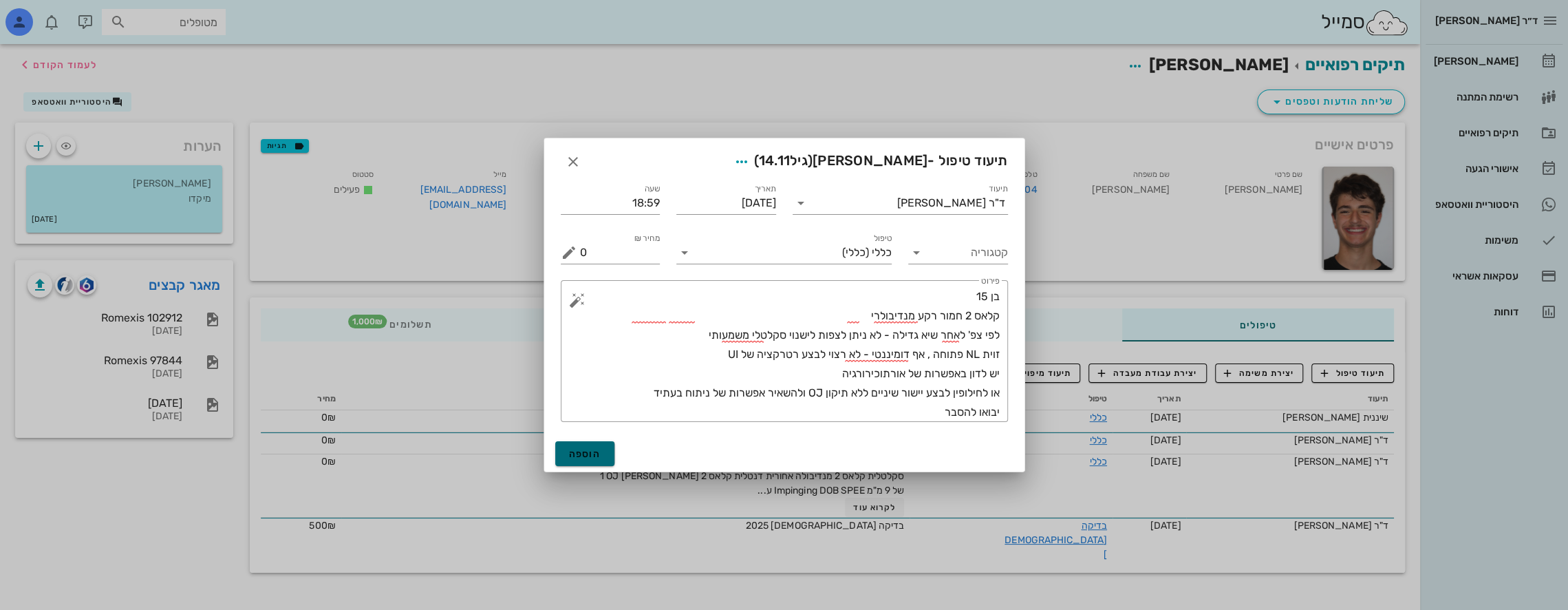
click at [577, 454] on span "הוספה" at bounding box center [585, 454] width 32 height 12
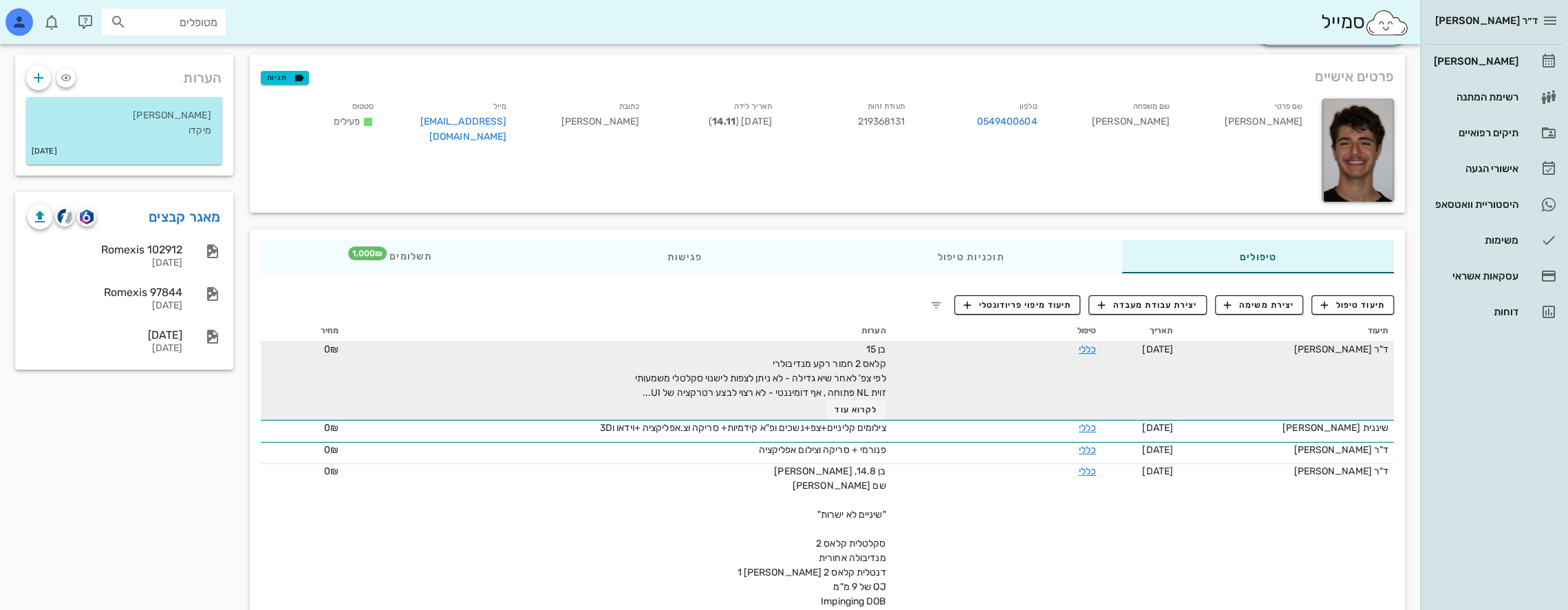
scroll to position [69, 0]
click at [1086, 348] on link "כללי" at bounding box center [1088, 349] width 17 height 12
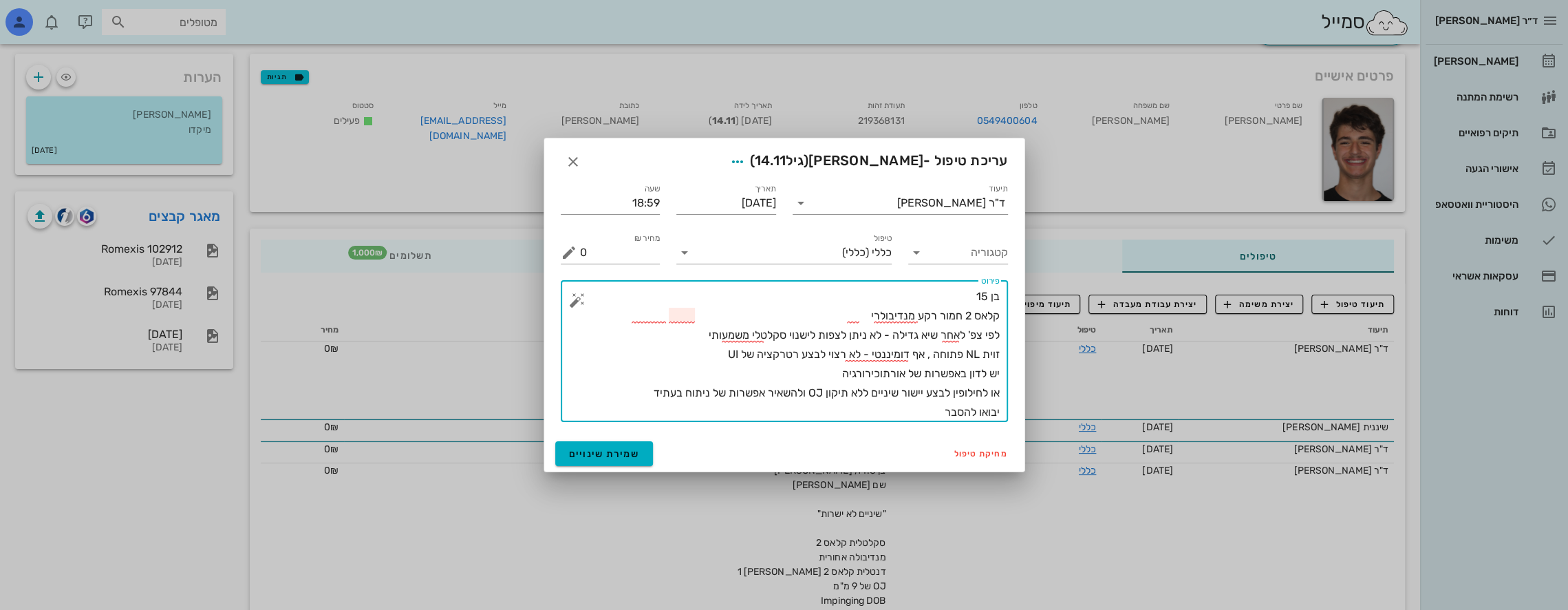
click at [809, 337] on textarea "בן 15 קלאס 2 חמור רקע מנדיבולרי לפי צפ' לאחר שיא גדילה - לא ניתן לצפות לישנוי ס…" at bounding box center [790, 354] width 420 height 135
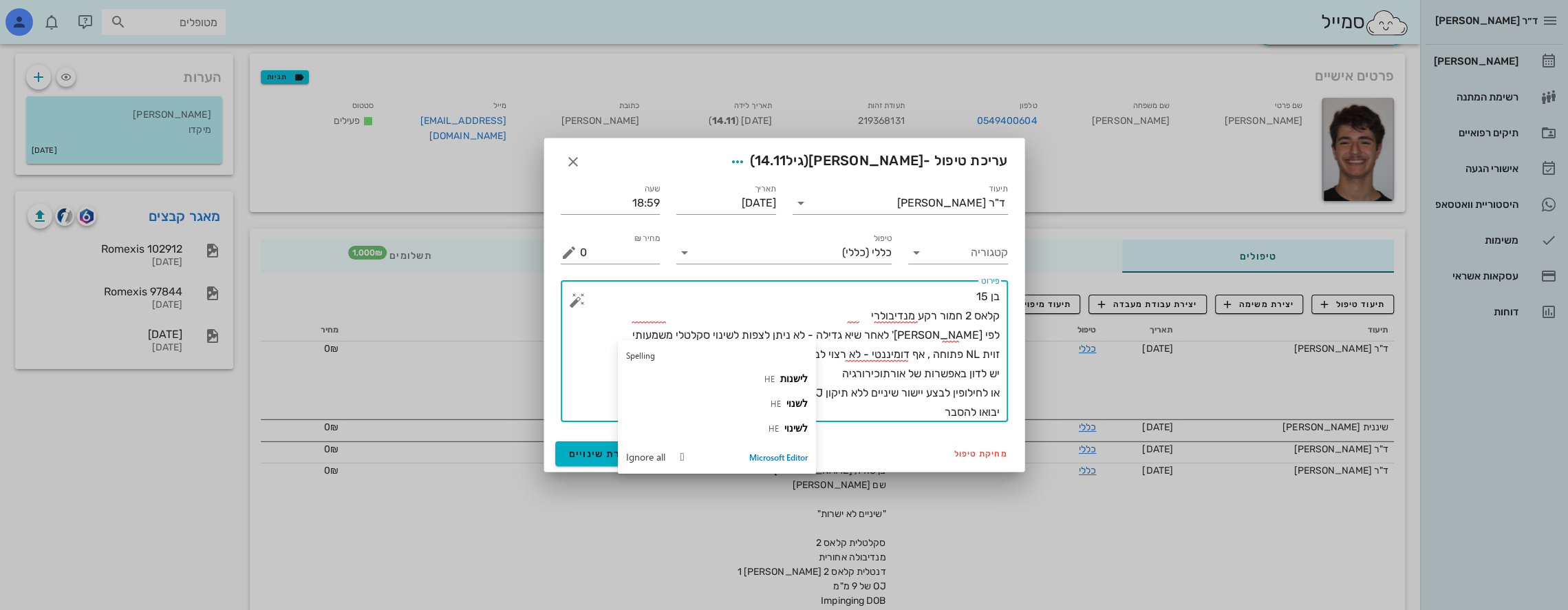
click at [700, 327] on textarea "בן 15 קלאס 2 חמור רקע מנדיבולרי לפי [PERSON_NAME]' לאחר שיא גדילה - לא ניתן לצפ…" at bounding box center [790, 354] width 420 height 135
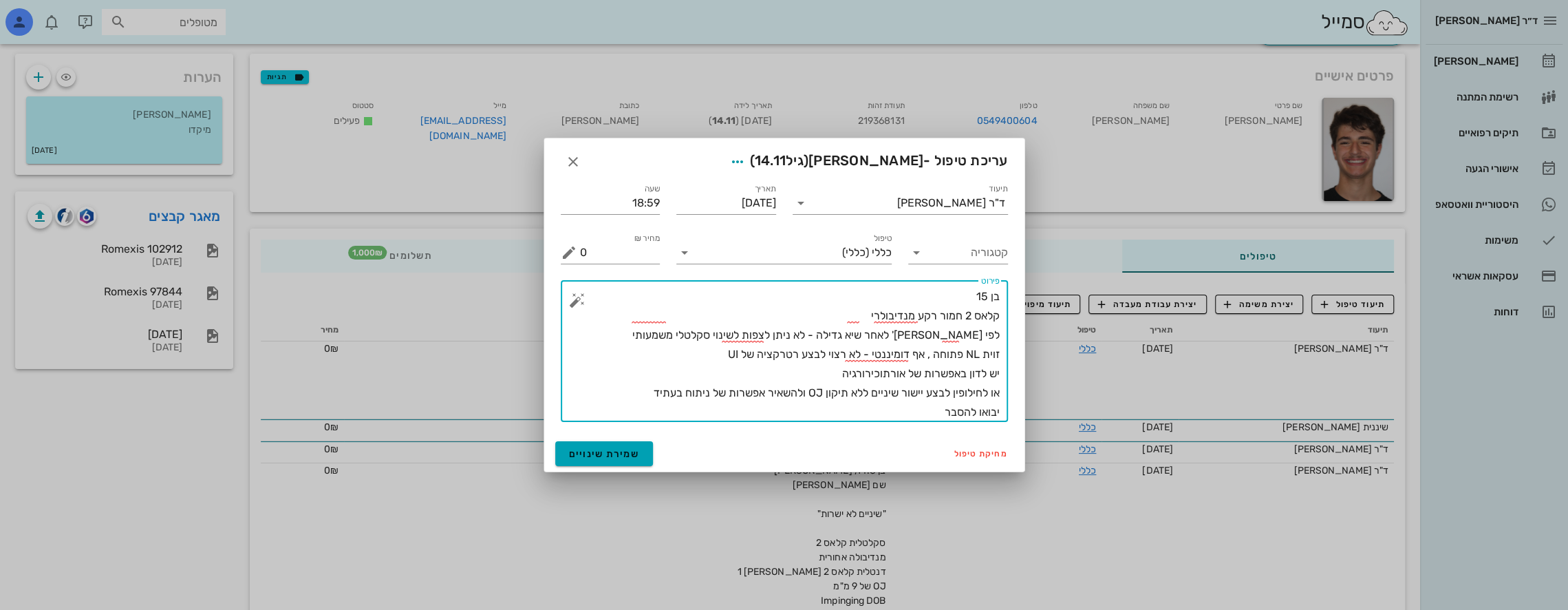
type textarea "בן 15 קלאס 2 חמור רקע מנדיבולרי לפי [PERSON_NAME]' לאחר שיא גדילה - לא ניתן לצפ…"
click at [616, 454] on span "שמירת שינויים" at bounding box center [604, 454] width 71 height 12
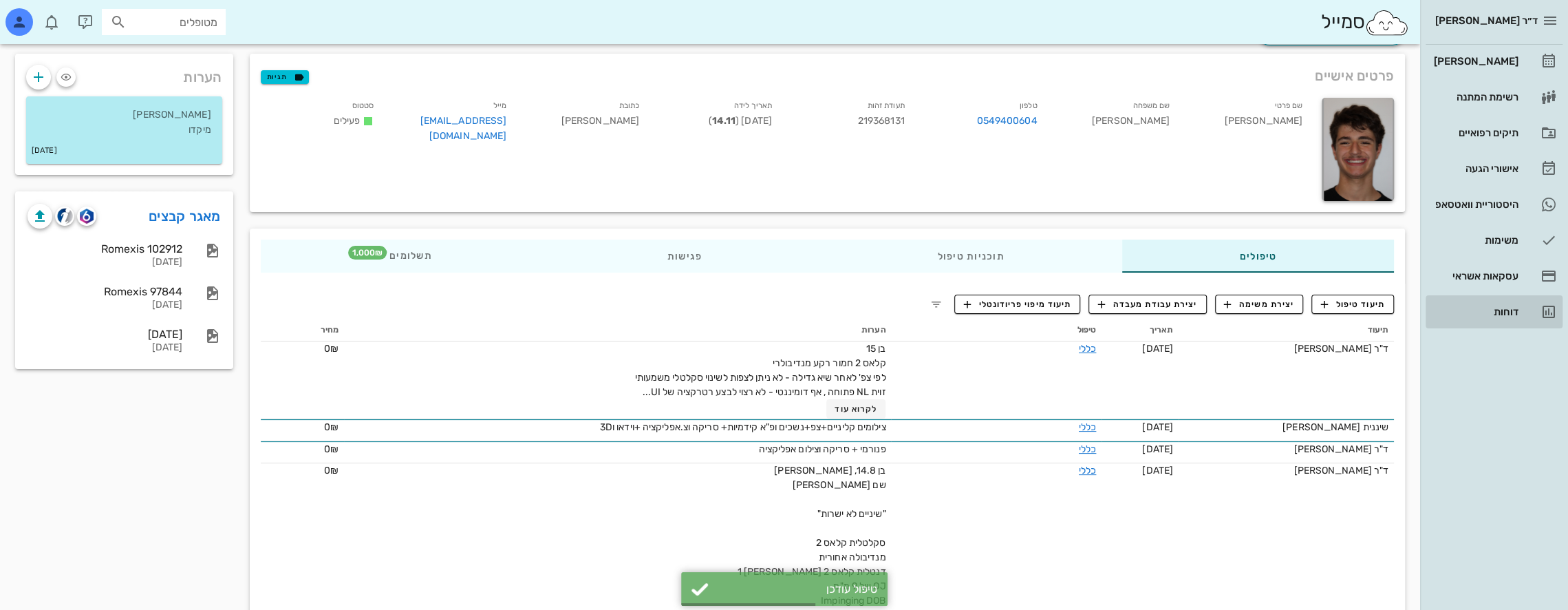
click at [1545, 307] on icon at bounding box center [1549, 312] width 16 height 16
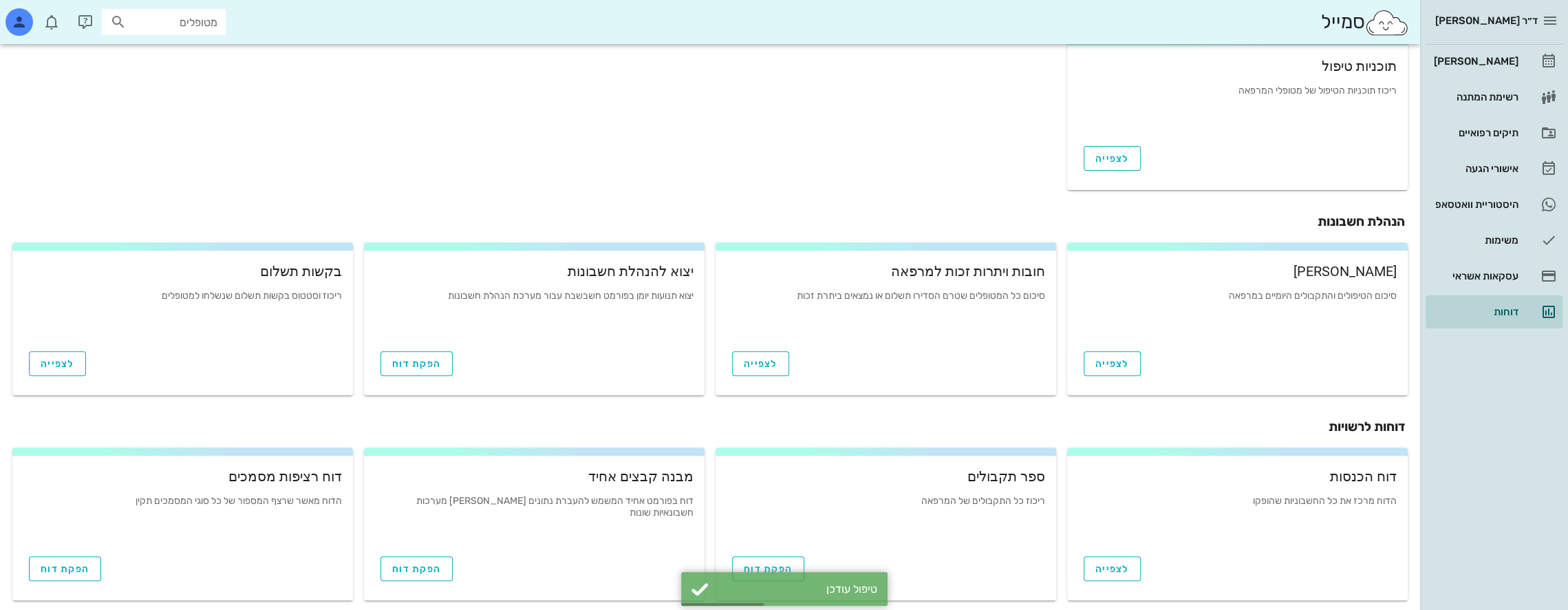
scroll to position [408, 0]
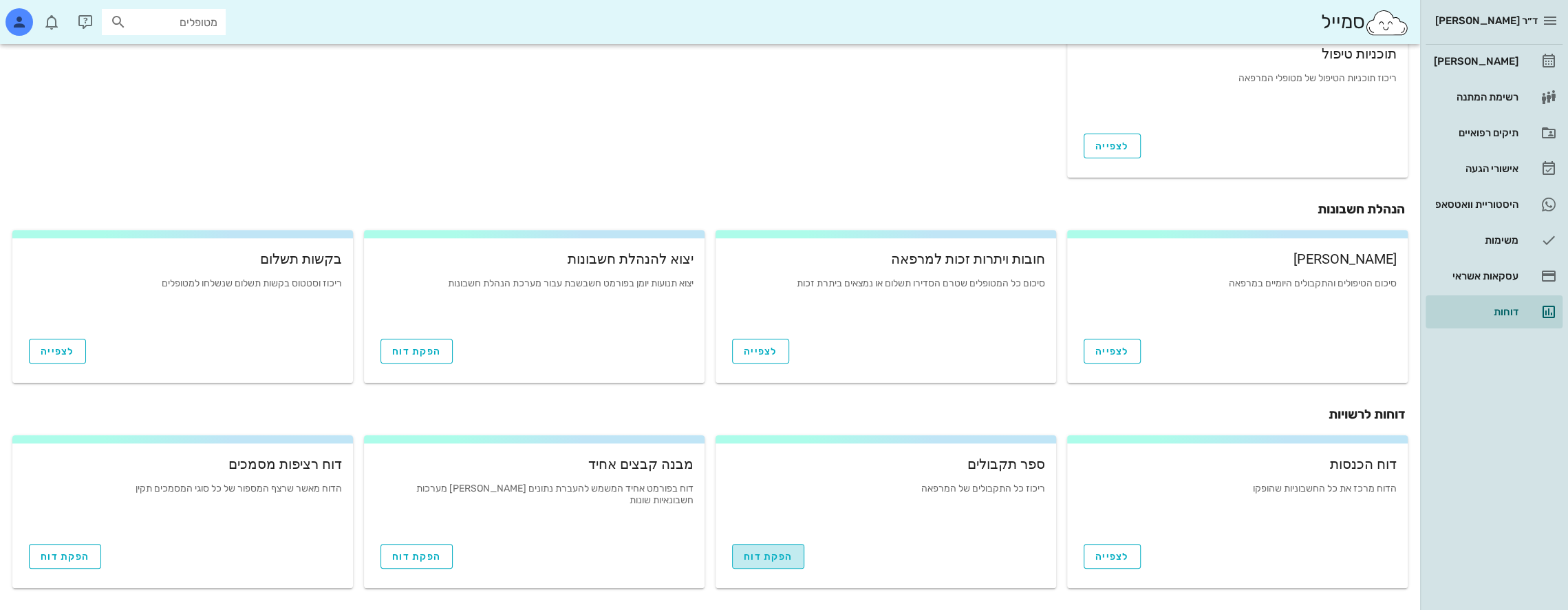
click at [778, 556] on span "הפקת דוח" at bounding box center [768, 557] width 49 height 12
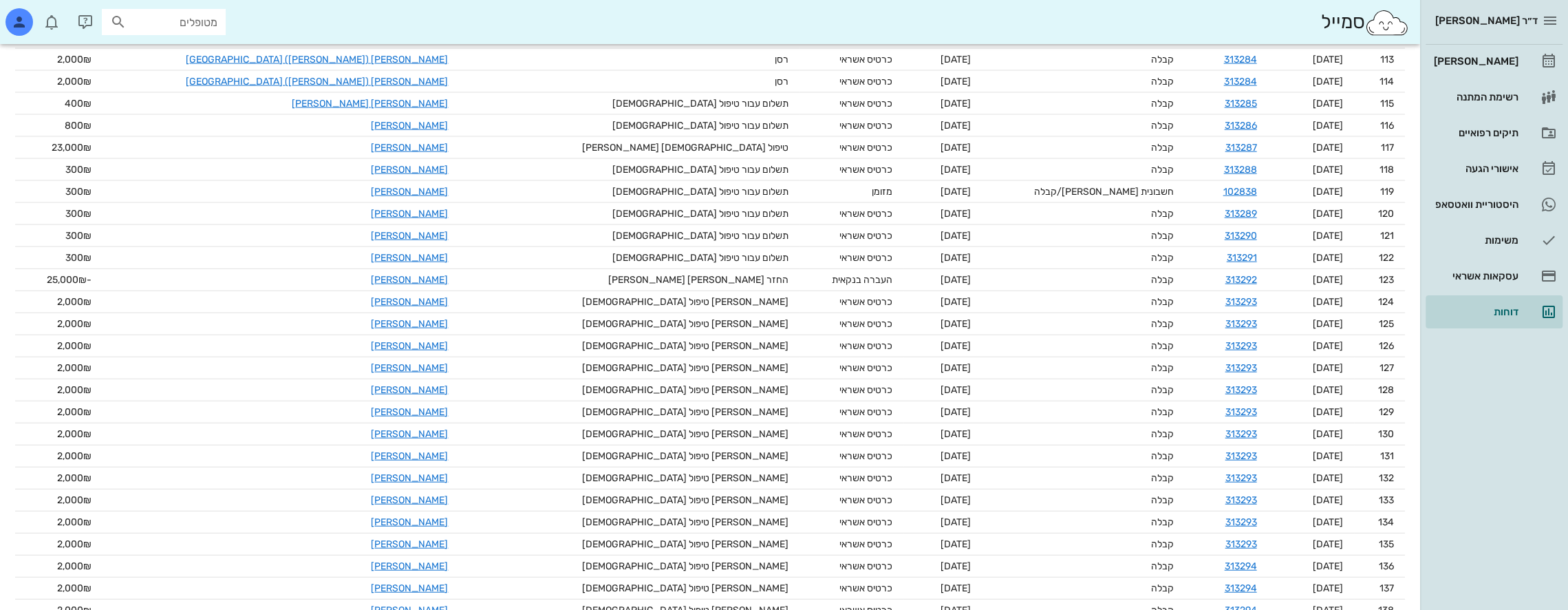
scroll to position [7905, 0]
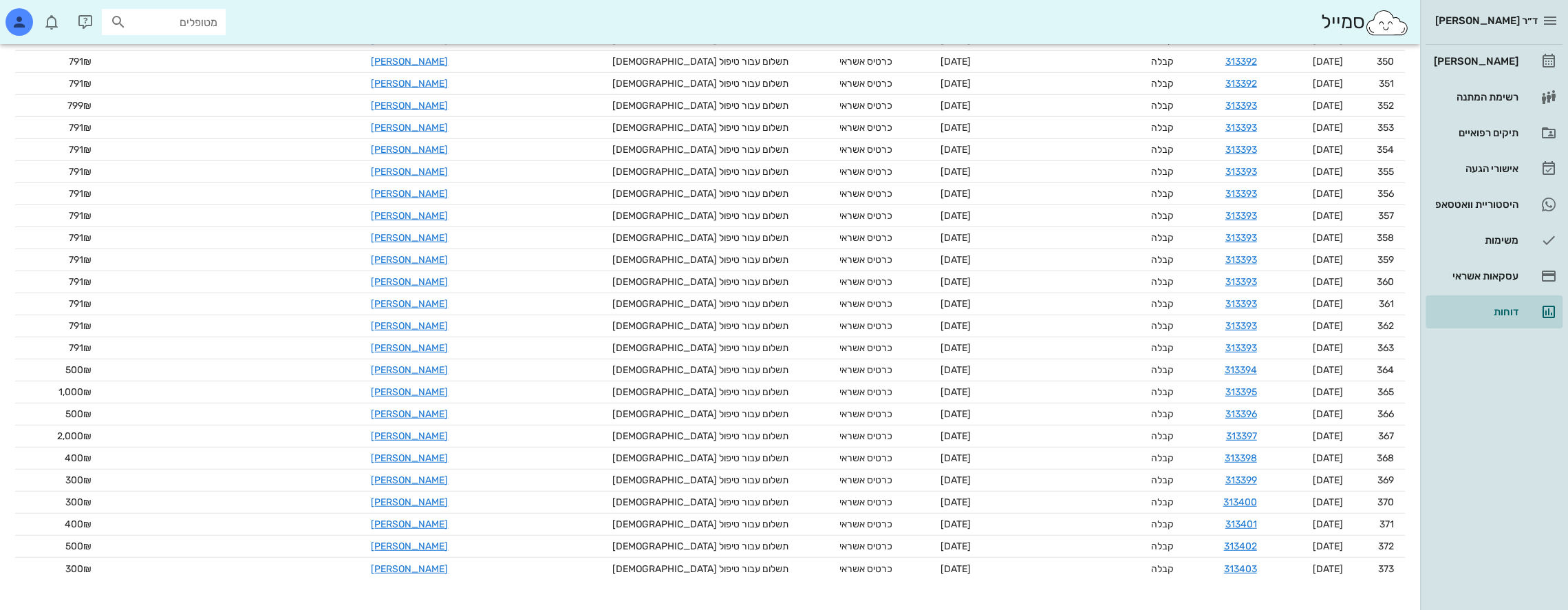
drag, startPoint x: 1490, startPoint y: 0, endPoint x: 1500, endPoint y: 457, distance: 457.1
click at [1498, 480] on div "ד״ר [PERSON_NAME] [PERSON_NAME] רשימת המתנה תיקים רפואיים אישורי הגעה 140 היסטו…" at bounding box center [1494, 305] width 148 height 610
